Goal: Task Accomplishment & Management: Use online tool/utility

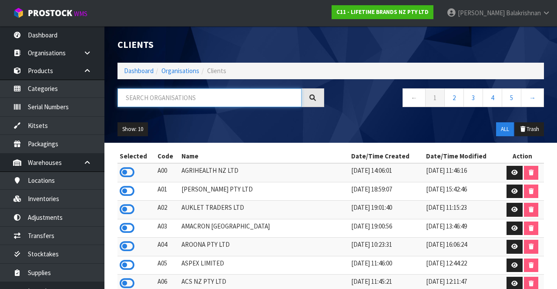
click at [203, 96] on input "text" at bounding box center [210, 97] width 184 height 19
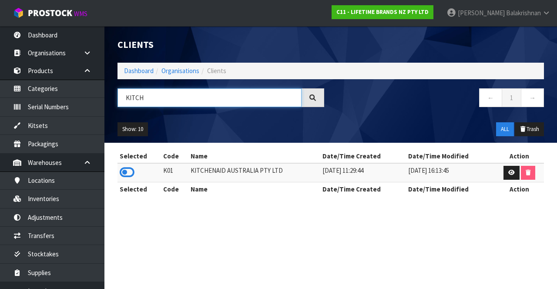
type input "KITCH"
click at [128, 172] on icon at bounding box center [127, 172] width 15 height 13
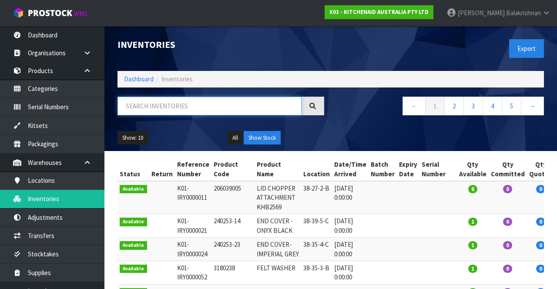
click at [176, 108] on input "text" at bounding box center [210, 106] width 184 height 19
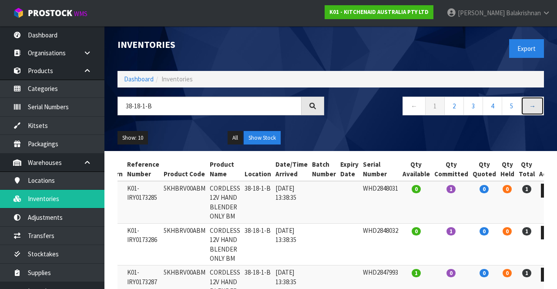
click at [532, 107] on link "→" at bounding box center [532, 106] width 23 height 19
click at [413, 108] on link "←" at bounding box center [414, 106] width 23 height 19
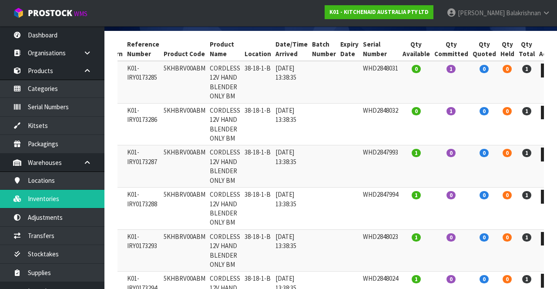
scroll to position [118, 0]
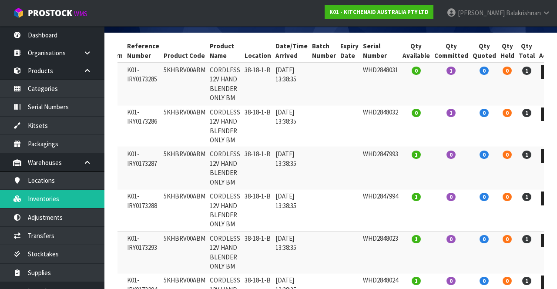
copy td "5KHBRV00ABM"
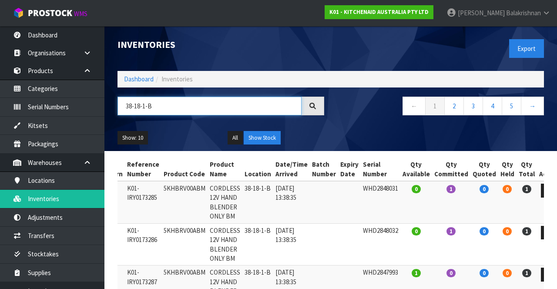
click at [177, 108] on input "38-18-1-B" at bounding box center [210, 106] width 184 height 19
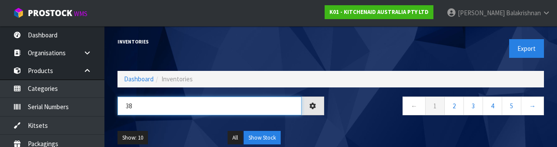
type input "3"
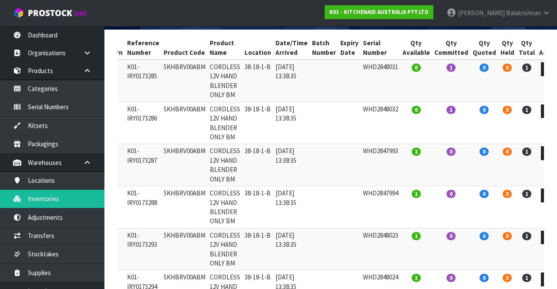
scroll to position [122, 0]
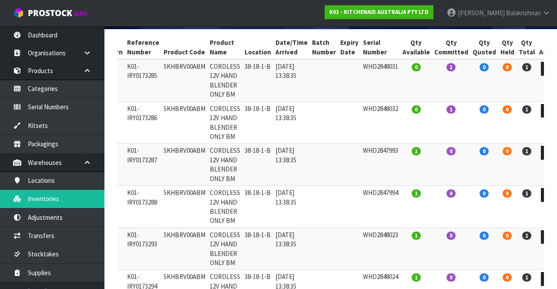
type input "5KHBRV00ABM"
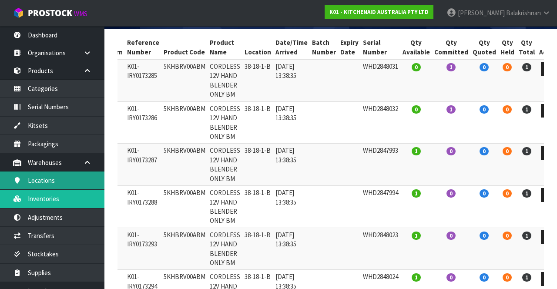
click at [51, 185] on link "Locations" at bounding box center [52, 181] width 104 height 18
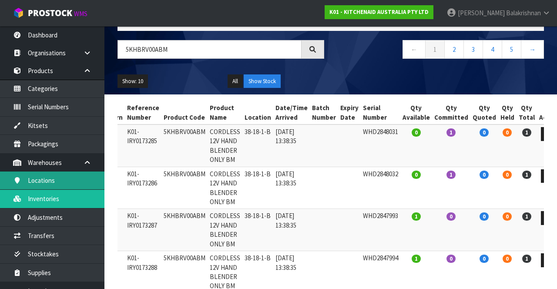
scroll to position [0, 0]
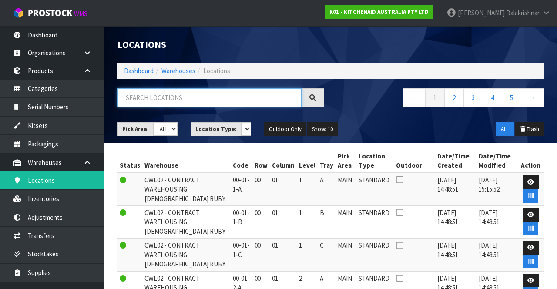
click at [177, 105] on input "text" at bounding box center [210, 97] width 184 height 19
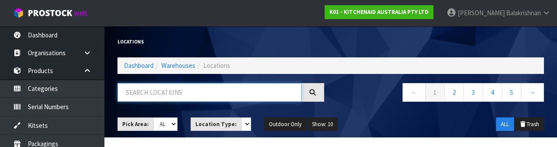
paste input "5KHBRV00ABM"
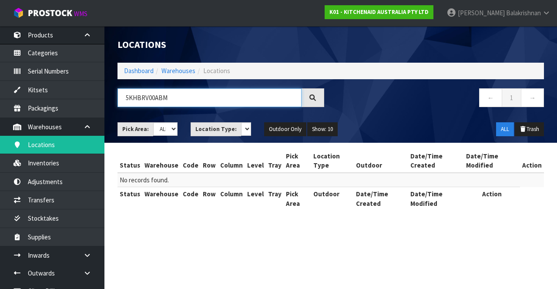
scroll to position [38, 0]
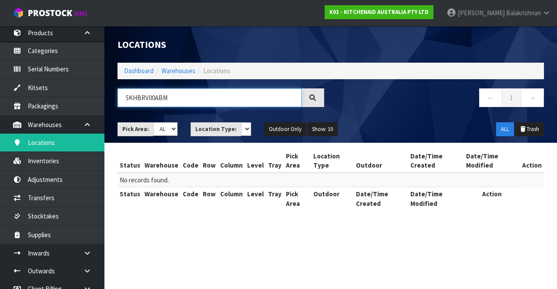
type input "5KHBRV00ABM"
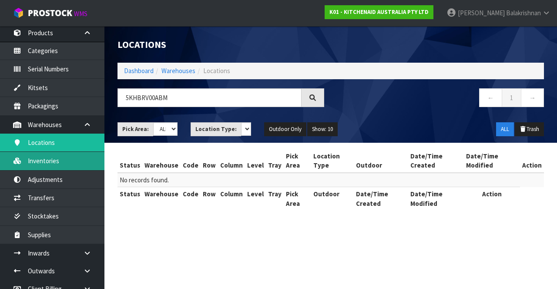
click at [24, 162] on link "Inventories" at bounding box center [52, 161] width 104 height 18
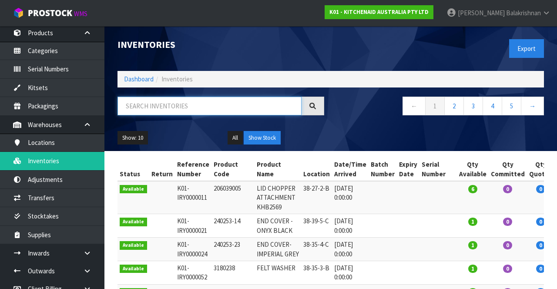
click at [192, 104] on input "text" at bounding box center [210, 106] width 184 height 19
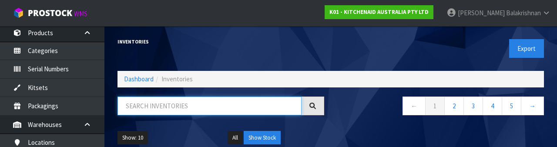
click at [166, 98] on input "text" at bounding box center [210, 106] width 184 height 19
paste input "5KHBRV00ABM"
type input "5KHBRV00ABM"
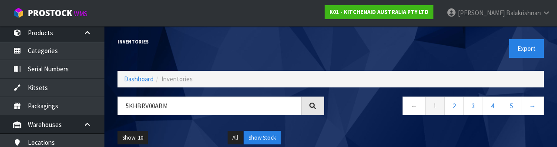
click at [380, 108] on nav "← 1 2 3 4 5 →" at bounding box center [440, 107] width 207 height 21
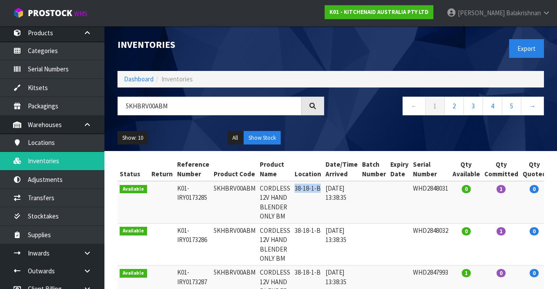
click at [219, 185] on td "5KHBRV00ABM" at bounding box center [235, 202] width 46 height 42
click at [220, 168] on th "Product Code" at bounding box center [235, 170] width 46 height 24
copy td "38-18-1-B"
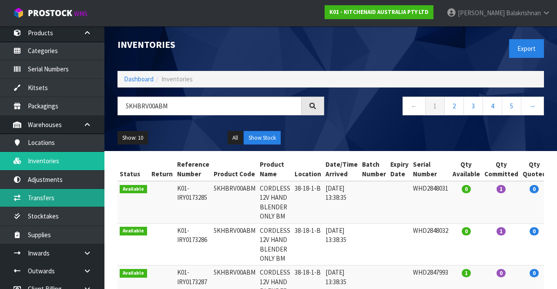
click at [64, 196] on link "Transfers" at bounding box center [52, 198] width 104 height 18
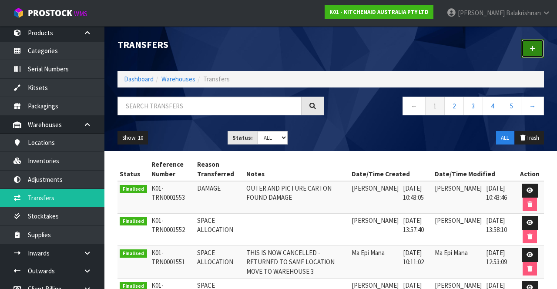
click at [531, 51] on icon at bounding box center [533, 48] width 6 height 7
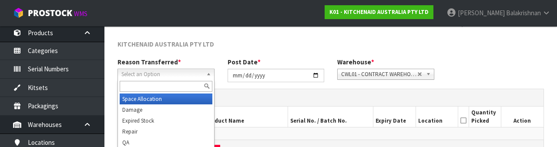
scroll to position [104, 0]
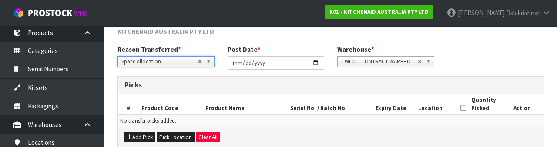
click at [515, 53] on div "Reason Transferred * Space Allocation Damage Expired Stock Repair QA Space Allo…" at bounding box center [331, 60] width 440 height 31
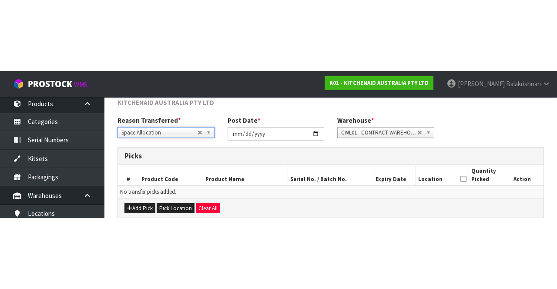
scroll to position [47, 0]
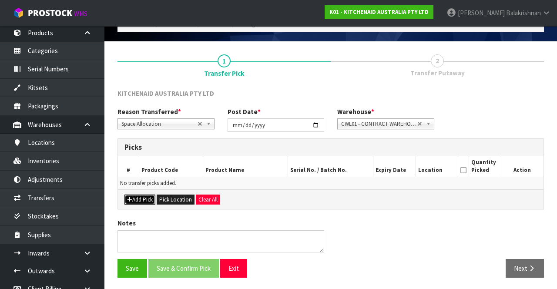
click at [139, 203] on button "Add Pick" at bounding box center [140, 200] width 31 height 10
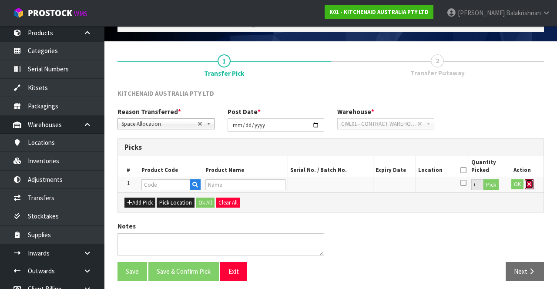
click at [529, 183] on icon "button" at bounding box center [529, 185] width 3 height 6
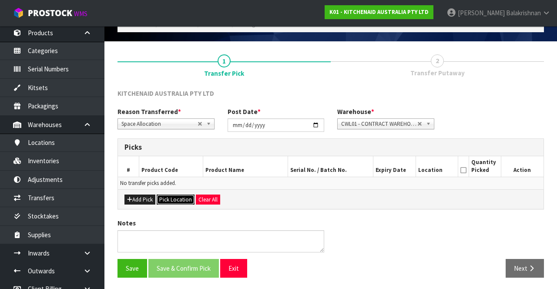
click at [184, 198] on button "Pick Location" at bounding box center [176, 200] width 38 height 10
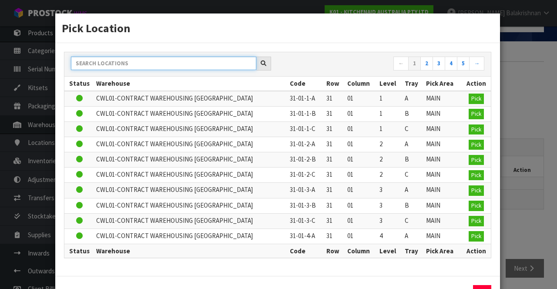
paste input "38-18-1-B"
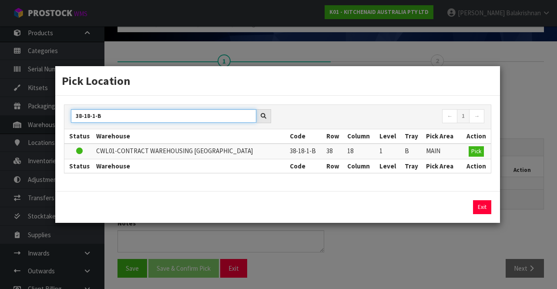
type input "38-18-1-B"
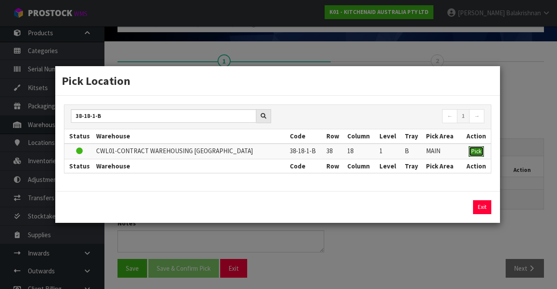
click at [479, 152] on span "Pick" at bounding box center [477, 151] width 10 height 7
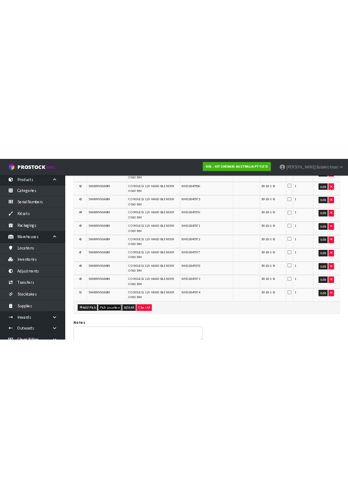
scroll to position [1069, 0]
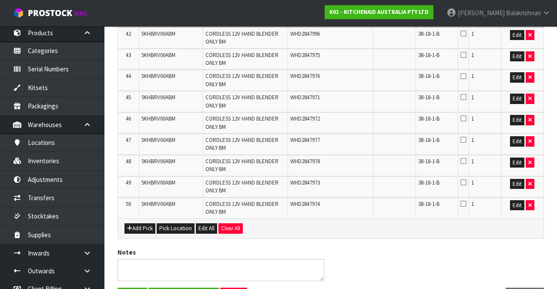
click at [485, 234] on div "Add Pick Pick Location Edit All Clear All" at bounding box center [331, 229] width 426 height 20
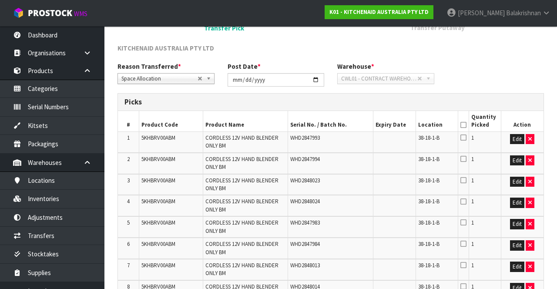
scroll to position [0, 0]
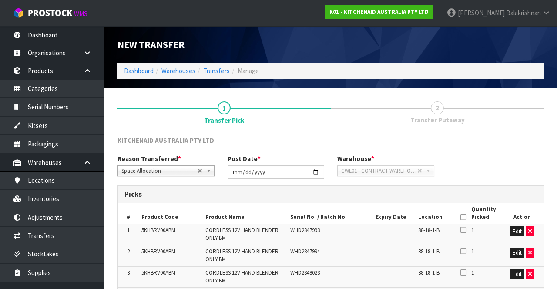
click at [463, 217] on icon at bounding box center [464, 217] width 6 height 0
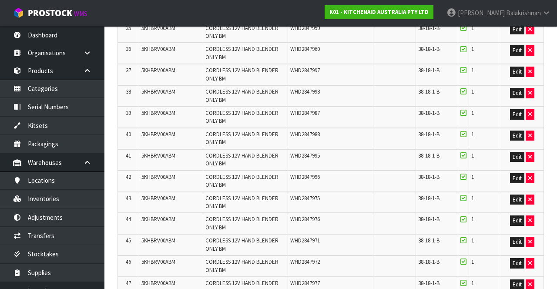
scroll to position [1097, 0]
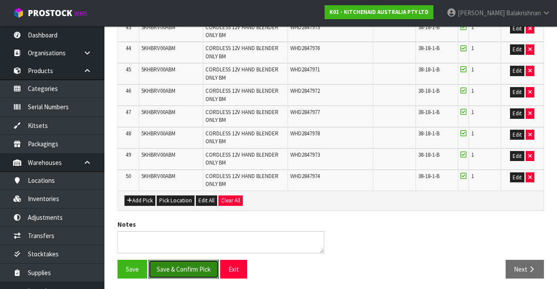
click at [197, 264] on button "Save & Confirm Pick" at bounding box center [183, 269] width 71 height 19
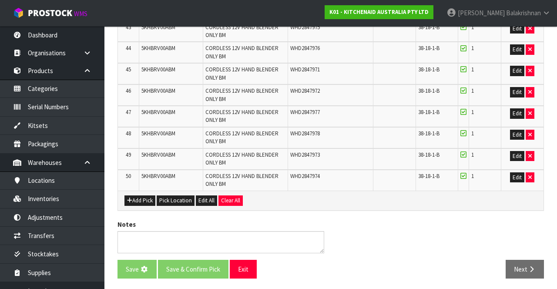
scroll to position [0, 0]
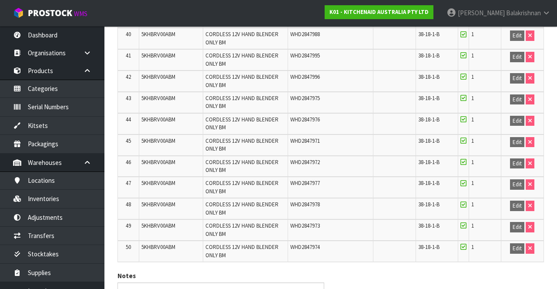
scroll to position [1109, 0]
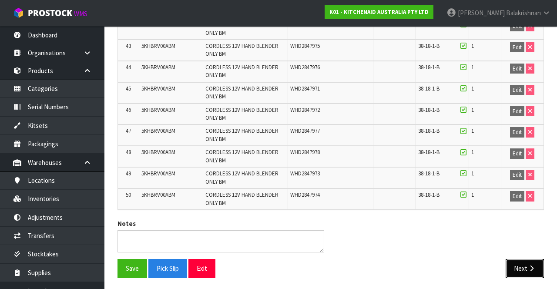
click at [529, 266] on icon "button" at bounding box center [532, 268] width 8 height 7
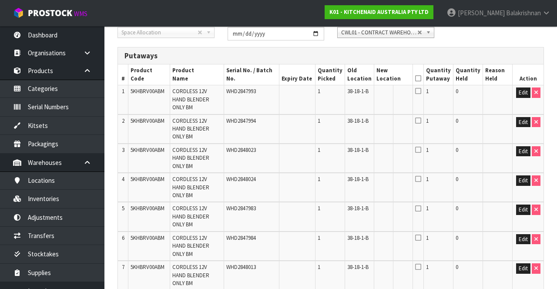
scroll to position [0, 0]
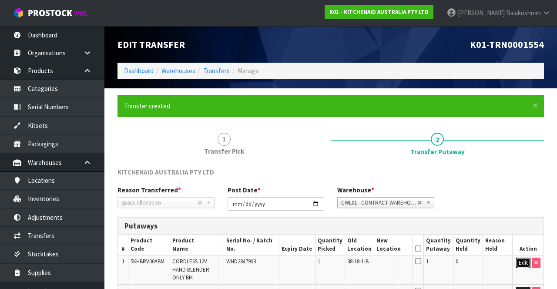
click at [519, 261] on button "Edit" at bounding box center [523, 263] width 14 height 10
click at [394, 259] on input "text" at bounding box center [389, 263] width 24 height 11
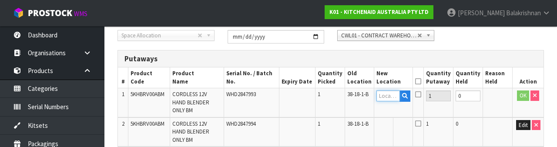
scroll to position [184, 0]
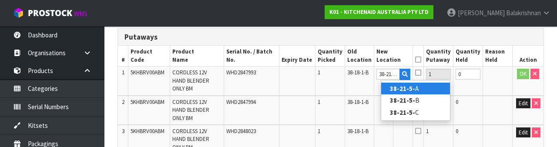
click at [429, 84] on link "38-21-5- A" at bounding box center [415, 89] width 69 height 12
type input "38-21-5-A"
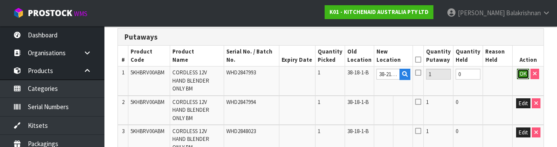
click at [519, 77] on button "OK" at bounding box center [523, 74] width 12 height 10
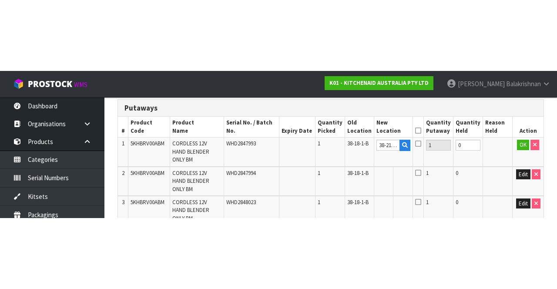
scroll to position [189, 0]
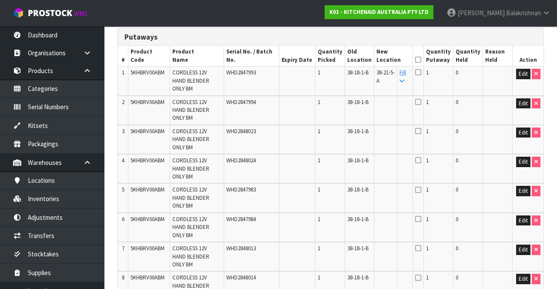
click at [406, 72] on link "Fill" at bounding box center [403, 76] width 7 height 15
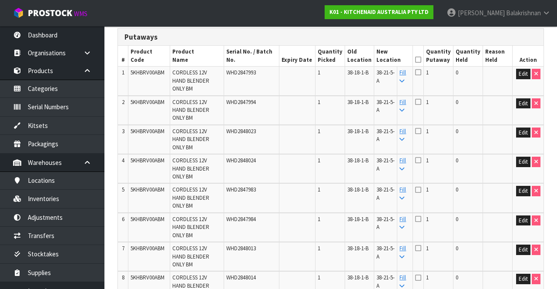
click at [421, 60] on icon at bounding box center [418, 60] width 6 height 0
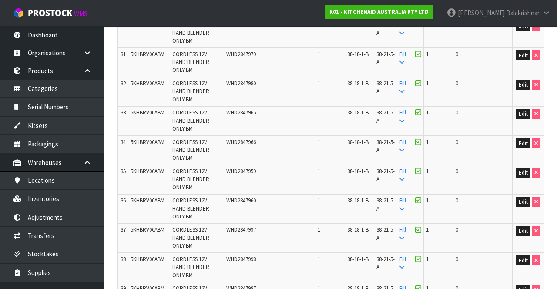
scroll to position [1129, 0]
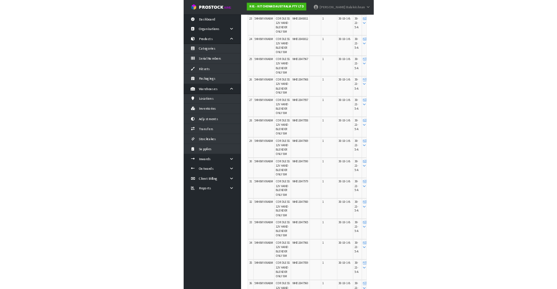
scroll to position [1088, 0]
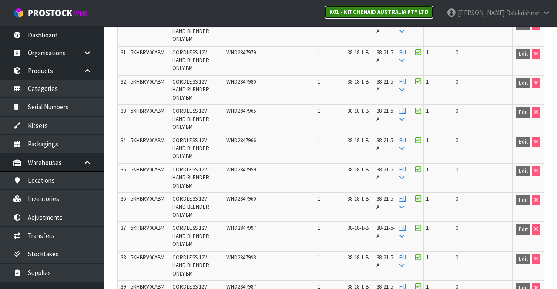
click at [423, 16] on link "K01 - KITCHENAID AUSTRALIA PTY LTD" at bounding box center [379, 12] width 109 height 14
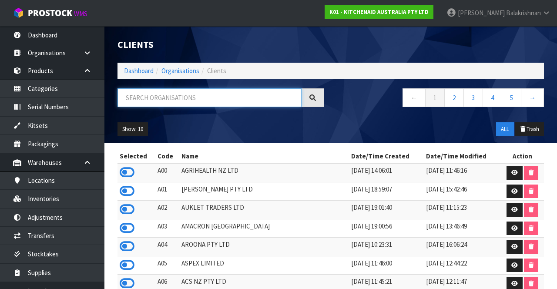
click at [194, 94] on input "text" at bounding box center [210, 97] width 184 height 19
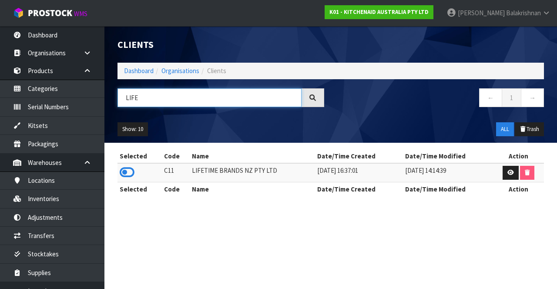
type input "LIFE"
click at [131, 169] on icon at bounding box center [127, 172] width 15 height 13
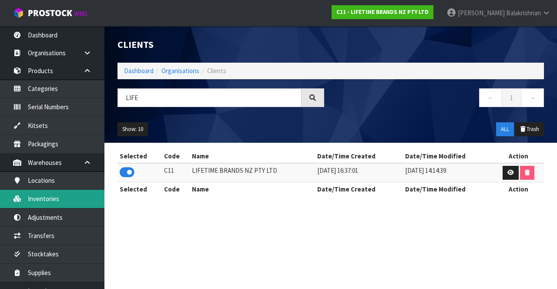
click at [25, 196] on link "Inventories" at bounding box center [52, 199] width 104 height 18
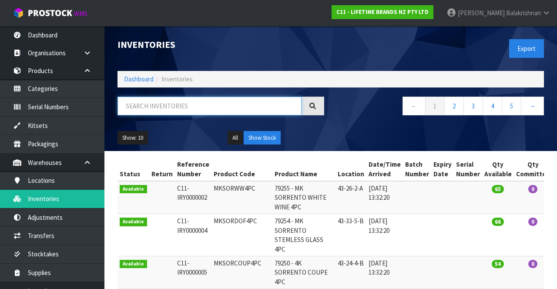
click at [199, 102] on input "text" at bounding box center [210, 106] width 184 height 19
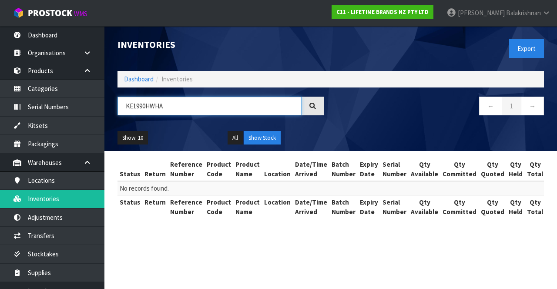
click at [143, 108] on input "KE1990HWHA" at bounding box center [210, 106] width 184 height 19
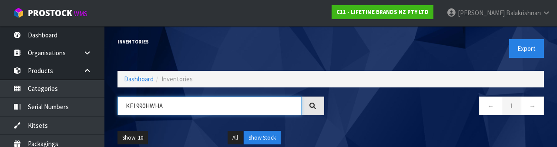
click at [143, 108] on input "KE1990HWHA" at bounding box center [210, 106] width 184 height 19
click at [148, 109] on input "KE1990HWHA" at bounding box center [210, 106] width 184 height 19
click at [144, 107] on input "KE1990HWHA" at bounding box center [210, 106] width 184 height 19
click at [144, 108] on input "KE1990HWHA" at bounding box center [210, 106] width 184 height 19
click at [143, 108] on input "KE1990HWHA" at bounding box center [210, 106] width 184 height 19
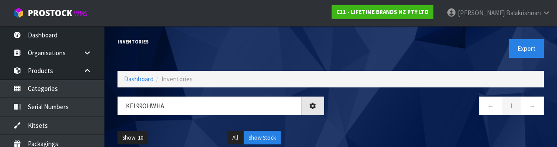
click at [410, 113] on nav "← 1 →" at bounding box center [440, 107] width 207 height 21
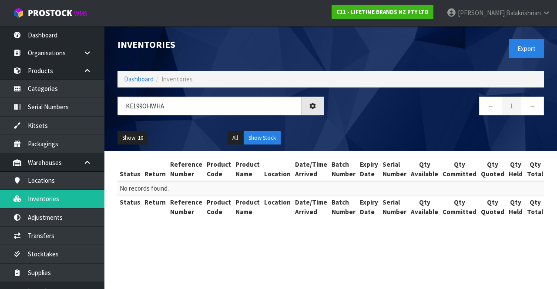
type input "KE199OHWHA"
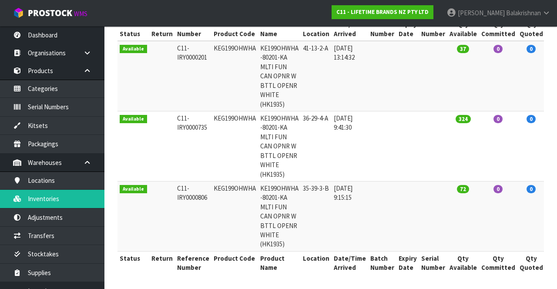
copy td "KEG199OHWHA"
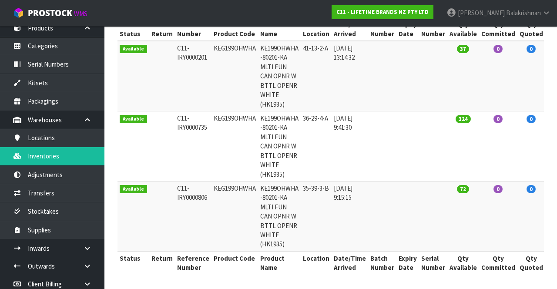
scroll to position [43, 0]
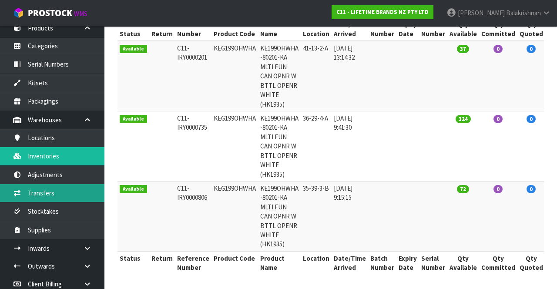
click at [67, 192] on link "Transfers" at bounding box center [52, 193] width 104 height 18
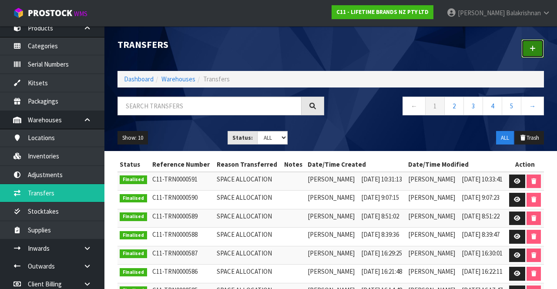
click at [535, 48] on icon at bounding box center [533, 48] width 6 height 7
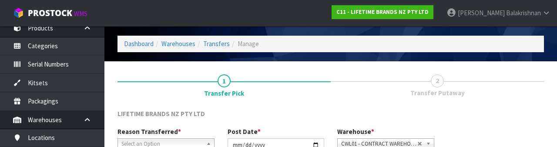
scroll to position [104, 0]
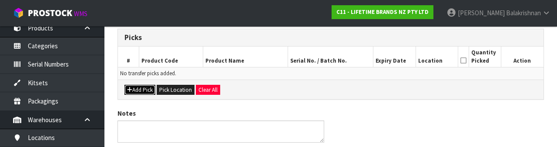
click at [138, 86] on button "Add Pick" at bounding box center [140, 90] width 31 height 10
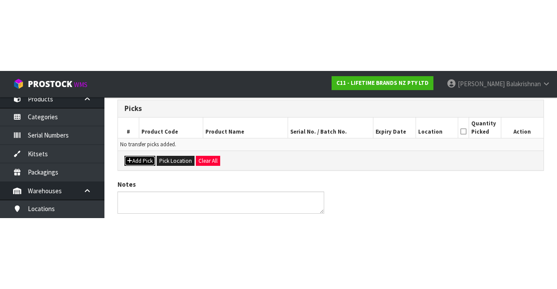
scroll to position [50, 0]
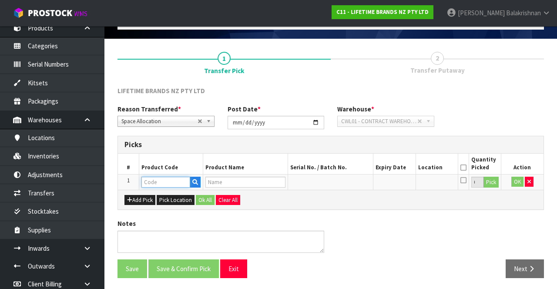
click at [165, 179] on input "text" at bounding box center [166, 182] width 49 height 11
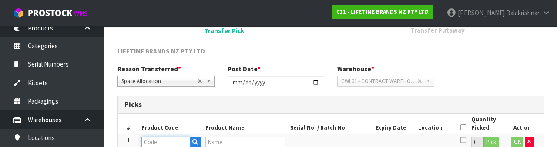
scroll to position [152, 0]
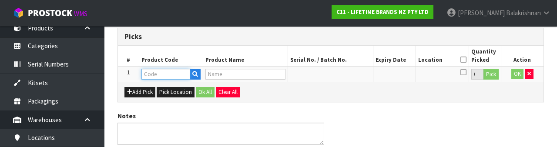
type input "KEG199OHWHA"
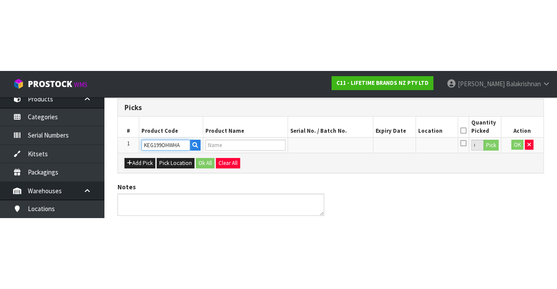
scroll to position [50, 0]
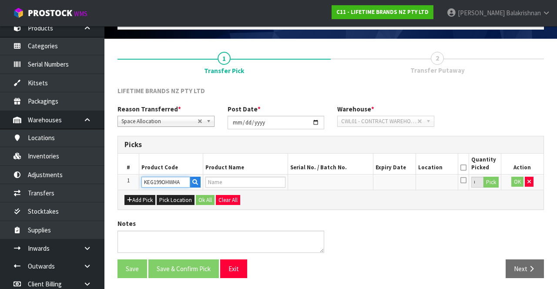
type input "KE199OHWHA -80201-KA MLTI FUN CAN OPNR W BTTL OPENR WHITE (HK1935)"
type input "KEG199OHWHA"
click at [491, 181] on button "Pick" at bounding box center [491, 182] width 15 height 11
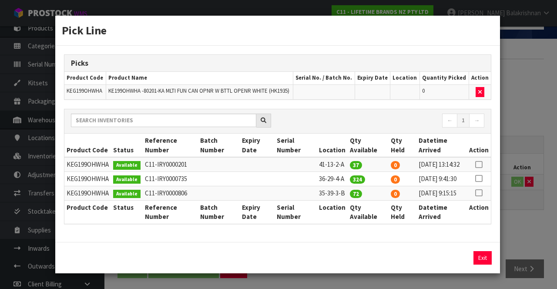
click at [480, 179] on icon at bounding box center [478, 179] width 7 height 0
click at [459, 265] on button "Assign Pick" at bounding box center [453, 257] width 36 height 13
type input "324"
click at [488, 265] on button "Exit" at bounding box center [483, 257] width 18 height 13
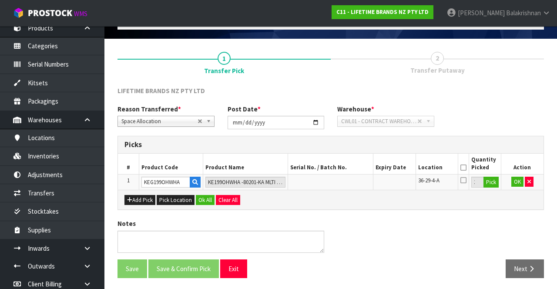
click at [464, 168] on icon at bounding box center [464, 168] width 6 height 0
click at [517, 183] on button "OK" at bounding box center [518, 182] width 12 height 10
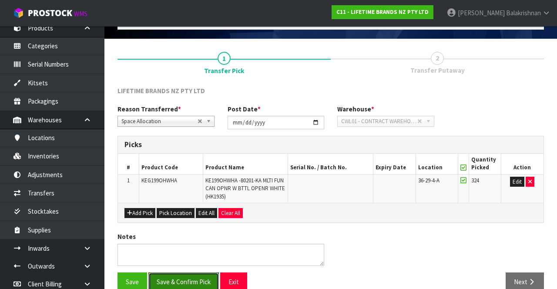
click at [191, 280] on button "Save & Confirm Pick" at bounding box center [183, 282] width 71 height 19
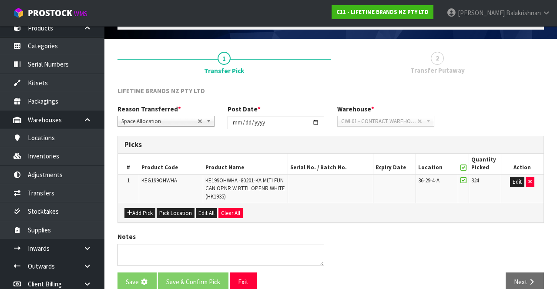
scroll to position [0, 0]
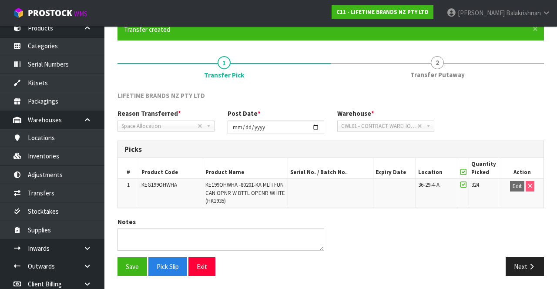
scroll to position [75, 0]
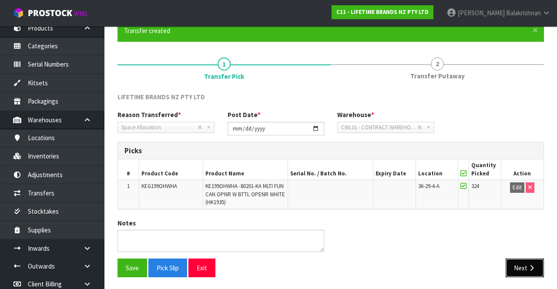
click at [523, 259] on button "Next" at bounding box center [525, 268] width 38 height 19
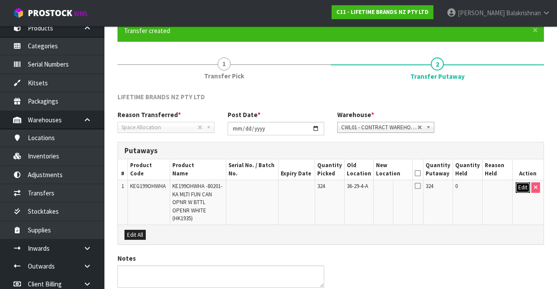
click at [518, 189] on button "Edit" at bounding box center [523, 187] width 14 height 10
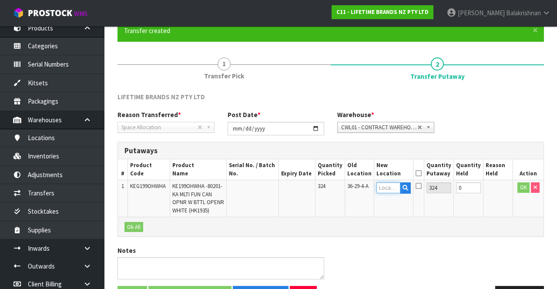
click at [394, 186] on input "text" at bounding box center [389, 187] width 24 height 11
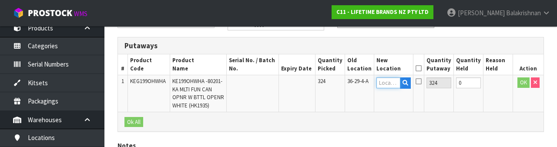
scroll to position [184, 0]
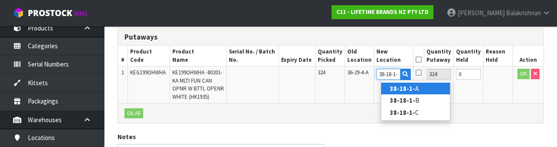
type input "38-18-1-B"
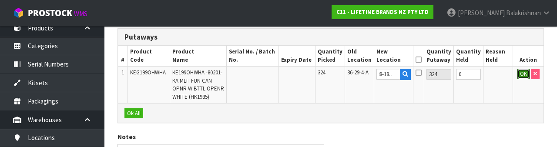
click at [518, 76] on button "OK" at bounding box center [524, 74] width 12 height 10
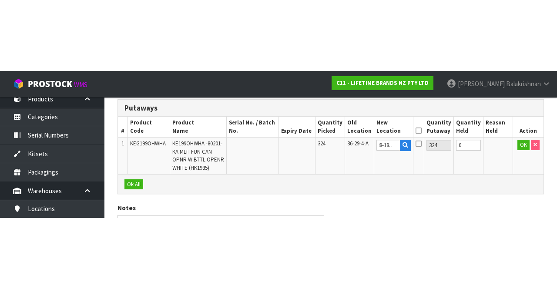
scroll to position [103, 0]
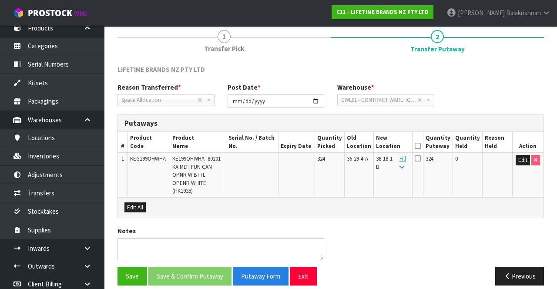
click at [421, 146] on icon at bounding box center [418, 146] width 6 height 0
click at [202, 269] on button "Save & Confirm Putaway" at bounding box center [189, 276] width 83 height 19
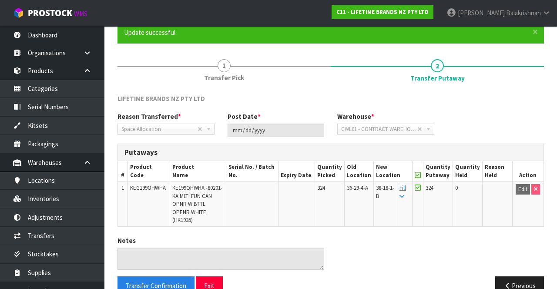
scroll to position [0, 0]
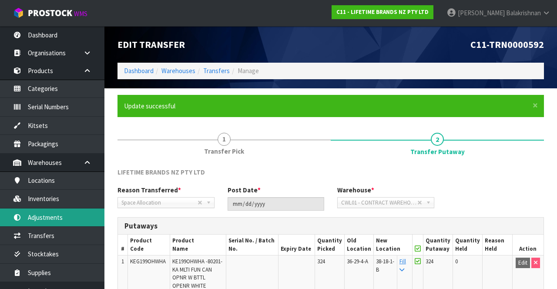
click at [65, 218] on link "Adjustments" at bounding box center [52, 218] width 104 height 18
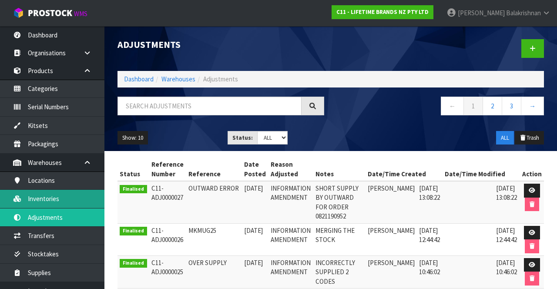
click at [67, 199] on link "Inventories" at bounding box center [52, 199] width 104 height 18
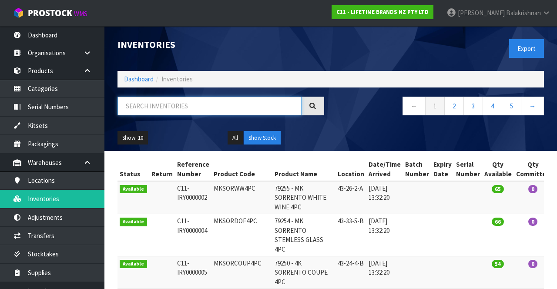
click at [195, 108] on input "text" at bounding box center [210, 106] width 184 height 19
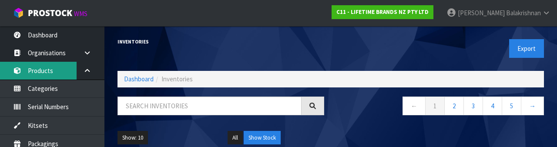
click at [70, 66] on link "Products" at bounding box center [52, 71] width 104 height 18
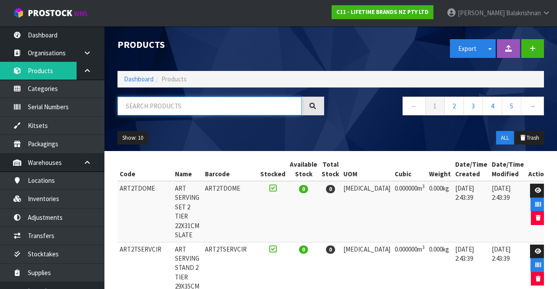
click at [191, 108] on input "text" at bounding box center [210, 106] width 184 height 19
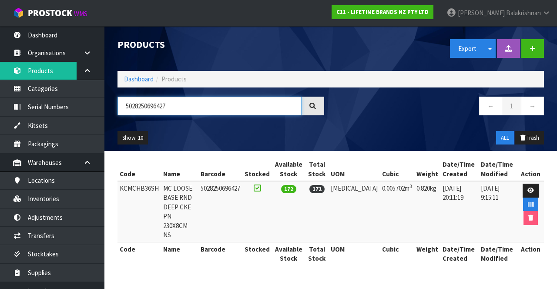
type input "5028250696427"
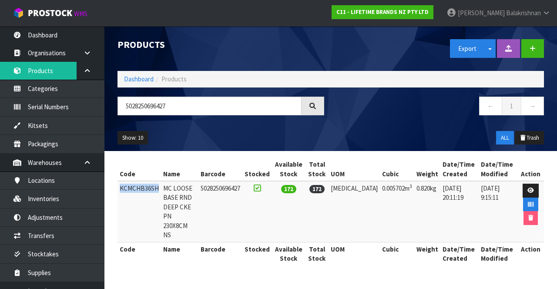
copy td "KCMCHB36SH"
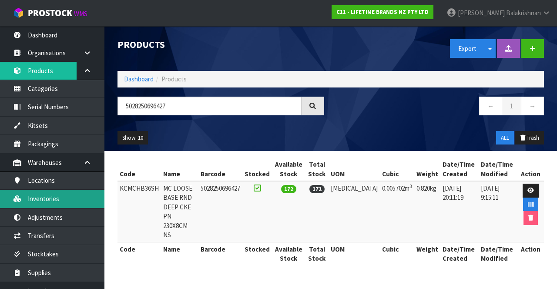
click at [69, 199] on link "Inventories" at bounding box center [52, 199] width 104 height 18
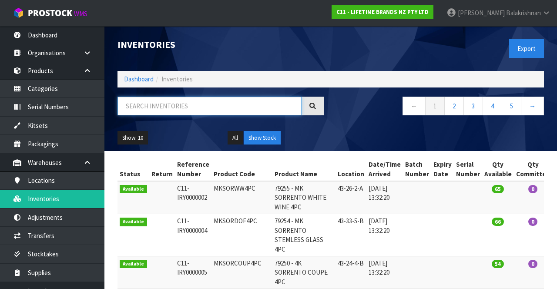
click at [177, 108] on input "text" at bounding box center [210, 106] width 184 height 19
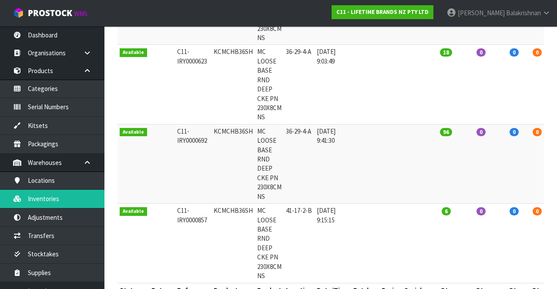
scroll to position [224, 0]
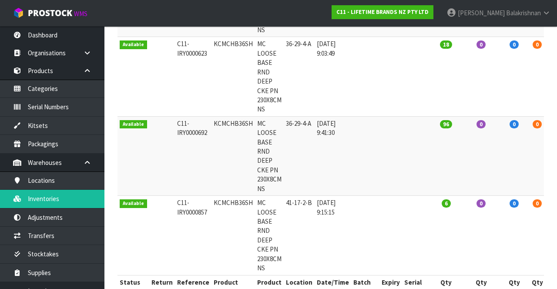
type input "KCMCHB36SH"
copy td "KCMCHB36SH"
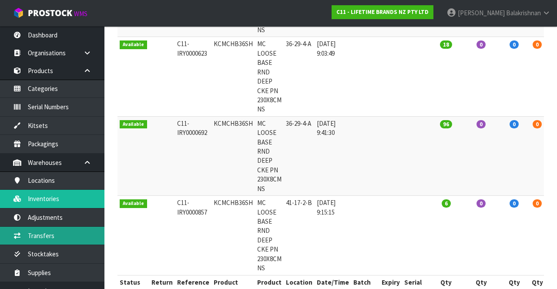
click at [51, 234] on link "Transfers" at bounding box center [52, 236] width 104 height 18
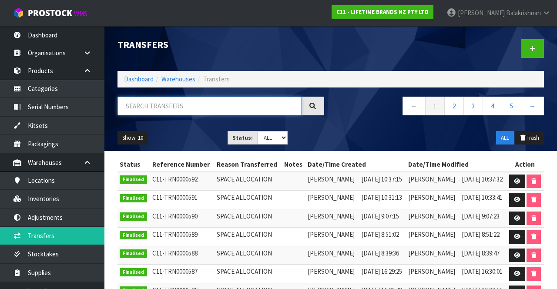
click at [202, 104] on input "text" at bounding box center [210, 106] width 184 height 19
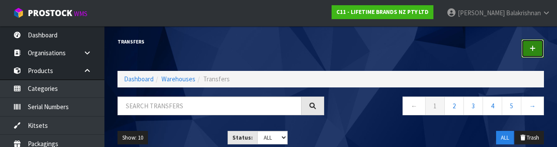
click at [535, 50] on icon at bounding box center [533, 48] width 6 height 7
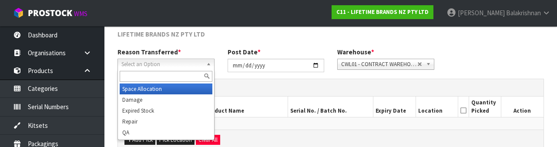
scroll to position [104, 0]
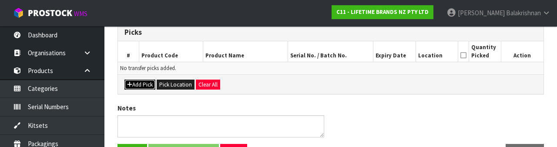
click at [143, 81] on button "Add Pick" at bounding box center [140, 85] width 31 height 10
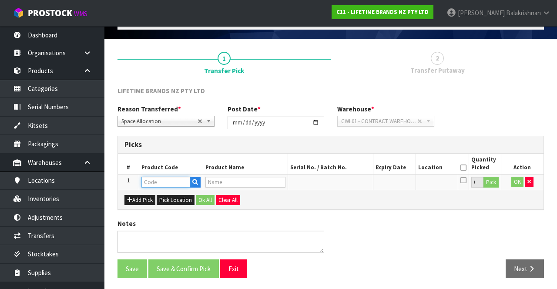
click at [165, 179] on input "text" at bounding box center [166, 182] width 49 height 11
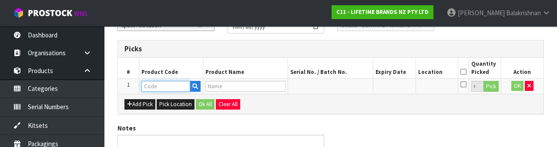
scroll to position [152, 0]
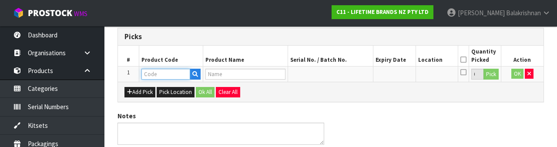
type input "KCMCHB36SH"
type input "MC LOOSE BASE RND DEEP CKE PN 230X8CM NS"
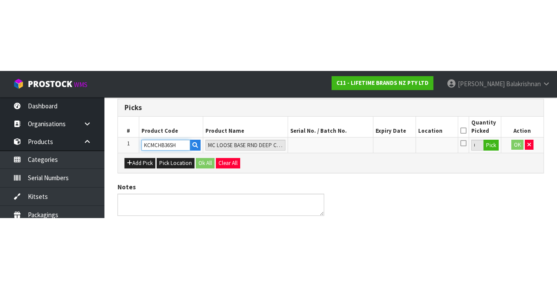
scroll to position [50, 0]
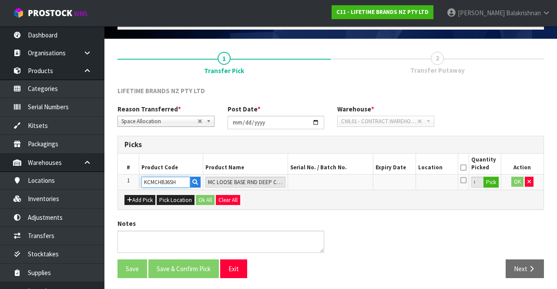
type input "KCMCHB36SH"
click at [492, 185] on button "Pick" at bounding box center [491, 182] width 15 height 11
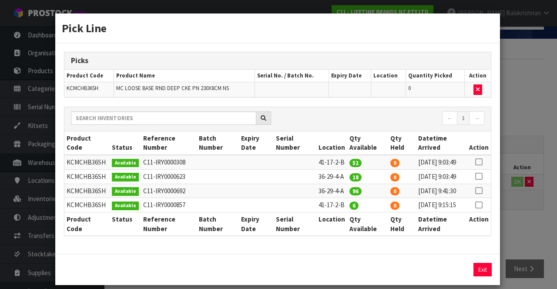
click at [480, 177] on icon at bounding box center [478, 176] width 7 height 0
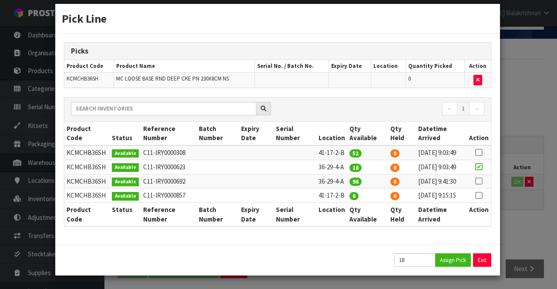
scroll to position [42, 0]
click at [452, 263] on button "Assign Pick" at bounding box center [453, 259] width 36 height 13
type input "18"
click at [481, 181] on icon at bounding box center [478, 181] width 7 height 0
click at [453, 266] on button "Assign Pick" at bounding box center [453, 259] width 36 height 13
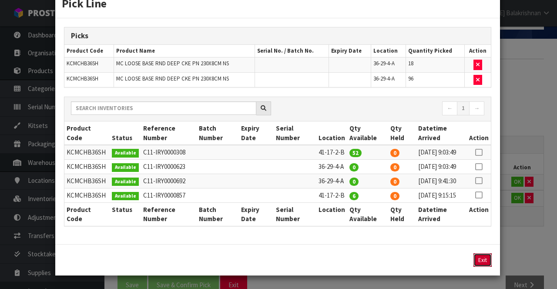
click at [482, 267] on button "Exit" at bounding box center [483, 259] width 18 height 13
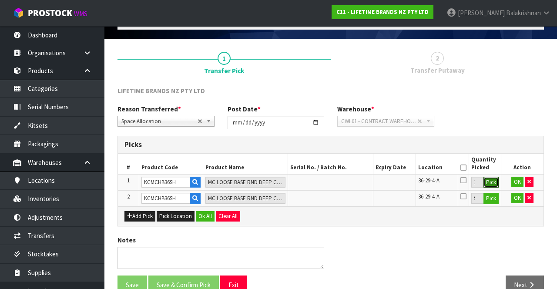
scroll to position [66, 0]
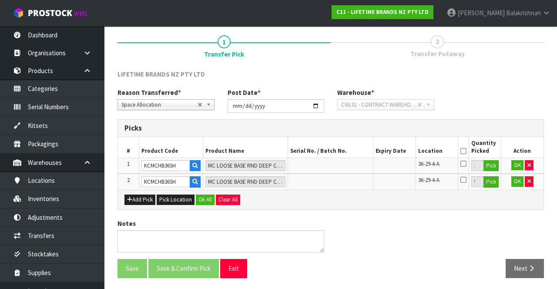
click at [463, 151] on icon at bounding box center [464, 151] width 6 height 0
click at [209, 196] on button "Ok All" at bounding box center [205, 200] width 19 height 10
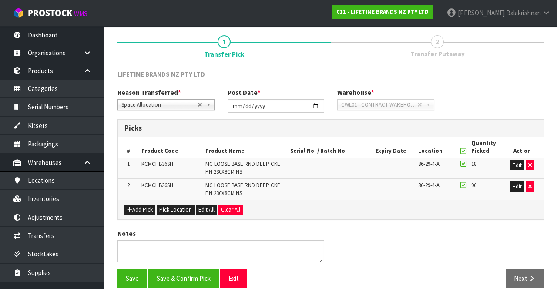
scroll to position [76, 0]
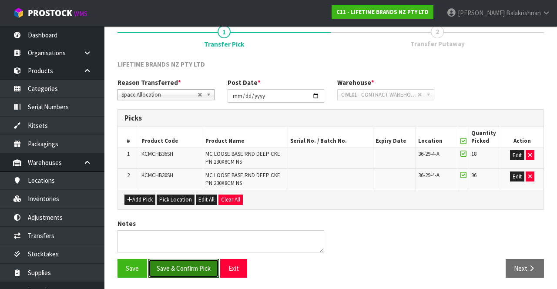
click at [174, 262] on button "Save & Confirm Pick" at bounding box center [183, 268] width 71 height 19
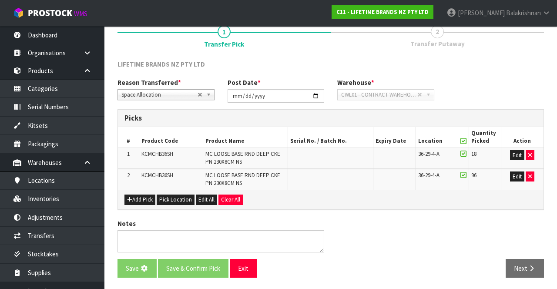
scroll to position [0, 0]
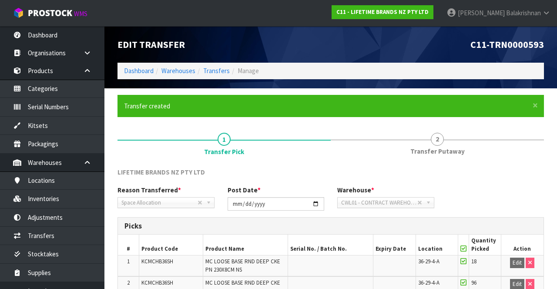
scroll to position [89, 0]
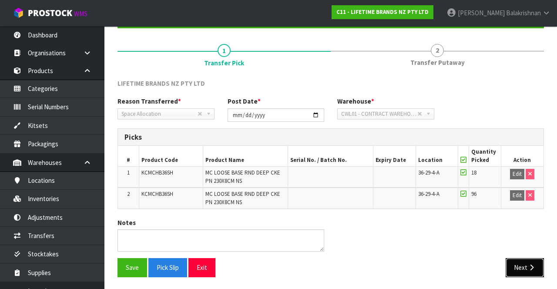
click at [523, 268] on button "Next" at bounding box center [525, 267] width 38 height 19
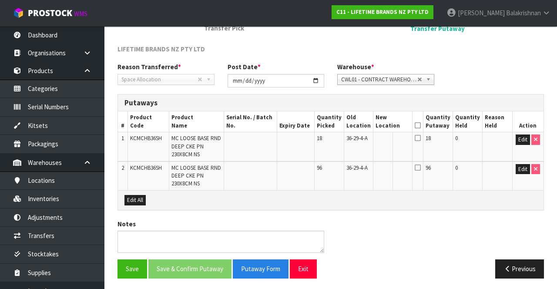
scroll to position [124, 0]
click at [528, 138] on button "Edit" at bounding box center [523, 139] width 14 height 10
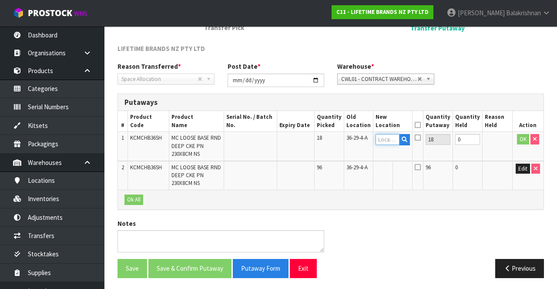
click at [391, 136] on input "text" at bounding box center [388, 139] width 24 height 11
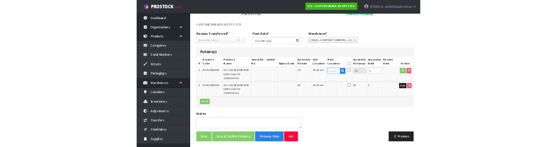
scroll to position [118, 0]
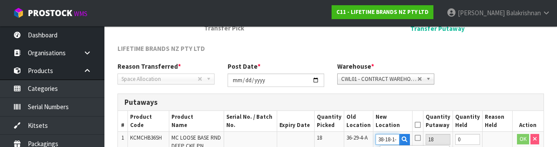
type input "38-18-1-B"
click at [525, 141] on button "OK" at bounding box center [523, 139] width 12 height 10
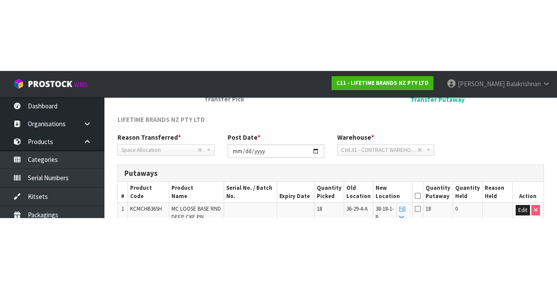
scroll to position [124, 0]
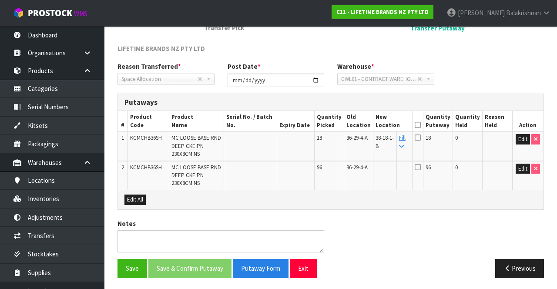
click at [404, 144] on icon at bounding box center [401, 147] width 5 height 6
click at [421, 125] on icon at bounding box center [418, 125] width 6 height 0
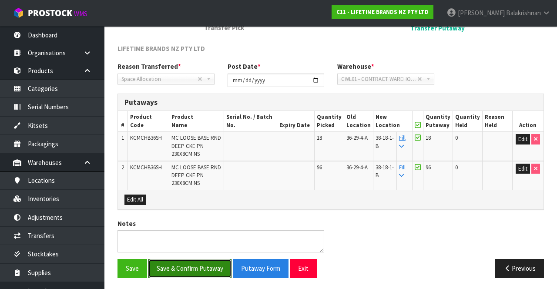
click at [184, 271] on button "Save & Confirm Putaway" at bounding box center [189, 268] width 83 height 19
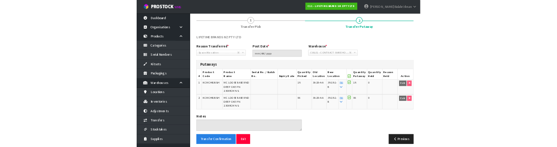
scroll to position [0, 0]
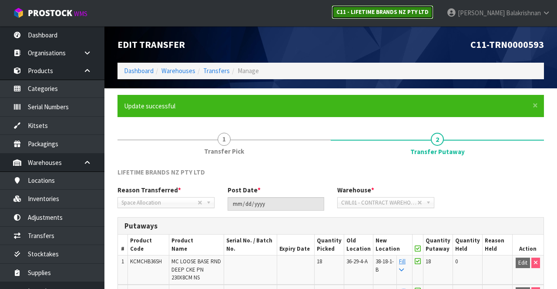
click at [421, 13] on strong "C11 - LIFETIME BRANDS NZ PTY LTD" at bounding box center [383, 11] width 92 height 7
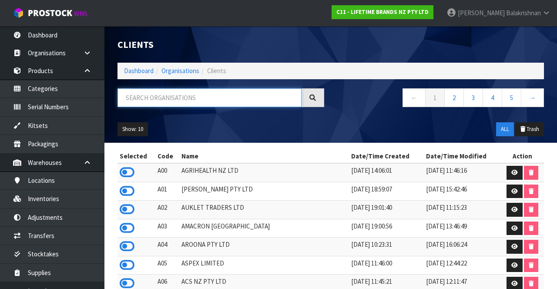
click at [237, 98] on input "text" at bounding box center [210, 97] width 184 height 19
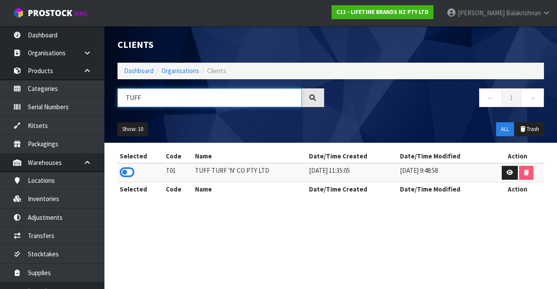
type input "TUFF"
click at [125, 175] on icon at bounding box center [127, 172] width 15 height 13
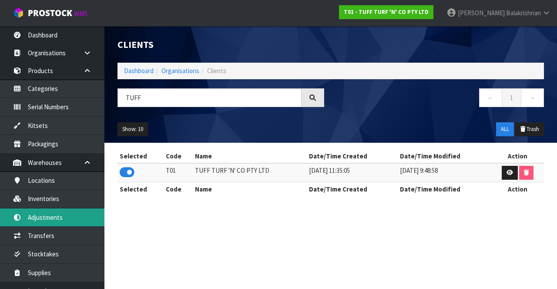
click at [55, 216] on link "Adjustments" at bounding box center [52, 218] width 104 height 18
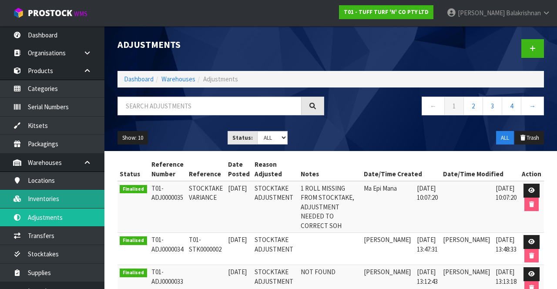
click at [61, 200] on link "Inventories" at bounding box center [52, 199] width 104 height 18
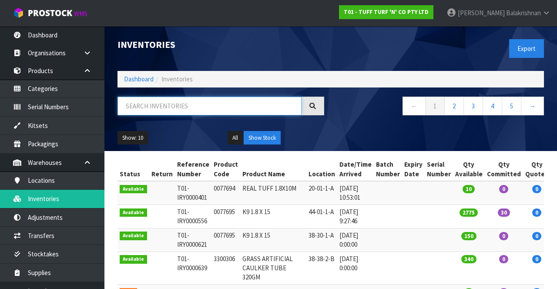
click at [177, 108] on input "text" at bounding box center [210, 106] width 184 height 19
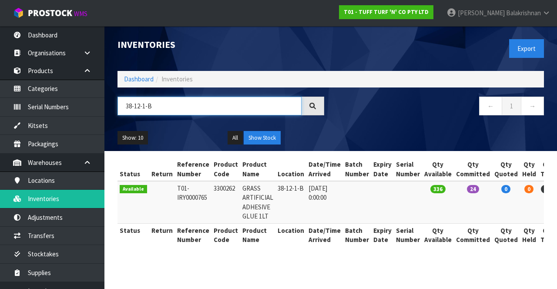
type input "38-12-1-B"
copy td "3300262"
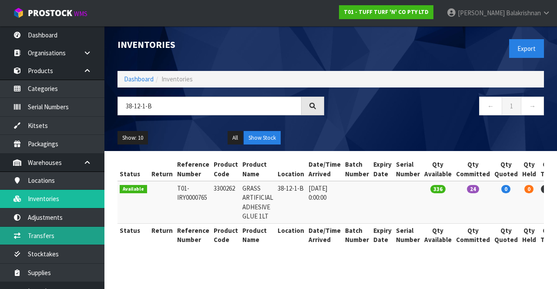
click at [59, 240] on link "Transfers" at bounding box center [52, 236] width 104 height 18
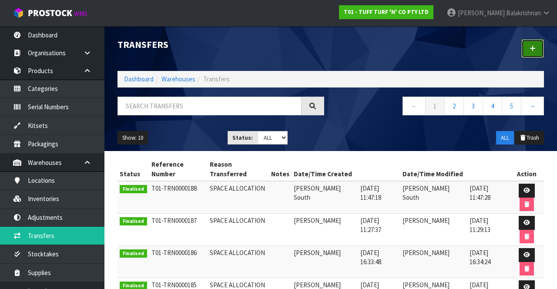
click at [535, 51] on icon at bounding box center [533, 48] width 6 height 7
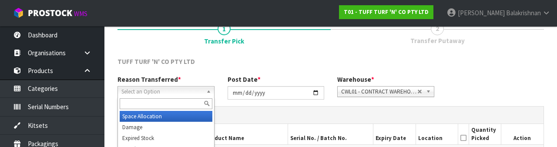
scroll to position [104, 0]
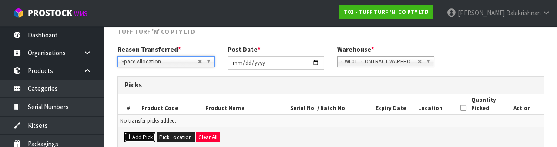
click at [143, 136] on button "Add Pick" at bounding box center [140, 137] width 31 height 10
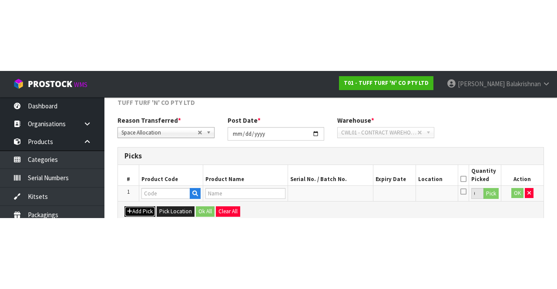
scroll to position [50, 0]
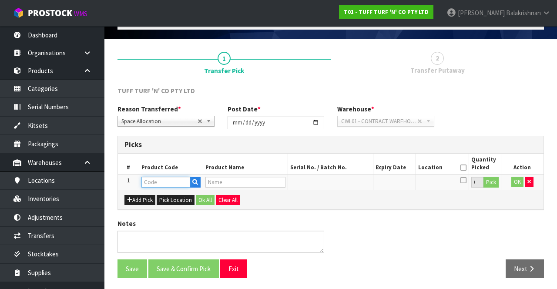
click at [159, 181] on input "text" at bounding box center [166, 182] width 49 height 11
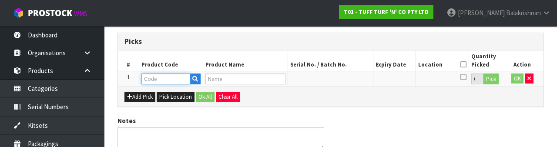
scroll to position [152, 0]
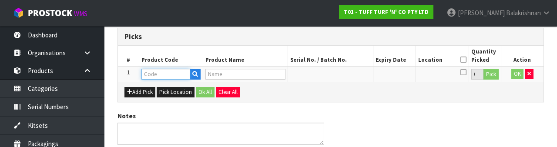
type input "3300262"
type input "GRASS ARTIFICIAL ADHESIVE GLUE 1LT"
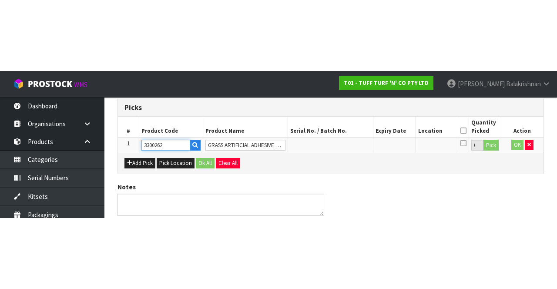
scroll to position [50, 0]
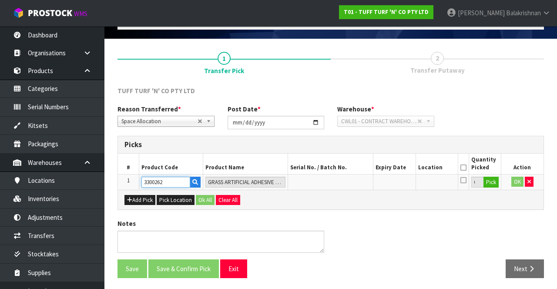
type input "3300262"
click at [491, 179] on button "Pick" at bounding box center [491, 182] width 15 height 11
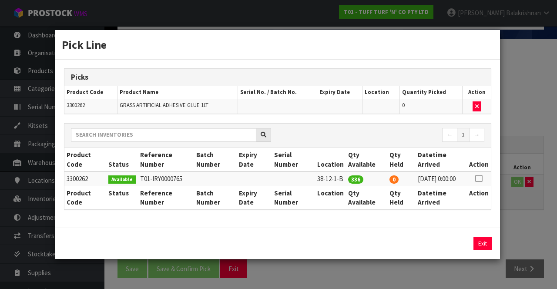
click at [479, 179] on icon at bounding box center [478, 179] width 7 height 0
click at [451, 250] on button "Assign Pick" at bounding box center [453, 243] width 36 height 13
type input "336"
click at [486, 246] on button "Exit" at bounding box center [483, 243] width 18 height 13
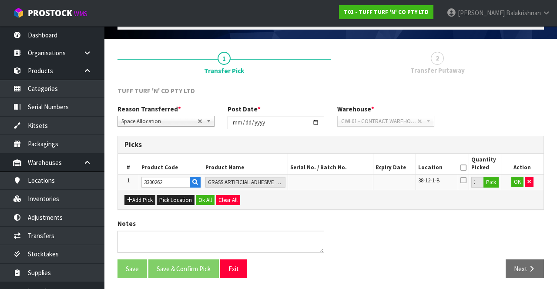
click at [466, 168] on icon at bounding box center [464, 168] width 6 height 0
click at [513, 181] on button "OK" at bounding box center [518, 182] width 12 height 10
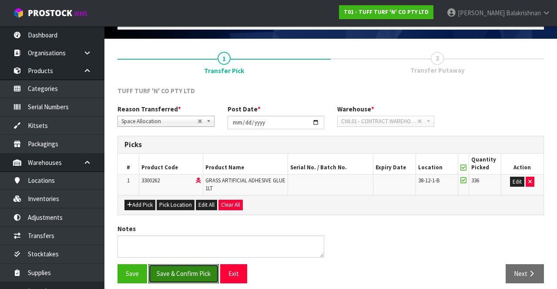
click at [186, 272] on button "Save & Confirm Pick" at bounding box center [183, 273] width 71 height 19
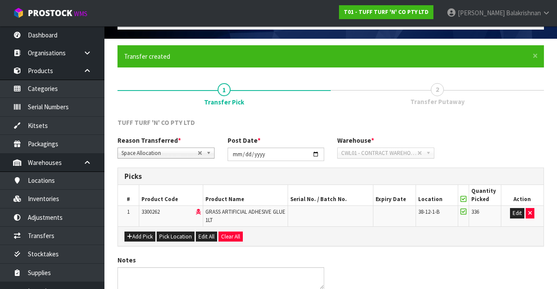
scroll to position [0, 0]
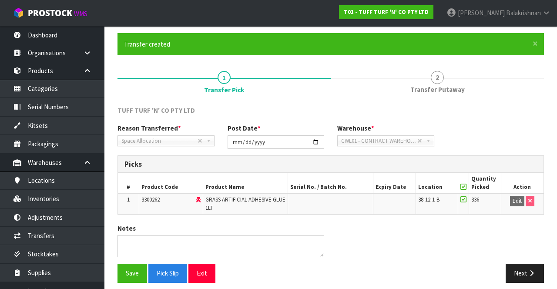
scroll to position [67, 0]
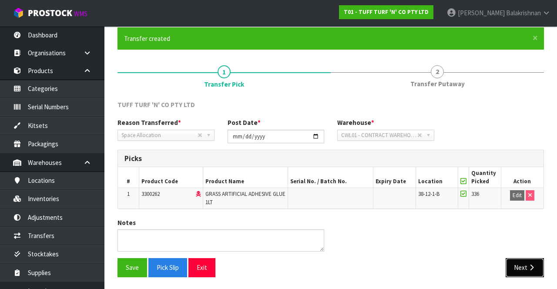
click at [529, 270] on icon "button" at bounding box center [532, 267] width 8 height 7
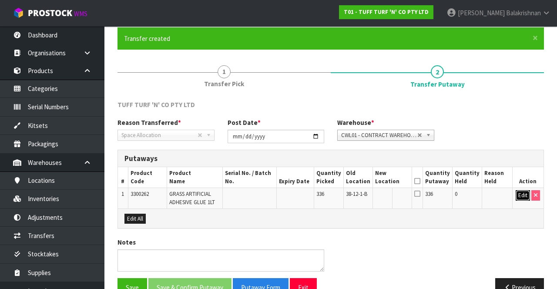
click at [519, 198] on button "Edit" at bounding box center [523, 195] width 14 height 10
click at [394, 194] on input "text" at bounding box center [388, 195] width 24 height 11
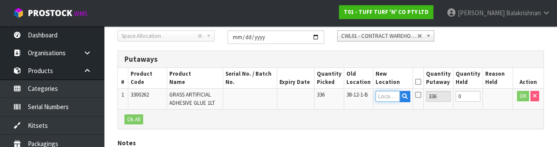
scroll to position [184, 0]
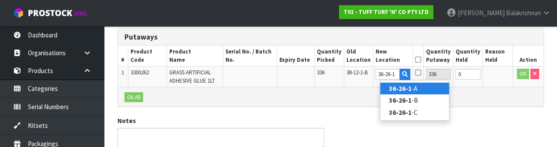
click at [418, 91] on link "36-26-1 -A" at bounding box center [415, 89] width 69 height 12
type input "36-26-1-A"
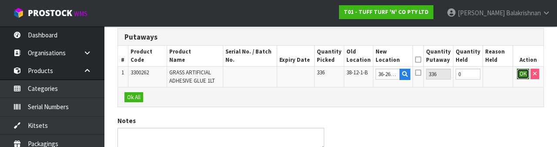
click at [518, 77] on button "OK" at bounding box center [523, 74] width 12 height 10
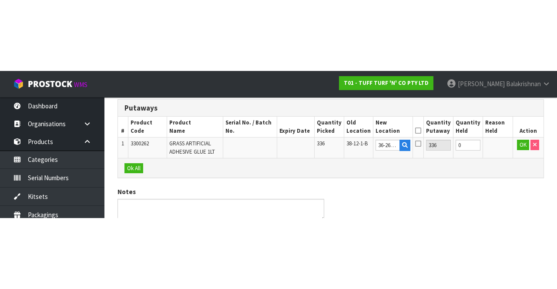
scroll to position [86, 0]
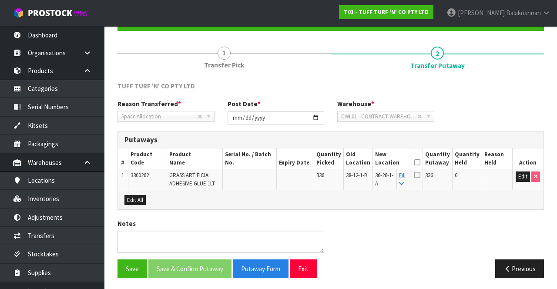
click at [421, 162] on icon at bounding box center [417, 162] width 6 height 0
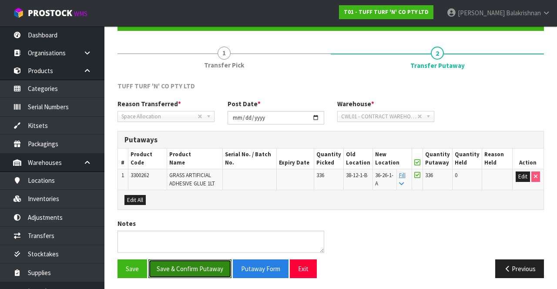
click at [201, 267] on button "Save & Confirm Putaway" at bounding box center [189, 268] width 83 height 19
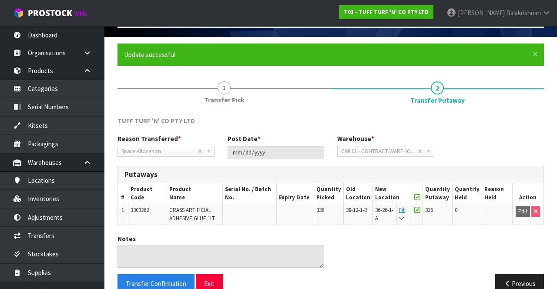
scroll to position [67, 0]
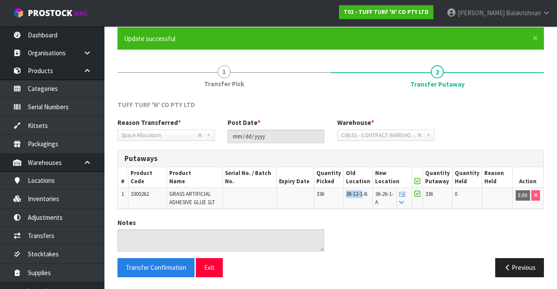
click at [406, 239] on div "Notes" at bounding box center [331, 238] width 440 height 40
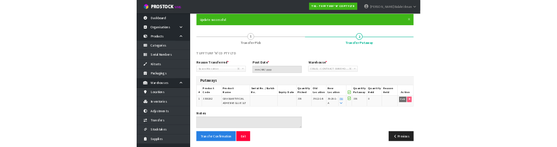
scroll to position [0, 0]
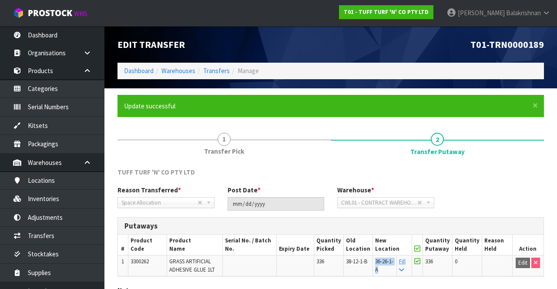
copy span "36-26-1-A"
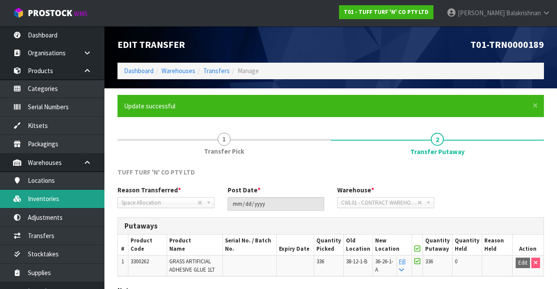
click at [61, 199] on link "Inventories" at bounding box center [52, 199] width 104 height 18
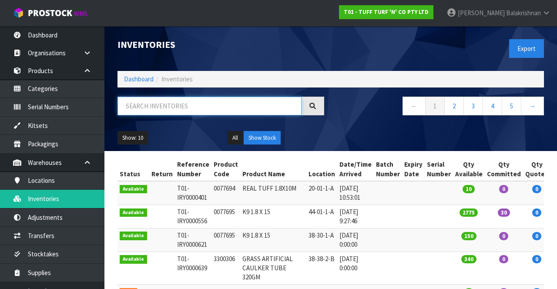
click at [176, 108] on input "text" at bounding box center [210, 106] width 184 height 19
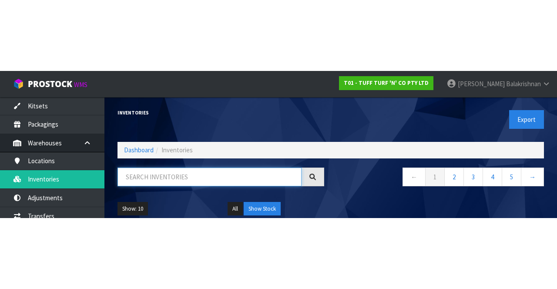
scroll to position [90, 0]
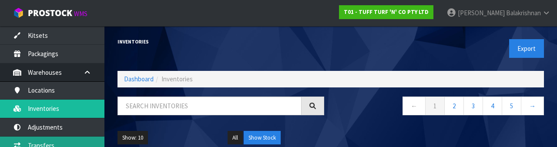
click at [63, 143] on link "Transfers" at bounding box center [52, 146] width 104 height 18
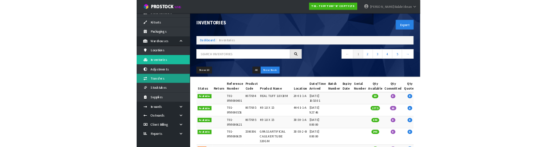
scroll to position [80, 0]
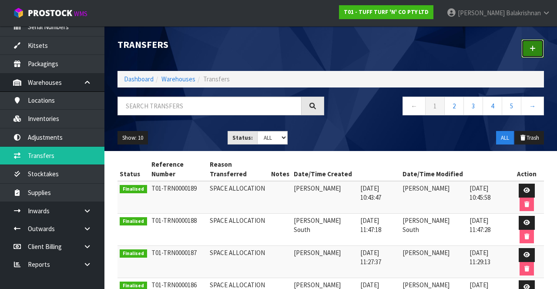
click at [534, 54] on link at bounding box center [533, 48] width 23 height 19
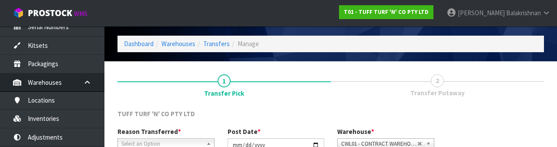
scroll to position [104, 0]
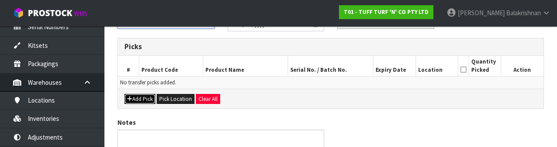
click at [137, 103] on button "Add Pick" at bounding box center [140, 99] width 31 height 10
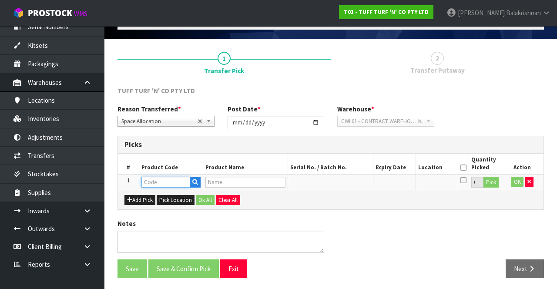
click at [165, 182] on input "text" at bounding box center [166, 182] width 49 height 11
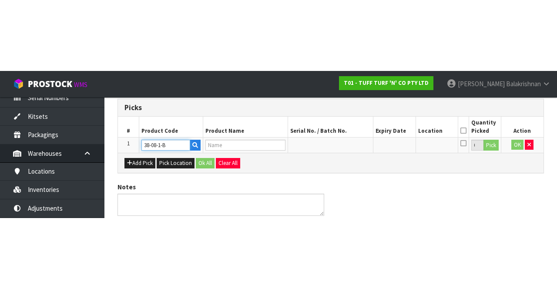
scroll to position [50, 0]
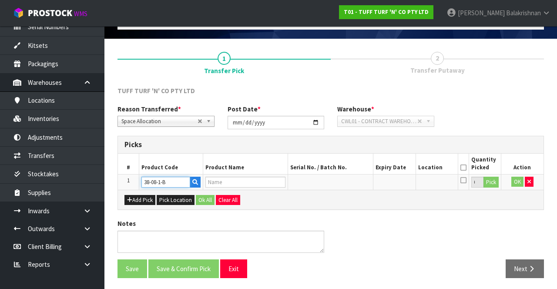
type input "38-08-1-B"
click at [464, 168] on icon at bounding box center [464, 168] width 6 height 0
click at [360, 225] on div "Notes" at bounding box center [331, 239] width 440 height 40
click at [165, 180] on input "text" at bounding box center [166, 182] width 49 height 11
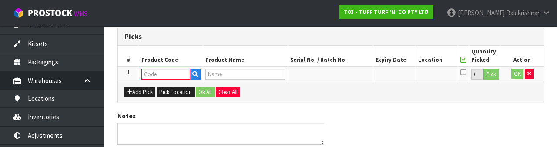
scroll to position [85, 0]
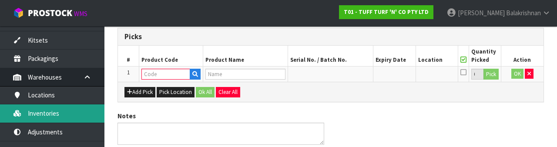
click at [35, 116] on link "Inventories" at bounding box center [52, 113] width 104 height 18
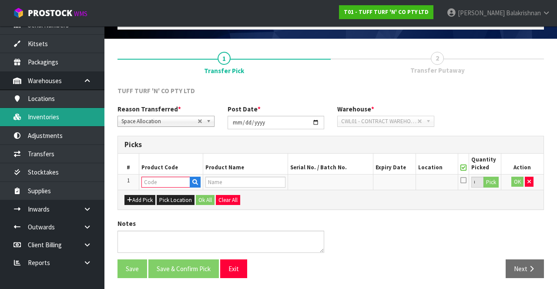
scroll to position [80, 0]
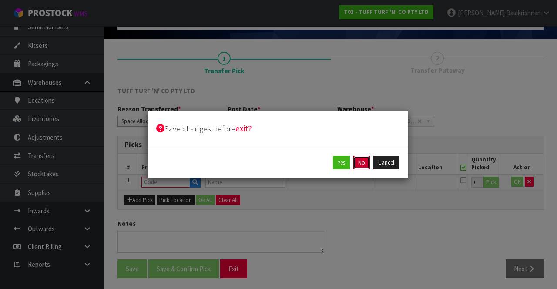
click at [367, 162] on button "No" at bounding box center [362, 163] width 17 height 14
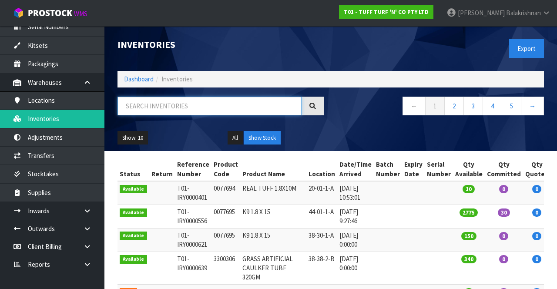
click at [215, 104] on input "text" at bounding box center [210, 106] width 184 height 19
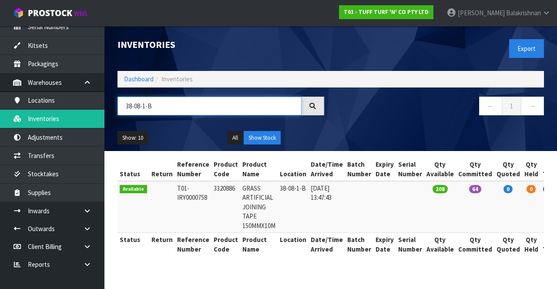
type input "38-08-1-B"
click at [364, 249] on th "Batch Number" at bounding box center [359, 244] width 28 height 23
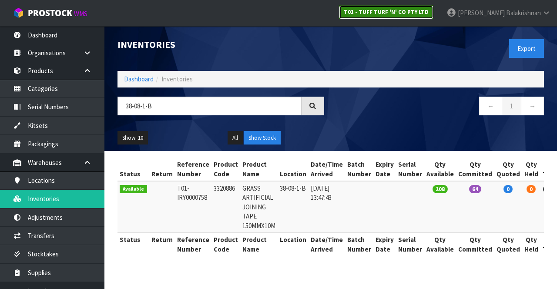
click at [429, 14] on strong "T01 - TUFF TURF 'N' CO PTY LTD" at bounding box center [386, 11] width 85 height 7
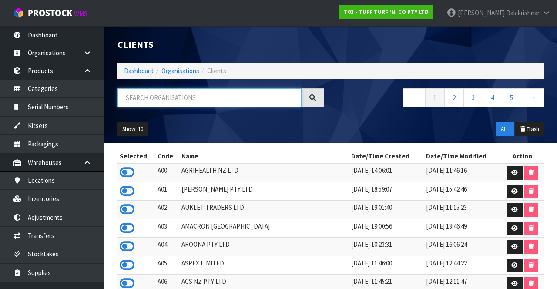
click at [205, 94] on input "text" at bounding box center [210, 97] width 184 height 19
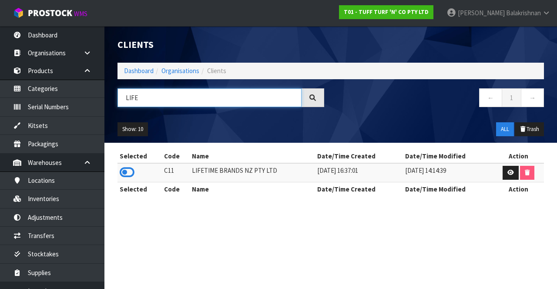
type input "LIFE"
click at [126, 178] on icon at bounding box center [127, 172] width 15 height 13
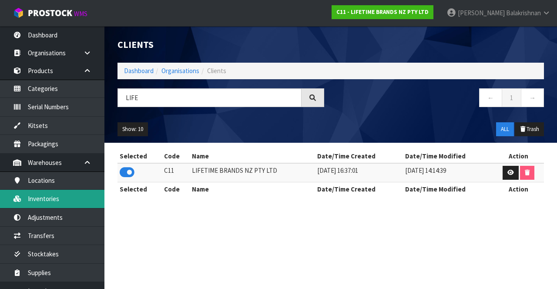
click at [36, 204] on link "Inventories" at bounding box center [52, 199] width 104 height 18
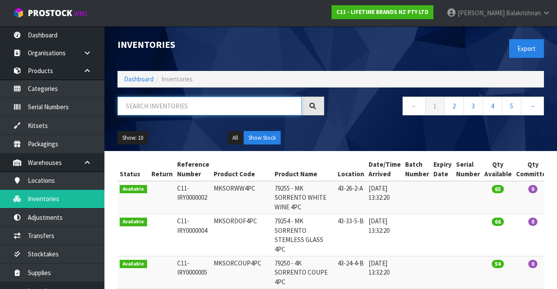
click at [168, 102] on input "text" at bounding box center [210, 106] width 184 height 19
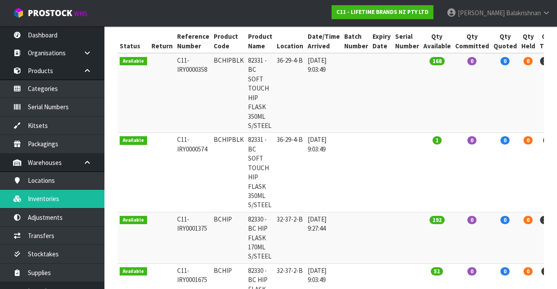
scroll to position [192, 0]
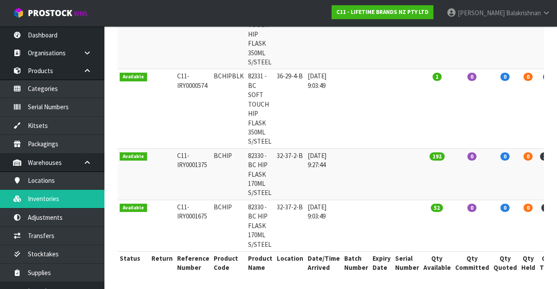
type input "BCHIP"
copy td "BCHIP"
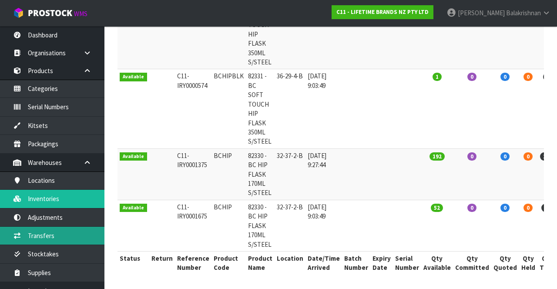
click at [33, 232] on link "Transfers" at bounding box center [52, 236] width 104 height 18
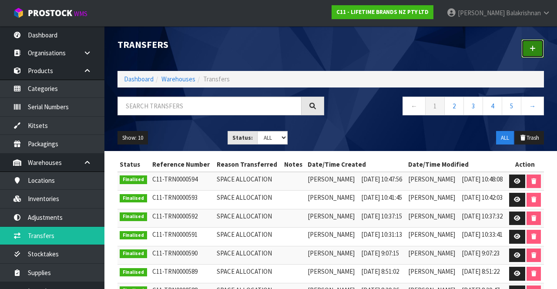
click at [541, 44] on link at bounding box center [533, 48] width 23 height 19
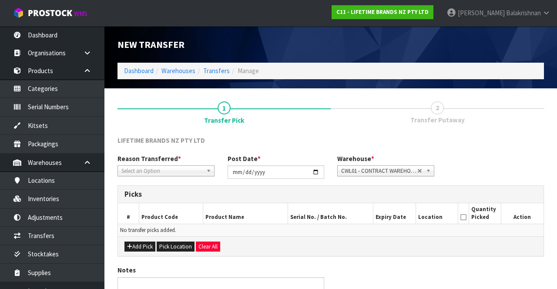
click at [178, 161] on span "*" at bounding box center [179, 159] width 3 height 8
click at [192, 175] on span "Select an Option" at bounding box center [161, 171] width 81 height 10
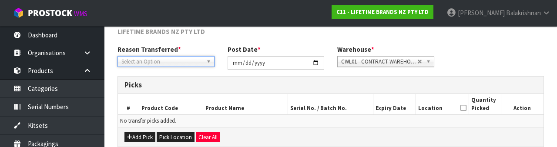
click at [185, 67] on div at bounding box center [166, 74] width 96 height 14
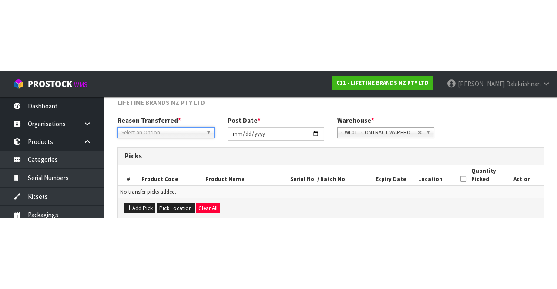
scroll to position [47, 0]
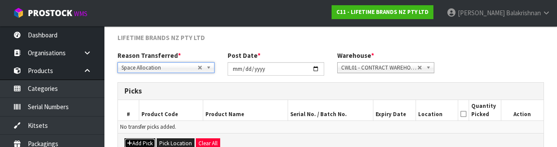
click at [143, 143] on button "Add Pick" at bounding box center [140, 143] width 31 height 10
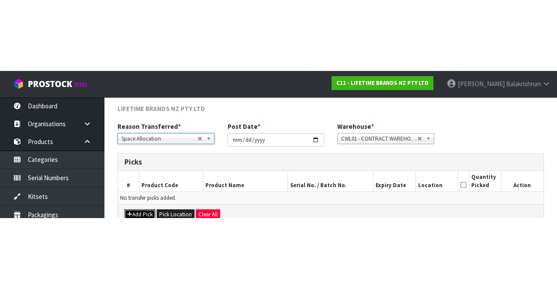
scroll to position [50, 0]
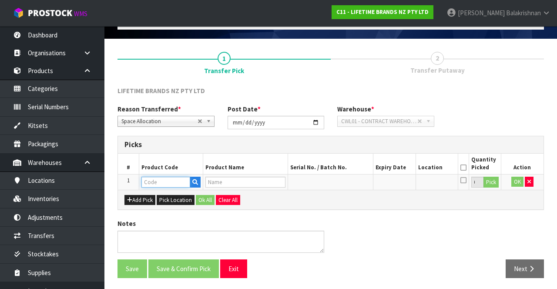
click at [168, 181] on input "text" at bounding box center [166, 182] width 49 height 11
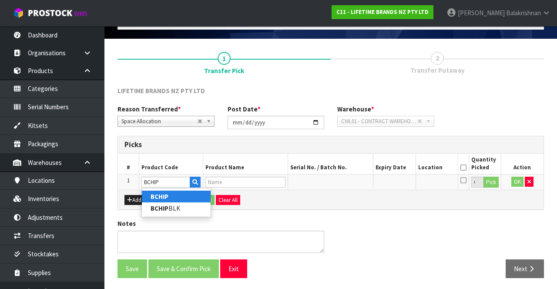
click at [185, 196] on link "BCHIP" at bounding box center [176, 197] width 69 height 12
type input "BCHIP"
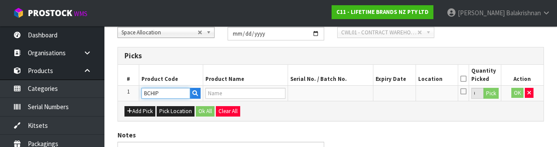
type input "82330 - BC HIP FLASK 170ML S/STEEL"
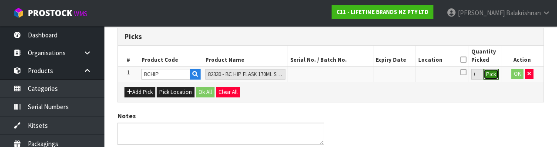
click at [490, 77] on button "Pick" at bounding box center [491, 74] width 15 height 11
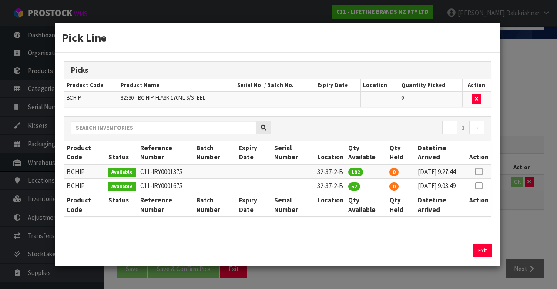
click at [480, 172] on icon at bounding box center [478, 172] width 7 height 0
click at [459, 257] on button "Assign Pick" at bounding box center [453, 250] width 36 height 13
type input "192"
click at [480, 186] on icon at bounding box center [478, 186] width 7 height 0
click at [450, 257] on button "Assign Pick" at bounding box center [453, 250] width 36 height 13
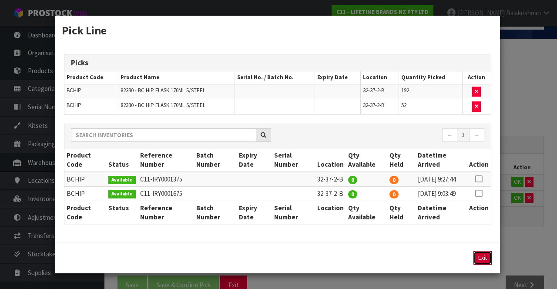
click at [482, 265] on button "Exit" at bounding box center [483, 257] width 18 height 13
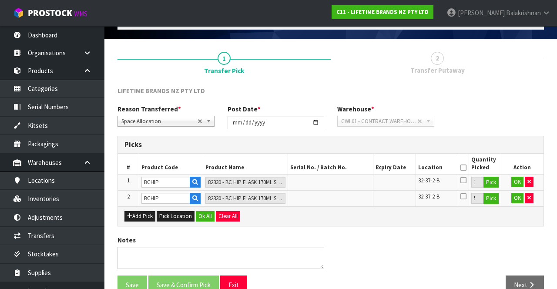
click at [467, 168] on icon at bounding box center [464, 168] width 6 height 0
click at [205, 212] on button "Ok All" at bounding box center [205, 216] width 19 height 10
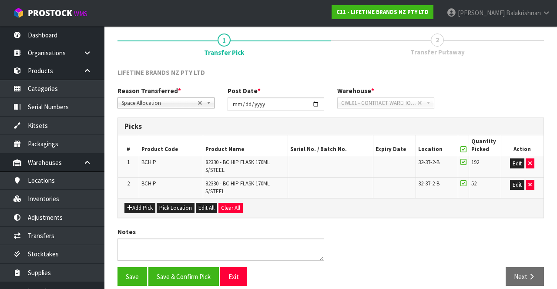
scroll to position [76, 0]
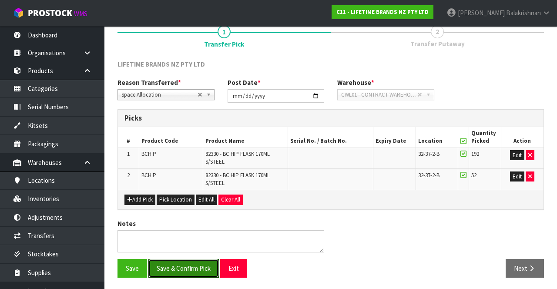
click at [182, 266] on button "Save & Confirm Pick" at bounding box center [183, 268] width 71 height 19
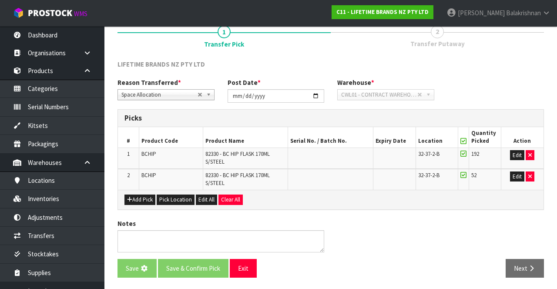
scroll to position [0, 0]
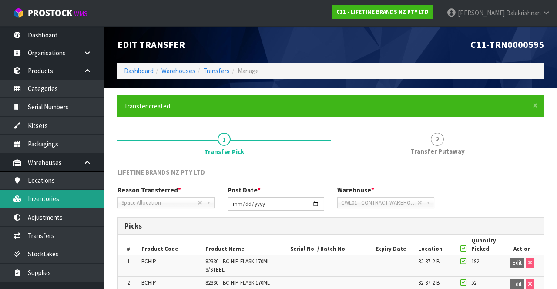
click at [64, 197] on link "Inventories" at bounding box center [52, 199] width 104 height 18
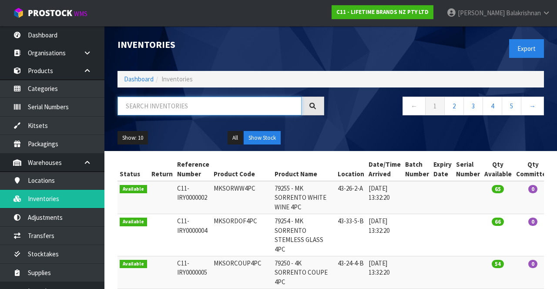
click at [178, 115] on input "text" at bounding box center [210, 106] width 184 height 19
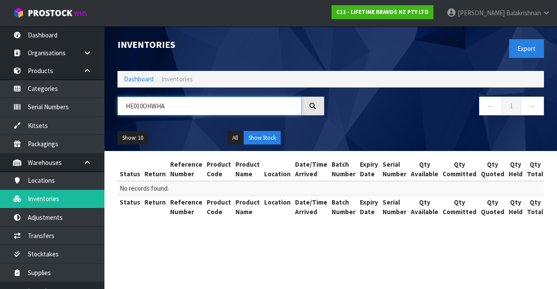
click at [128, 108] on input "HE010OHWHA" at bounding box center [210, 106] width 184 height 19
click at [132, 108] on input "HKE010OHWHA" at bounding box center [210, 106] width 184 height 19
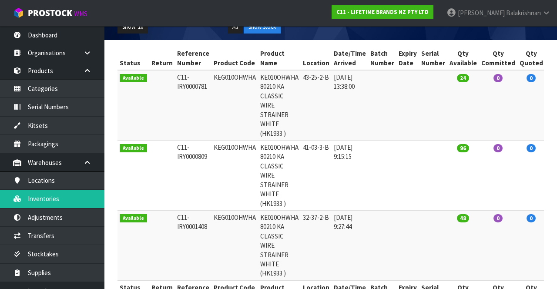
scroll to position [112, 0]
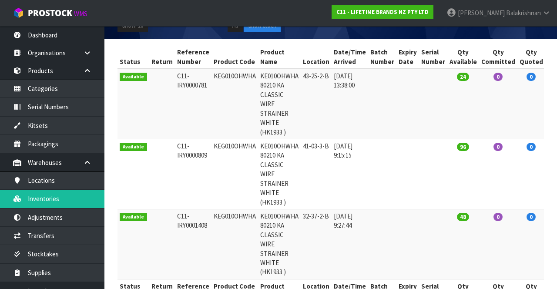
type input "KE010OHWHA"
copy td "KEG010OHWHA"
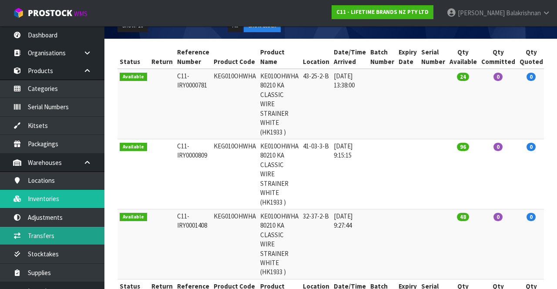
click at [25, 231] on link "Transfers" at bounding box center [52, 236] width 104 height 18
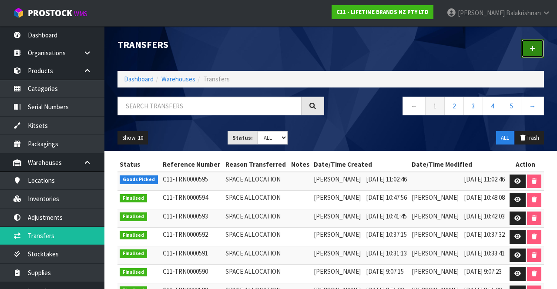
click at [540, 42] on link at bounding box center [533, 48] width 23 height 19
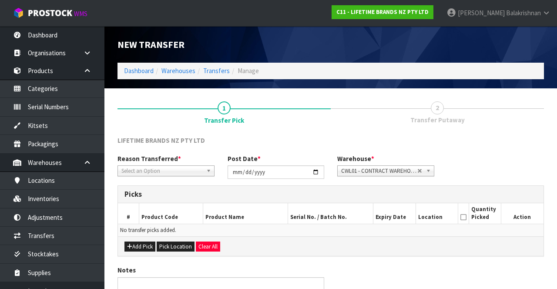
click at [133, 166] on span "Select an Option" at bounding box center [161, 171] width 81 height 10
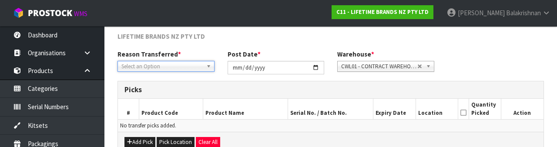
scroll to position [104, 0]
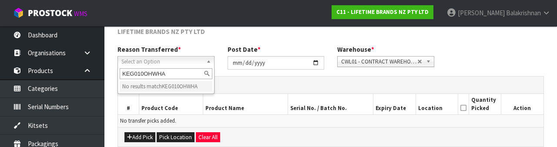
type input "KEG010OHWHA"
click at [249, 87] on h3 "Picks" at bounding box center [331, 85] width 413 height 8
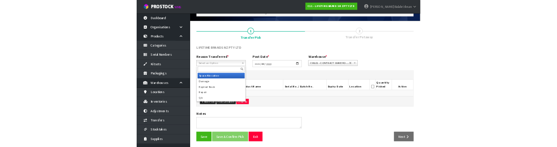
scroll to position [47, 0]
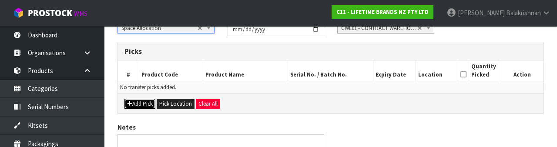
click at [127, 106] on button "Add Pick" at bounding box center [140, 104] width 31 height 10
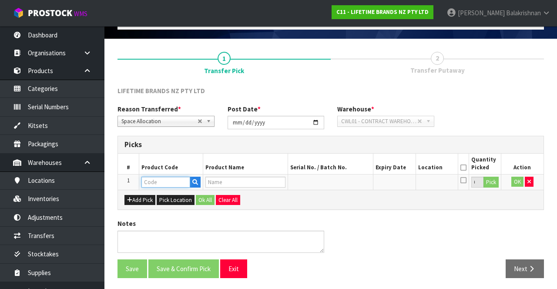
click at [154, 182] on input "text" at bounding box center [166, 182] width 49 height 11
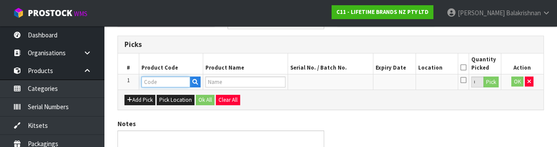
scroll to position [152, 0]
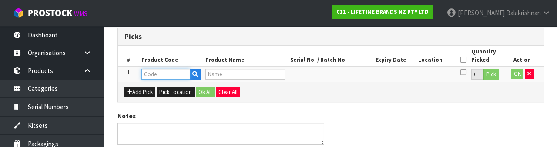
click at [152, 76] on input "text" at bounding box center [166, 74] width 49 height 11
click at [158, 77] on input "text" at bounding box center [166, 74] width 49 height 11
paste input "KEG010OHWHA"
type input "KEG010OHWHA"
type input "KE010OHWHA 80210 KA CLASSIC WIRE STRAINER WHITE (HK1933 )"
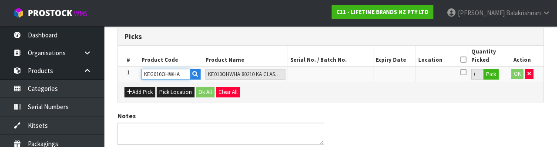
type input "KEG010OHWHA"
click at [487, 70] on button "Pick" at bounding box center [491, 74] width 15 height 11
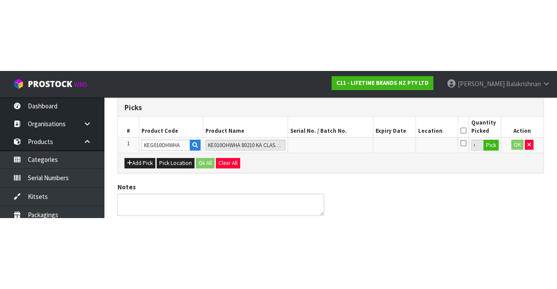
scroll to position [50, 0]
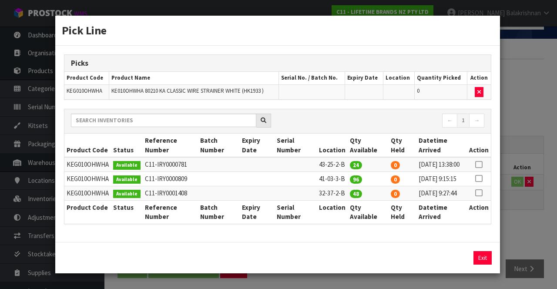
click at [478, 193] on icon at bounding box center [478, 193] width 7 height 0
click at [455, 265] on button "Assign Pick" at bounding box center [453, 257] width 36 height 13
type input "48"
click at [489, 265] on button "Exit" at bounding box center [483, 257] width 18 height 13
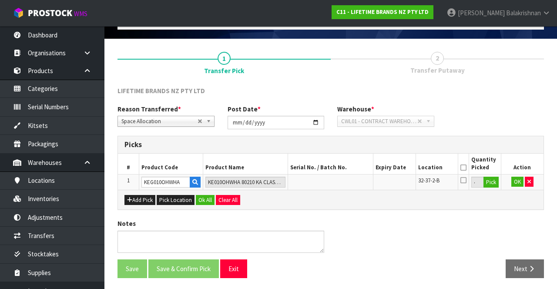
click at [464, 168] on icon at bounding box center [464, 168] width 6 height 0
click at [204, 197] on button "Ok All" at bounding box center [205, 200] width 19 height 10
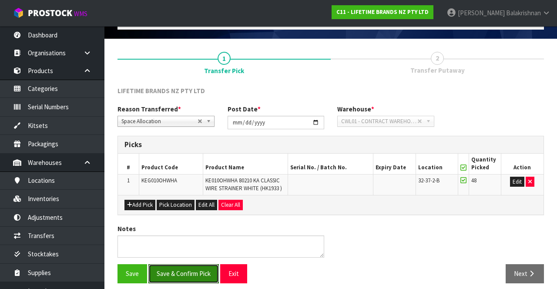
click at [177, 273] on button "Save & Confirm Pick" at bounding box center [183, 273] width 71 height 19
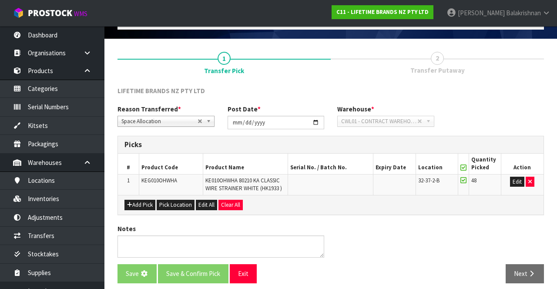
scroll to position [0, 0]
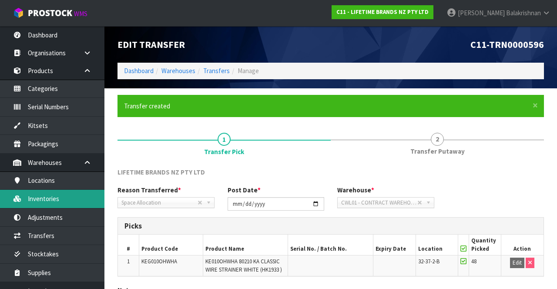
click at [32, 197] on link "Inventories" at bounding box center [52, 199] width 104 height 18
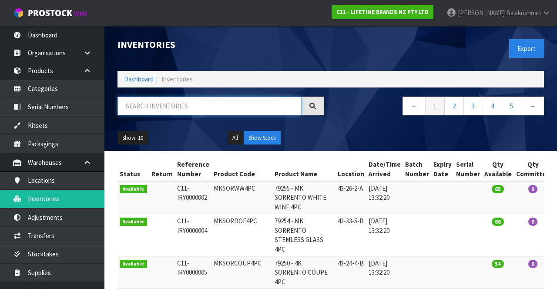
click at [224, 107] on input "text" at bounding box center [210, 106] width 184 height 19
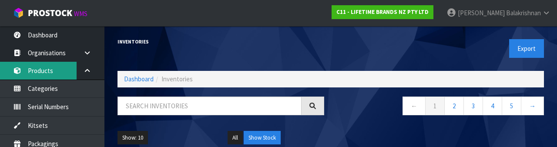
click at [33, 68] on link "Products" at bounding box center [52, 71] width 104 height 18
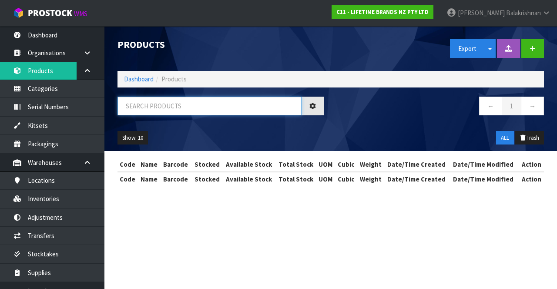
click at [192, 102] on input "text" at bounding box center [210, 106] width 184 height 19
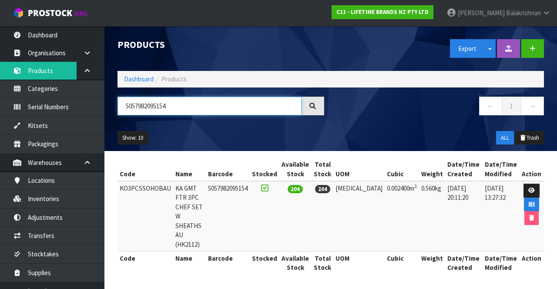
type input "5057982095154"
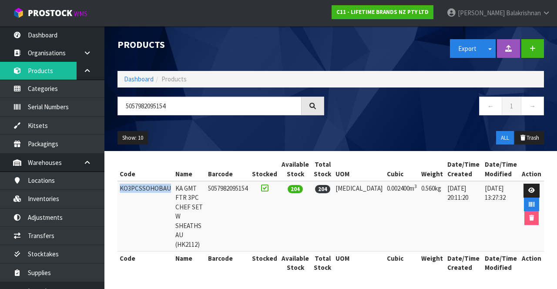
copy td "KO3PCSSOHOBAU"
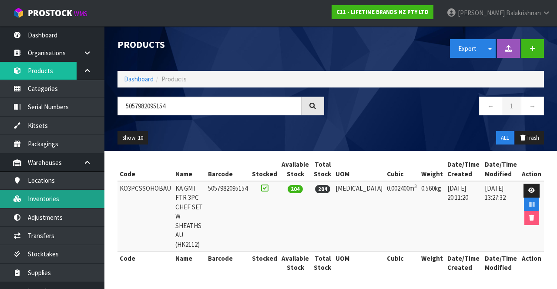
click at [60, 199] on link "Inventories" at bounding box center [52, 199] width 104 height 18
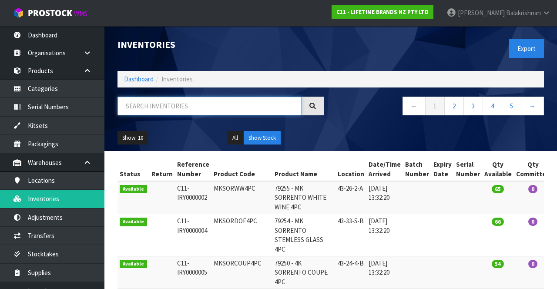
click at [183, 104] on input "text" at bounding box center [210, 106] width 184 height 19
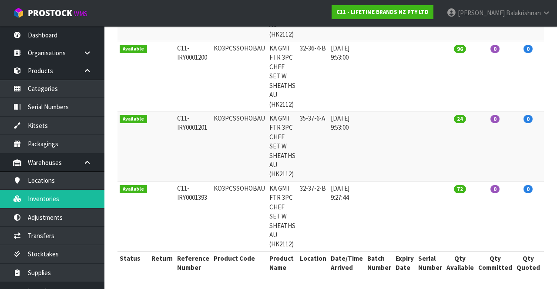
scroll to position [210, 0]
type input "KO3PCSSOHOBAU"
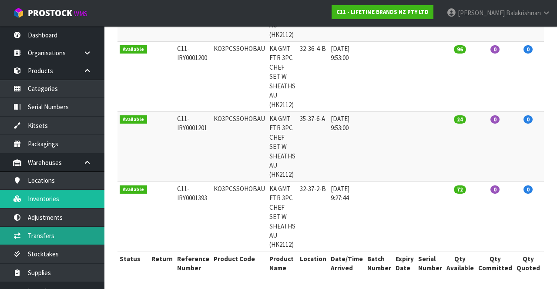
click at [52, 233] on link "Transfers" at bounding box center [52, 236] width 104 height 18
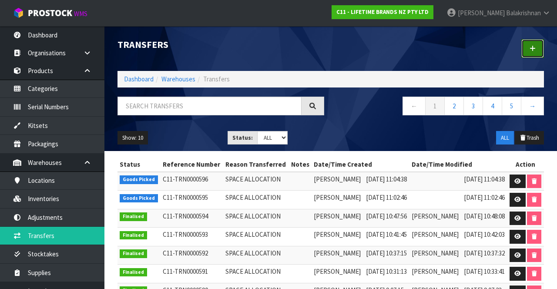
click at [533, 53] on link at bounding box center [533, 48] width 23 height 19
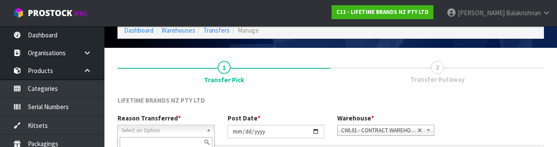
scroll to position [104, 0]
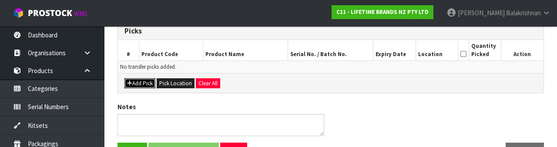
click at [133, 86] on button "Add Pick" at bounding box center [140, 83] width 31 height 10
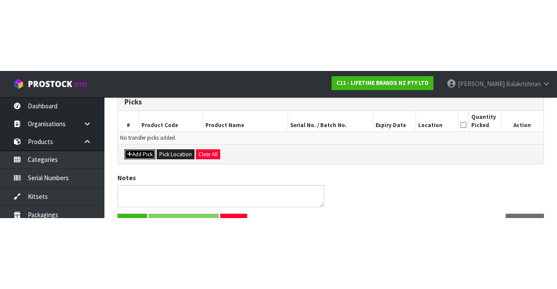
scroll to position [50, 0]
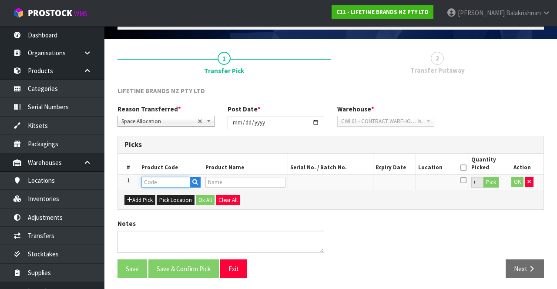
click at [173, 179] on input "text" at bounding box center [166, 182] width 49 height 11
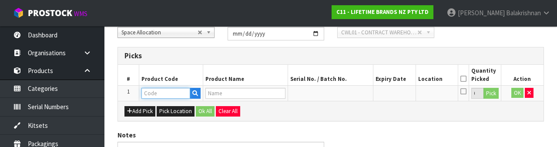
scroll to position [152, 0]
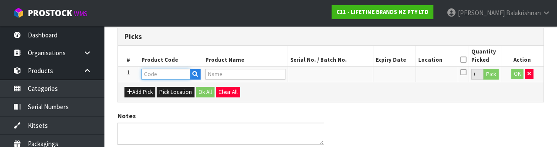
type input "KO3PCSSOHOBAU"
type input "KA GMT FTR 3PC CHEF SET W SHEATHS AU (HK2112)"
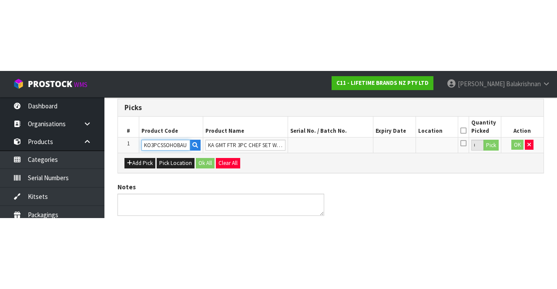
scroll to position [50, 0]
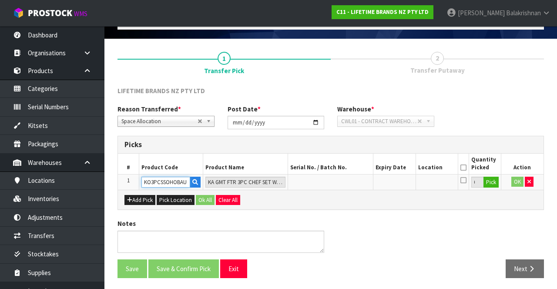
type input "KO3PCSSOHOBAU"
click at [495, 183] on button "Pick" at bounding box center [491, 182] width 15 height 11
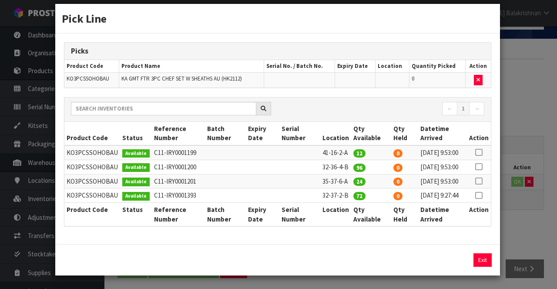
scroll to position [43, 0]
click at [482, 181] on icon at bounding box center [478, 181] width 7 height 0
click at [455, 257] on button "Assign Pick" at bounding box center [453, 259] width 36 height 13
type input "24"
click at [481, 195] on icon at bounding box center [478, 195] width 7 height 0
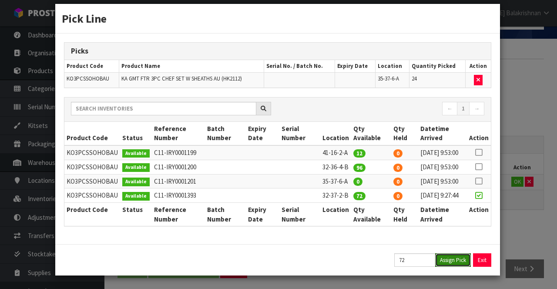
click at [452, 260] on button "Assign Pick" at bounding box center [453, 259] width 36 height 13
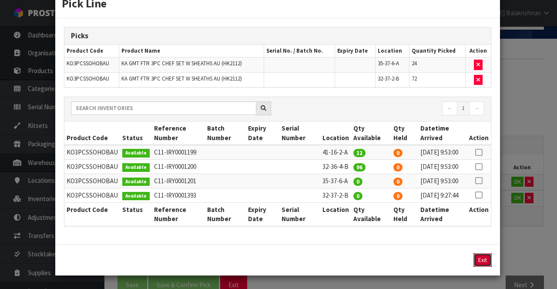
click at [486, 267] on button "Exit" at bounding box center [483, 259] width 18 height 13
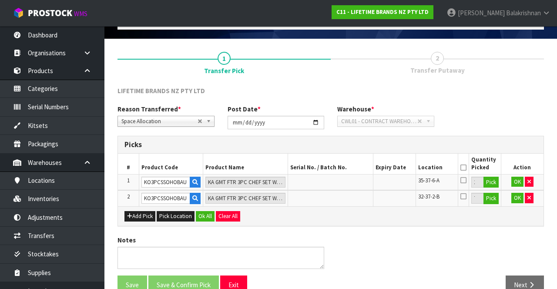
click at [465, 168] on icon at bounding box center [464, 168] width 6 height 0
click at [203, 212] on button "Ok All" at bounding box center [205, 216] width 19 height 10
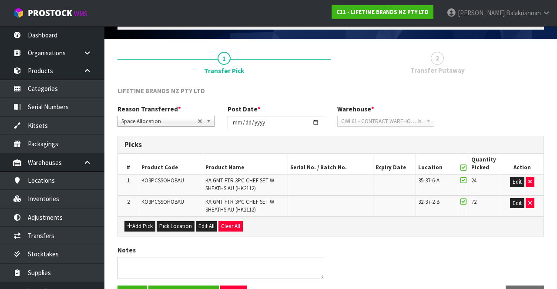
scroll to position [76, 0]
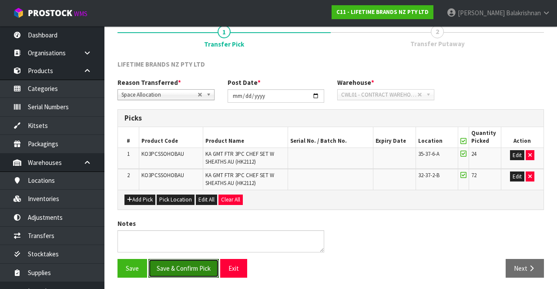
click at [195, 265] on button "Save & Confirm Pick" at bounding box center [183, 268] width 71 height 19
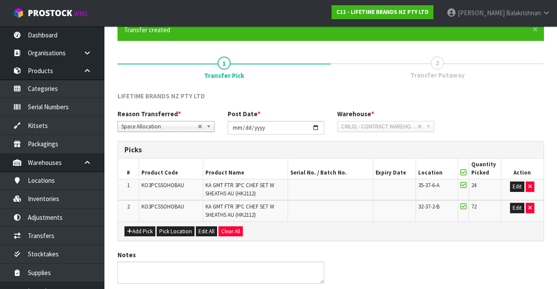
scroll to position [0, 0]
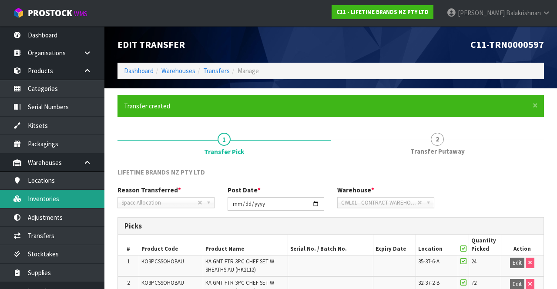
click at [61, 197] on link "Inventories" at bounding box center [52, 199] width 104 height 18
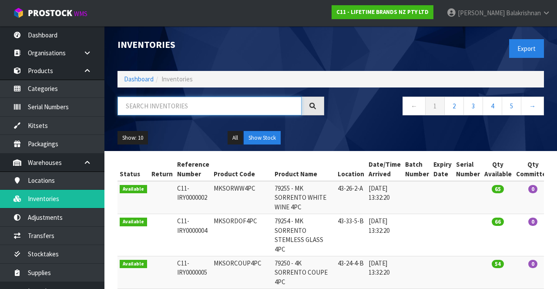
click at [228, 109] on input "text" at bounding box center [210, 106] width 184 height 19
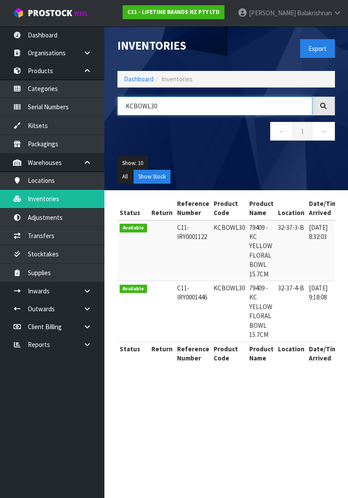
type input "KCBOWL30"
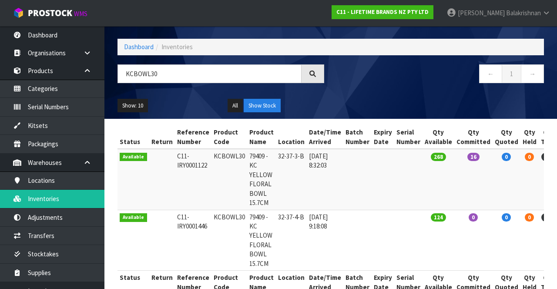
scroll to position [52, 0]
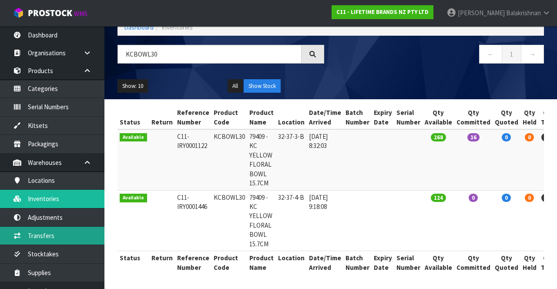
click at [64, 232] on link "Transfers" at bounding box center [52, 236] width 104 height 18
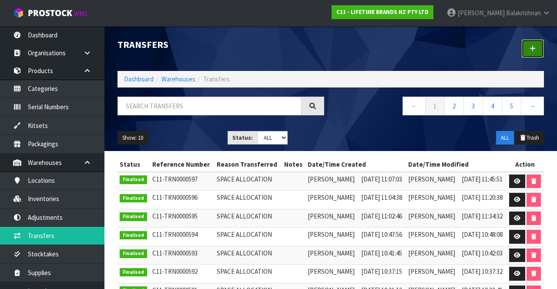
click at [530, 42] on link at bounding box center [533, 48] width 23 height 19
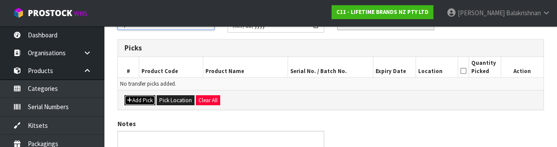
click at [133, 99] on button "Add Pick" at bounding box center [140, 100] width 31 height 10
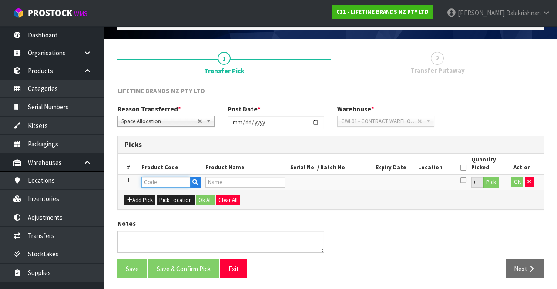
click at [161, 179] on input "text" at bounding box center [166, 182] width 49 height 11
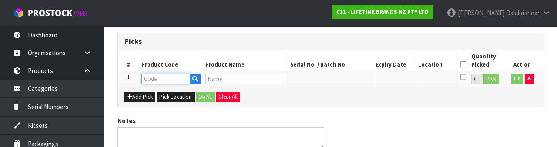
scroll to position [152, 0]
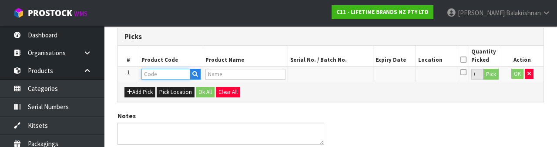
type input "KCBOWL30"
type input "79409 - KC YELLOW FLORAL BOWL 15.7CM"
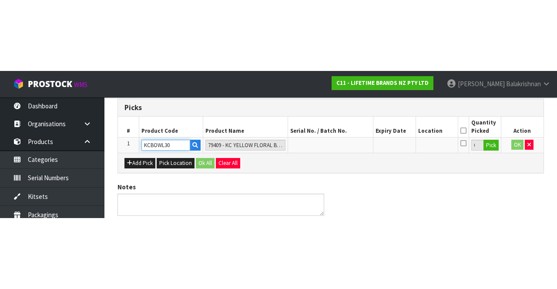
scroll to position [50, 0]
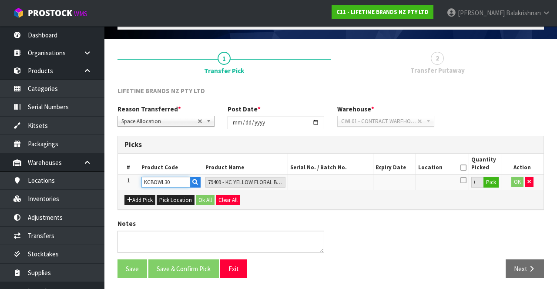
type input "KCBOWL30"
click at [489, 179] on button "Pick" at bounding box center [491, 182] width 15 height 11
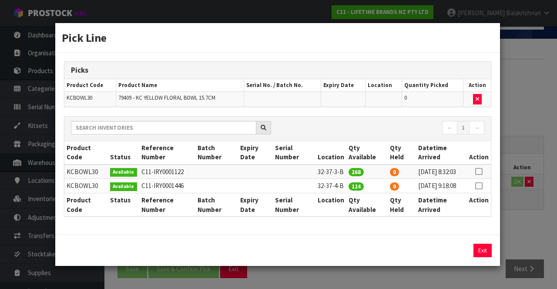
click at [481, 172] on icon at bounding box center [478, 172] width 7 height 0
click at [445, 257] on button "Assign Pick" at bounding box center [453, 250] width 36 height 13
type input "268"
click at [482, 186] on icon at bounding box center [478, 186] width 7 height 0
click at [446, 257] on button "Assign Pick" at bounding box center [453, 250] width 36 height 13
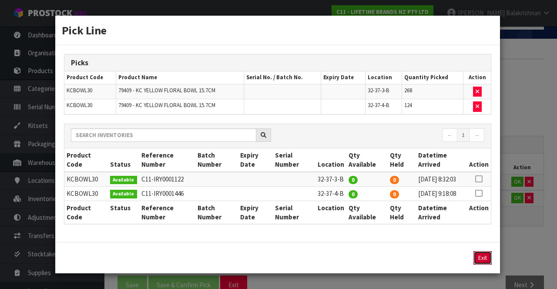
click at [485, 265] on button "Exit" at bounding box center [483, 257] width 18 height 13
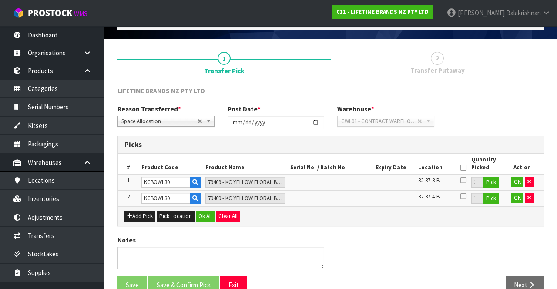
click at [464, 168] on icon at bounding box center [464, 168] width 6 height 0
click at [211, 219] on button "Ok All" at bounding box center [205, 216] width 19 height 10
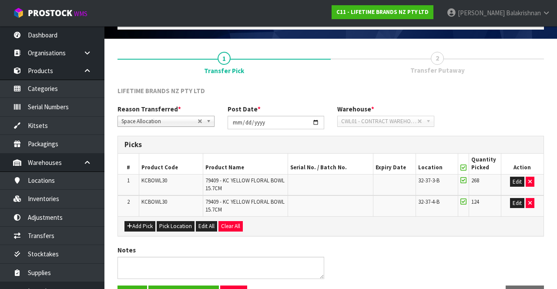
scroll to position [76, 0]
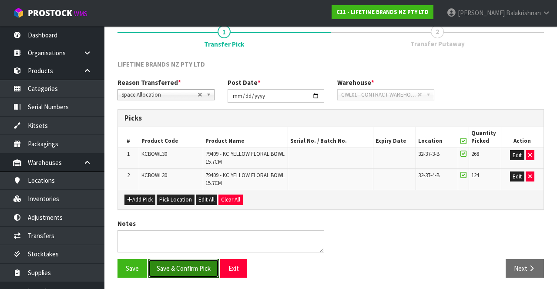
click at [198, 261] on button "Save & Confirm Pick" at bounding box center [183, 268] width 71 height 19
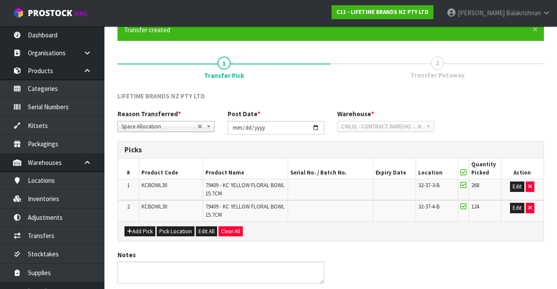
scroll to position [0, 0]
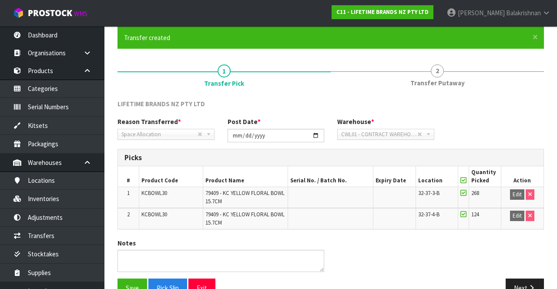
scroll to position [89, 0]
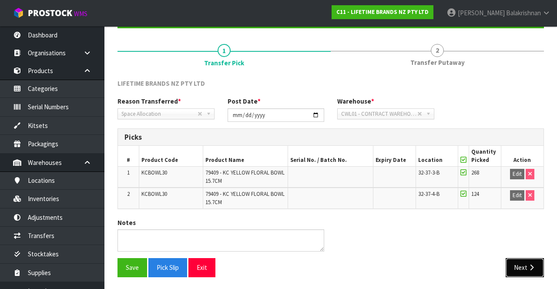
click at [538, 262] on button "Next" at bounding box center [525, 267] width 38 height 19
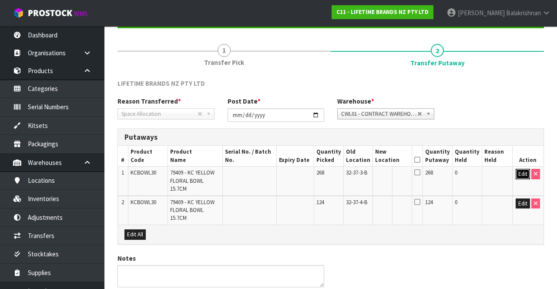
click at [522, 174] on button "Edit" at bounding box center [523, 174] width 14 height 10
click at [394, 172] on input "text" at bounding box center [387, 174] width 24 height 11
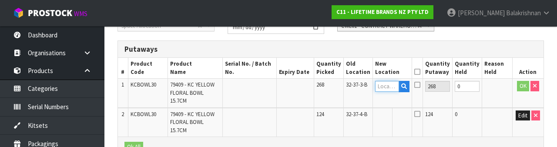
scroll to position [184, 0]
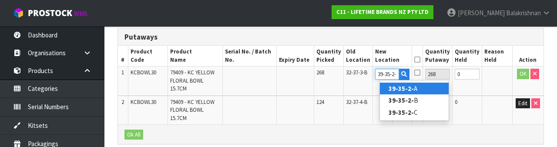
type input "39-35-2-C"
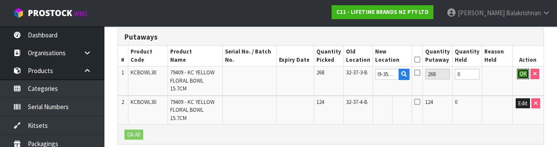
click at [521, 74] on button "OK" at bounding box center [523, 74] width 12 height 10
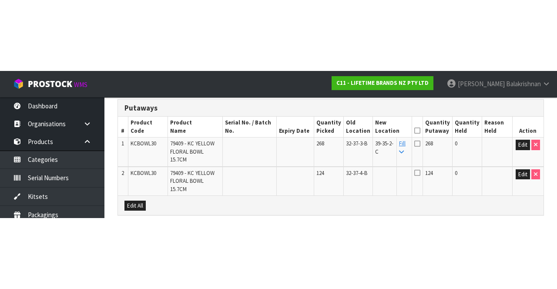
scroll to position [108, 0]
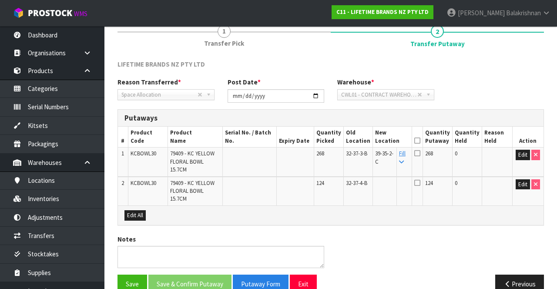
click at [406, 156] on link "Fill" at bounding box center [402, 157] width 7 height 15
click at [421, 141] on icon at bounding box center [417, 141] width 6 height 0
click at [212, 275] on button "Save & Confirm Putaway" at bounding box center [189, 284] width 83 height 19
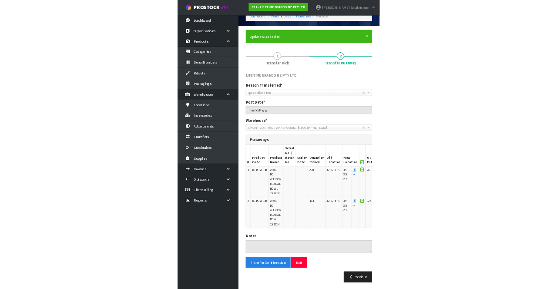
scroll to position [89, 0]
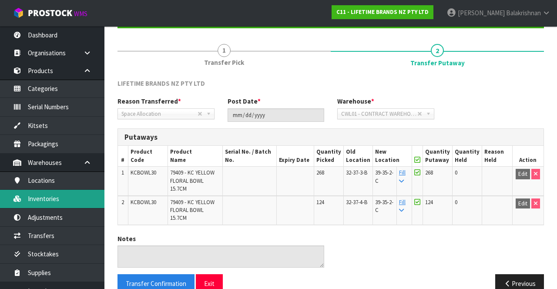
click at [53, 194] on link "Inventories" at bounding box center [52, 199] width 104 height 18
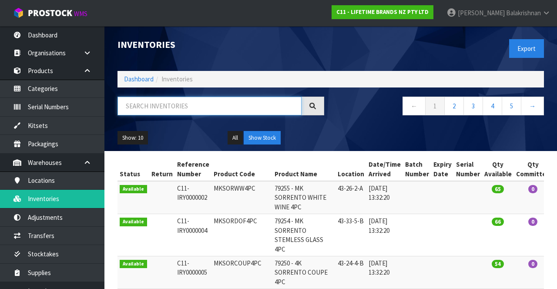
click at [196, 108] on input "text" at bounding box center [210, 106] width 184 height 19
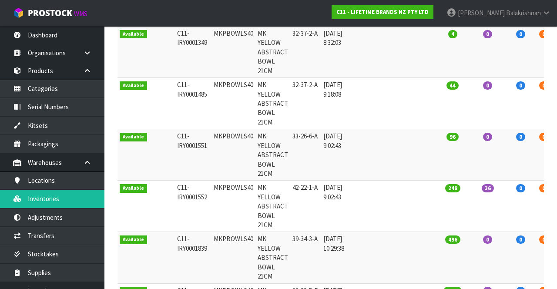
scroll to position [163, 0]
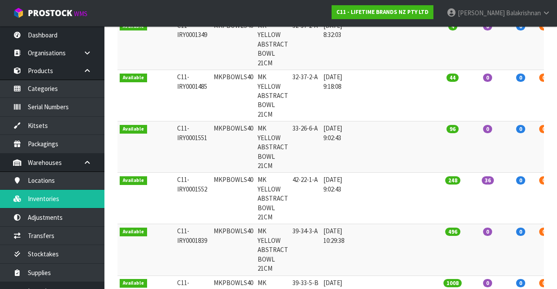
type input "MKPBOWLS40"
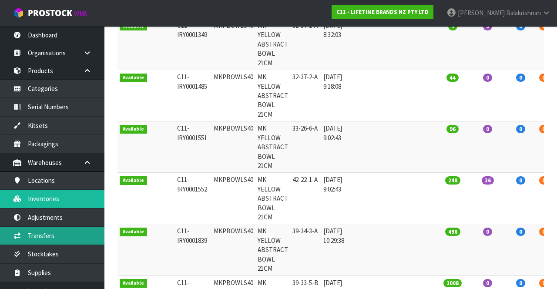
click at [56, 236] on link "Transfers" at bounding box center [52, 236] width 104 height 18
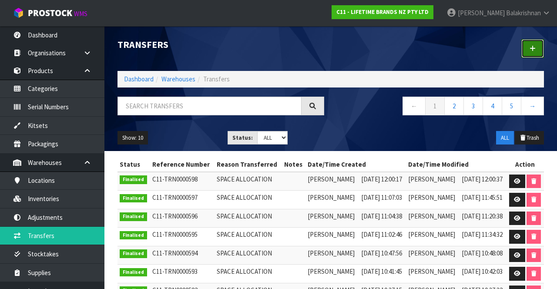
click at [536, 52] on link at bounding box center [533, 48] width 23 height 19
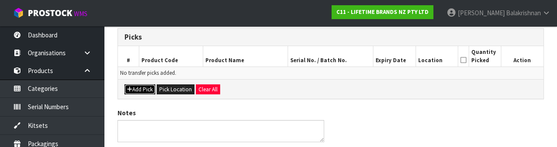
click at [141, 90] on button "Add Pick" at bounding box center [140, 89] width 31 height 10
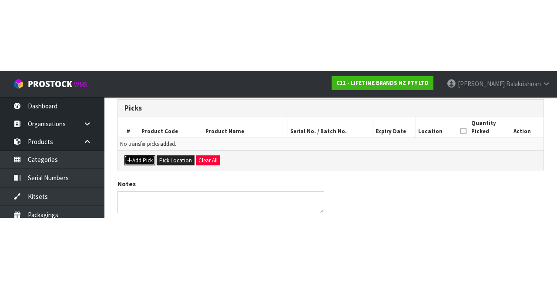
scroll to position [50, 0]
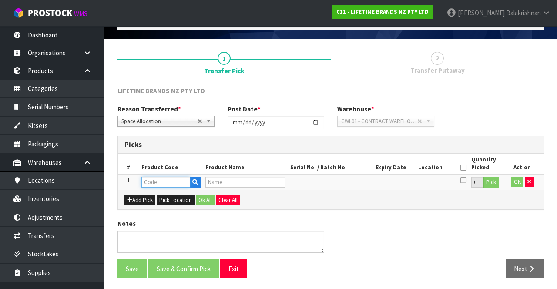
click at [165, 180] on input "text" at bounding box center [166, 182] width 49 height 11
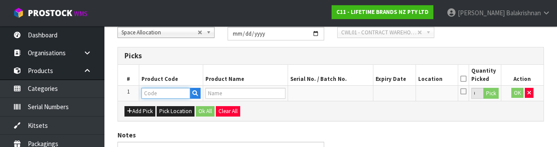
scroll to position [152, 0]
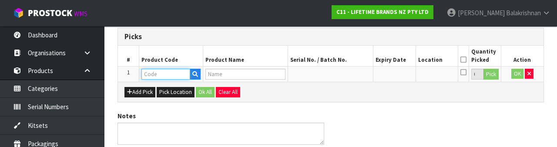
type input "MKPBOWLS40"
type input "MK YELLOW ABSTRACT BOWL 21CM"
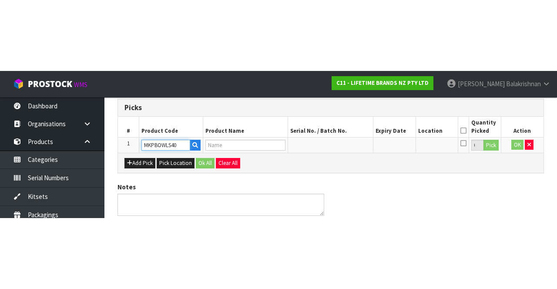
scroll to position [50, 0]
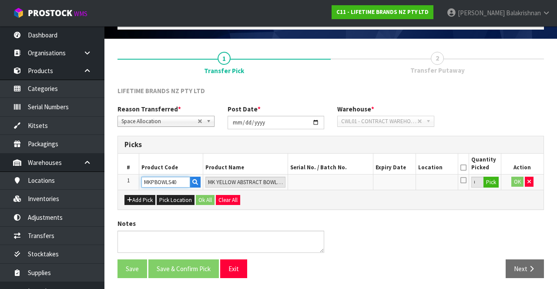
type input "MKPBOWLS40"
click at [498, 179] on button "Pick" at bounding box center [491, 182] width 15 height 11
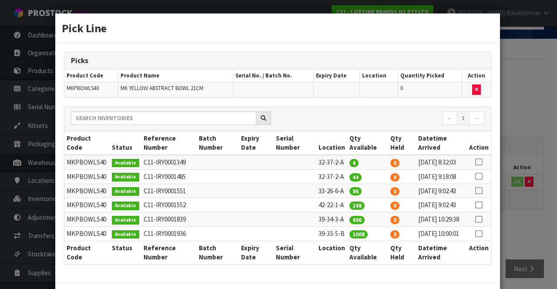
scroll to position [3, 0]
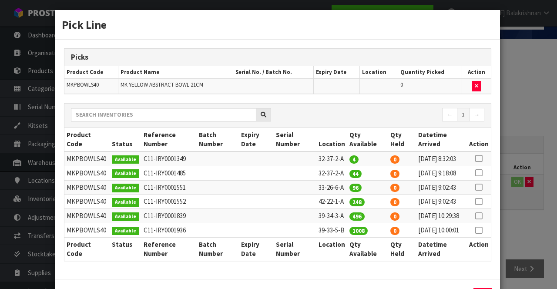
click at [480, 173] on icon at bounding box center [478, 173] width 7 height 0
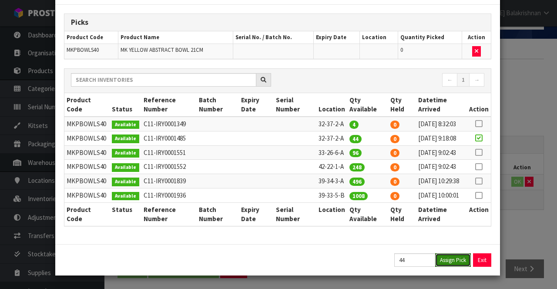
click at [455, 263] on button "Assign Pick" at bounding box center [453, 259] width 36 height 13
type input "44"
click at [482, 124] on icon at bounding box center [478, 124] width 7 height 0
click at [460, 259] on button "Assign Pick" at bounding box center [453, 259] width 36 height 13
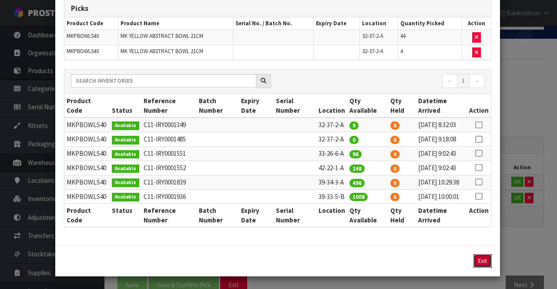
click at [481, 268] on button "Exit" at bounding box center [483, 260] width 18 height 13
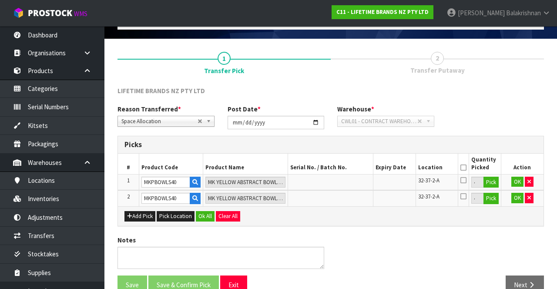
click at [463, 168] on icon at bounding box center [464, 168] width 6 height 0
click at [196, 216] on button "Ok All" at bounding box center [205, 216] width 19 height 10
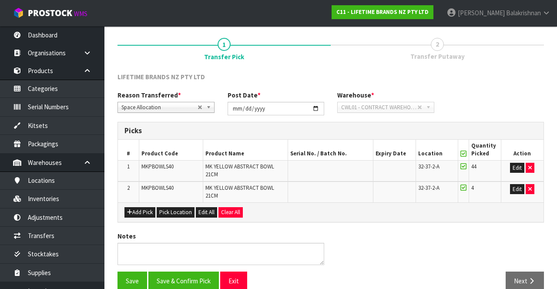
scroll to position [76, 0]
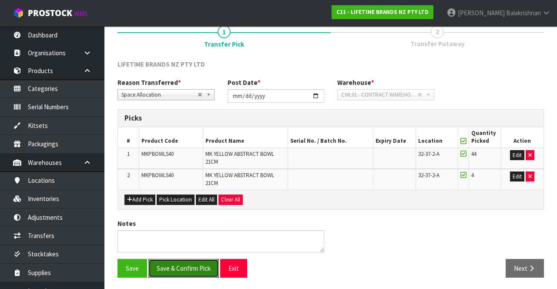
click at [195, 275] on button "Save & Confirm Pick" at bounding box center [183, 268] width 71 height 19
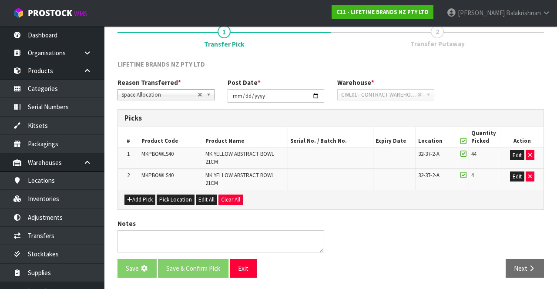
scroll to position [0, 0]
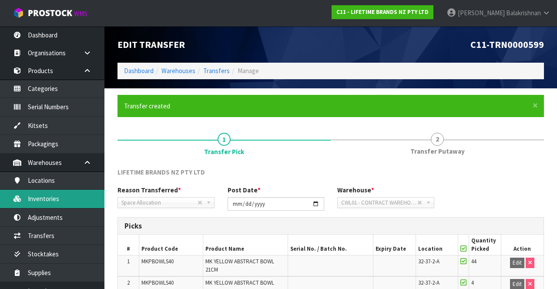
click at [61, 199] on link "Inventories" at bounding box center [52, 199] width 104 height 18
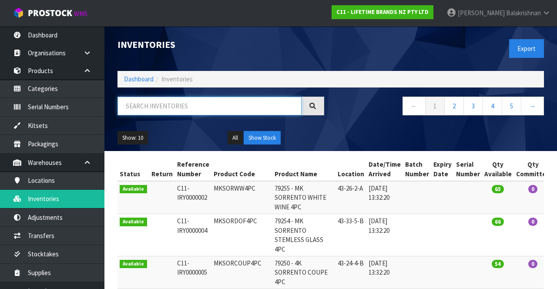
click at [188, 103] on input "text" at bounding box center [210, 106] width 184 height 19
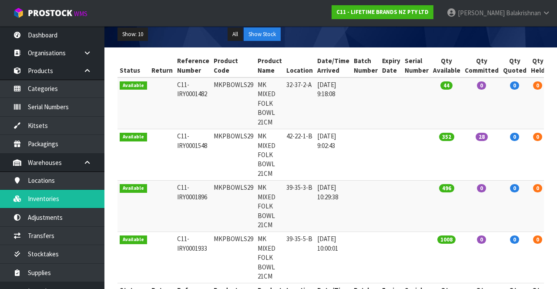
type input "MKPBOWLS29"
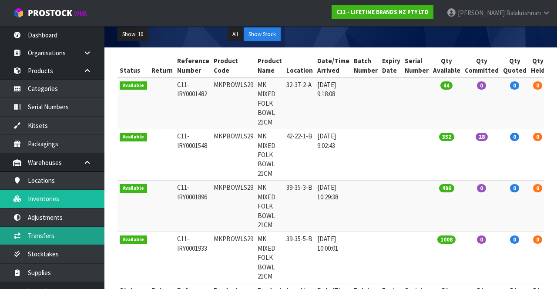
click at [60, 233] on link "Transfers" at bounding box center [52, 236] width 104 height 18
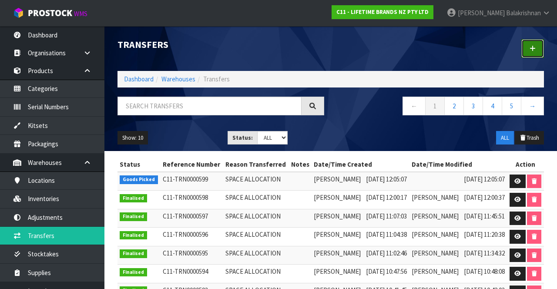
click at [532, 51] on link at bounding box center [533, 48] width 23 height 19
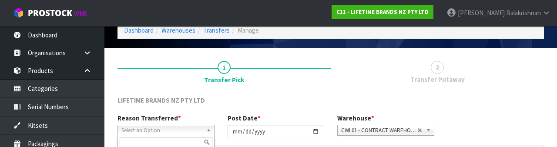
scroll to position [104, 0]
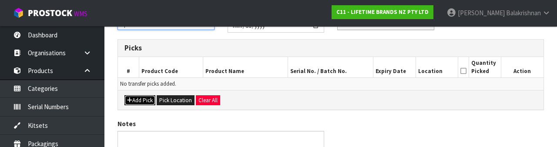
click at [142, 97] on button "Add Pick" at bounding box center [140, 100] width 31 height 10
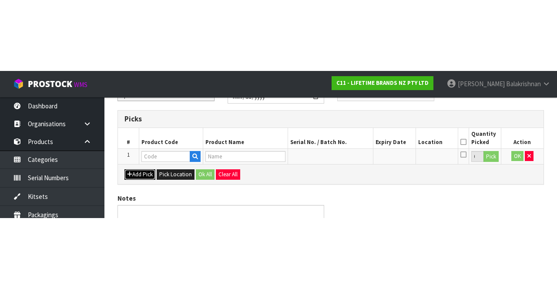
scroll to position [50, 0]
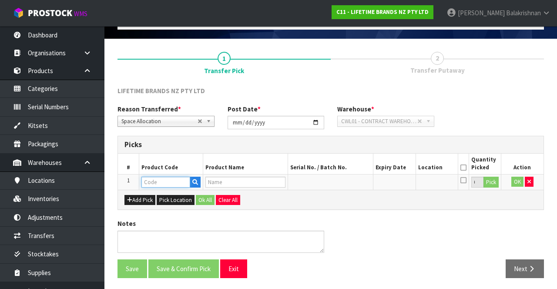
click at [170, 178] on input "text" at bounding box center [166, 182] width 49 height 11
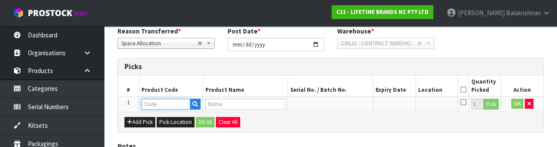
scroll to position [152, 0]
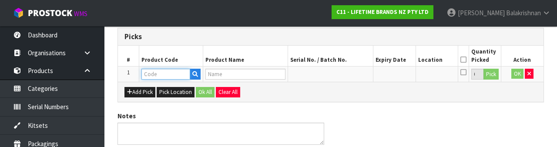
type input "MKPBOWLS29"
type input "MK MIXED FOLK BOWL 21CM"
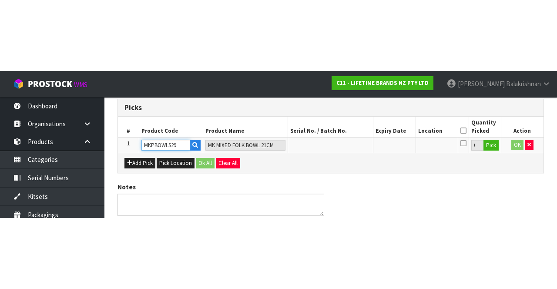
scroll to position [50, 0]
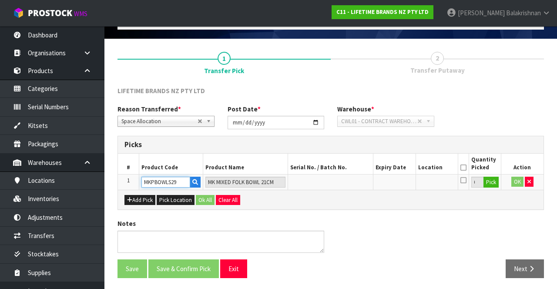
type input "MKPBOWLS29"
click at [492, 180] on button "Pick" at bounding box center [491, 182] width 15 height 11
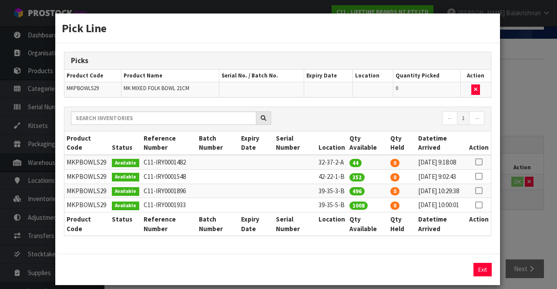
click at [479, 162] on icon at bounding box center [478, 162] width 7 height 0
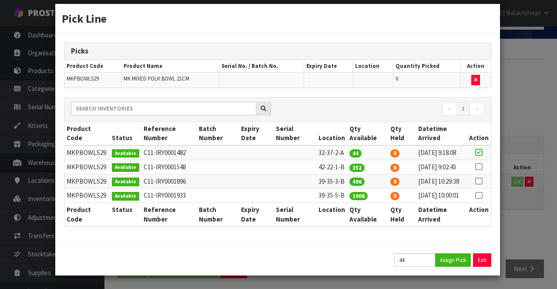
scroll to position [30, 0]
click at [461, 260] on button "Assign Pick" at bounding box center [453, 259] width 36 height 13
type input "44"
click at [484, 265] on button "Exit" at bounding box center [483, 259] width 18 height 13
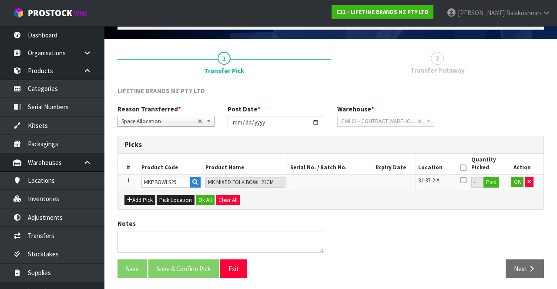
click at [465, 168] on icon at bounding box center [464, 168] width 6 height 0
click at [515, 182] on button "OK" at bounding box center [518, 182] width 12 height 10
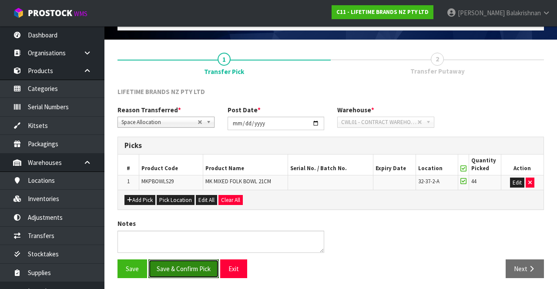
click at [186, 266] on button "Save & Confirm Pick" at bounding box center [183, 268] width 71 height 19
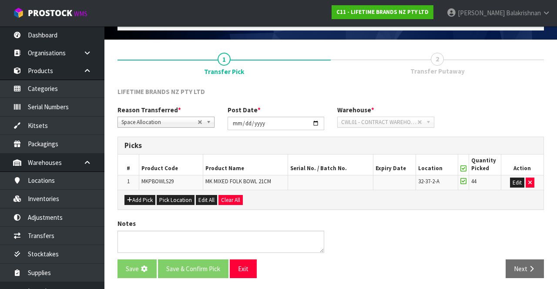
scroll to position [0, 0]
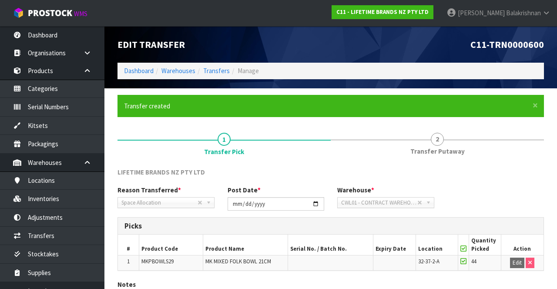
scroll to position [61, 0]
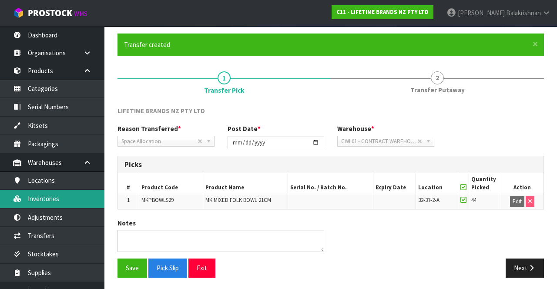
click at [56, 196] on link "Inventories" at bounding box center [52, 199] width 104 height 18
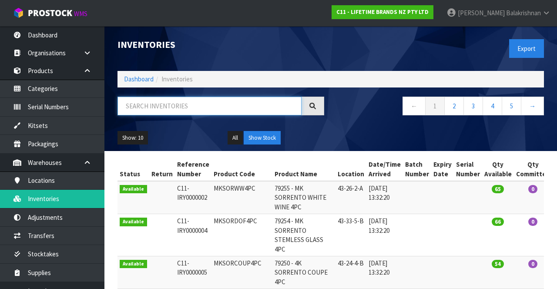
click at [205, 105] on input "text" at bounding box center [210, 106] width 184 height 19
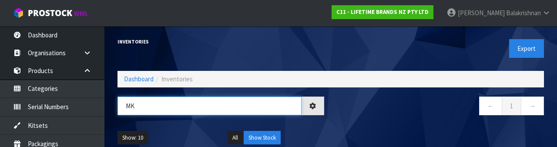
type input "M"
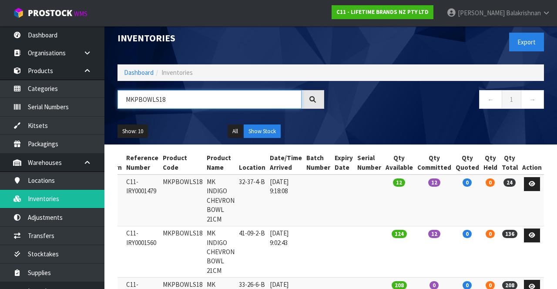
scroll to position [0, 34]
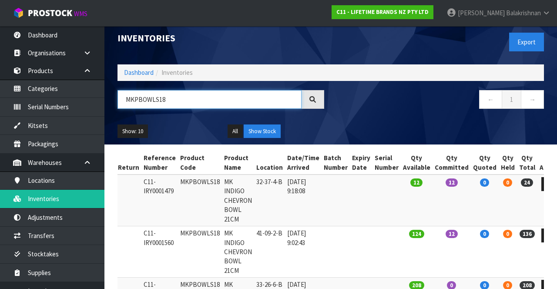
type input "MKPBOWLS18"
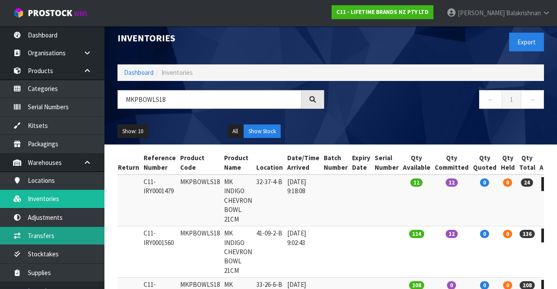
click at [57, 234] on link "Transfers" at bounding box center [52, 236] width 104 height 18
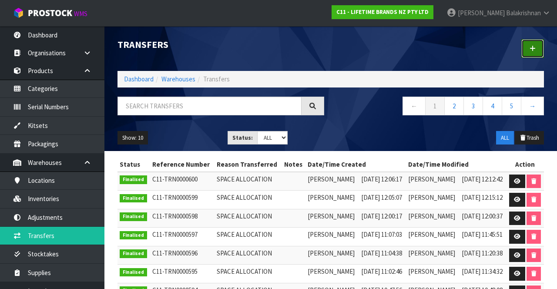
click at [534, 45] on icon at bounding box center [533, 48] width 6 height 7
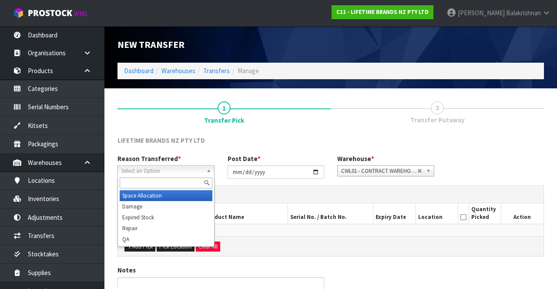
click at [189, 165] on link "Select an Option" at bounding box center [166, 170] width 97 height 11
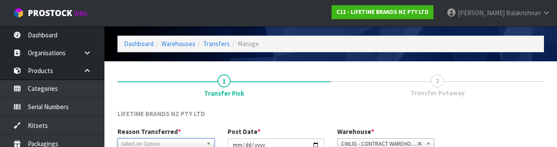
scroll to position [104, 0]
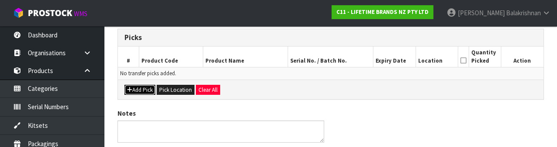
click at [143, 85] on button "Add Pick" at bounding box center [140, 90] width 31 height 10
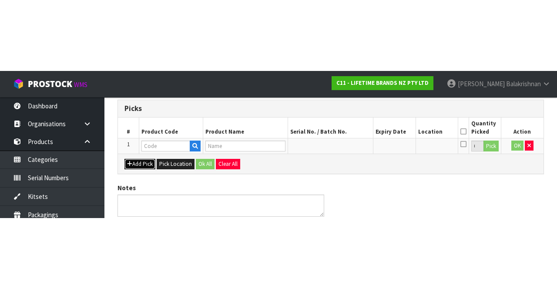
scroll to position [50, 0]
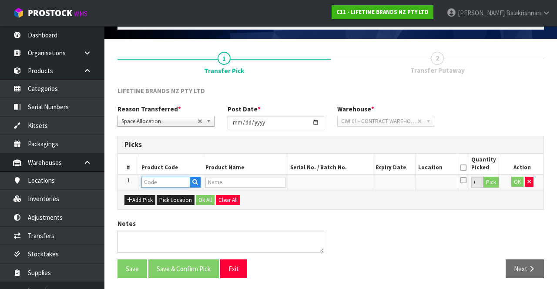
click at [167, 180] on input "text" at bounding box center [166, 182] width 49 height 11
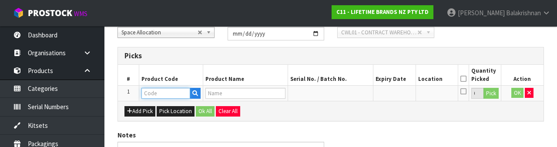
scroll to position [152, 0]
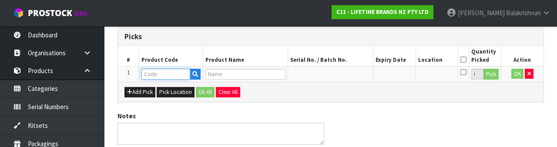
type input "MKPBOWLS18"
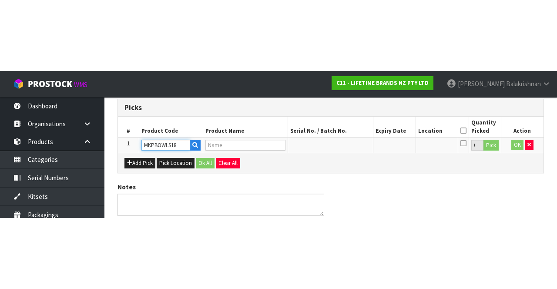
scroll to position [50, 0]
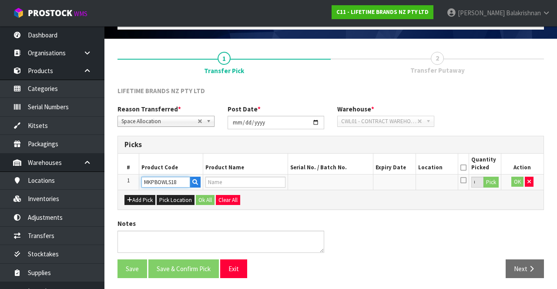
type input "MK INDIGO CHEVRON BOWL 21CM"
type input "MKPBOWLS18"
click at [489, 180] on button "Pick" at bounding box center [491, 182] width 15 height 11
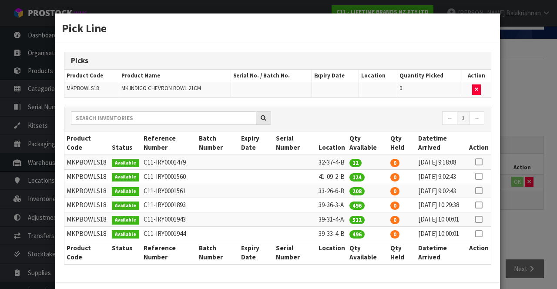
click at [480, 162] on icon at bounding box center [478, 162] width 7 height 0
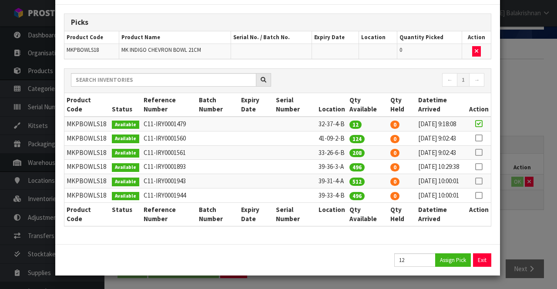
scroll to position [90, 0]
click at [454, 261] on button "Assign Pick" at bounding box center [453, 259] width 36 height 13
type input "12"
click at [480, 263] on button "Exit" at bounding box center [483, 259] width 18 height 13
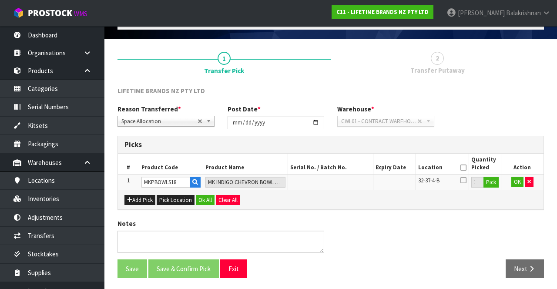
click at [464, 168] on icon at bounding box center [464, 168] width 6 height 0
click at [520, 181] on button "OK" at bounding box center [518, 182] width 12 height 10
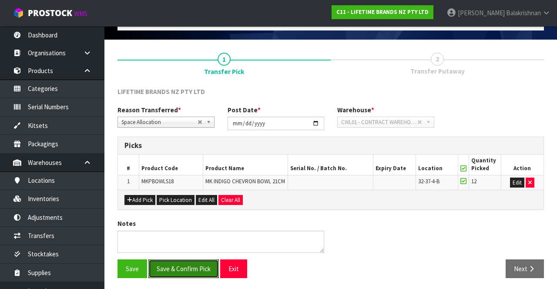
click at [192, 264] on button "Save & Confirm Pick" at bounding box center [183, 268] width 71 height 19
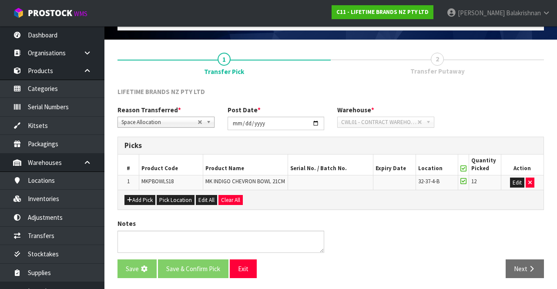
scroll to position [0, 0]
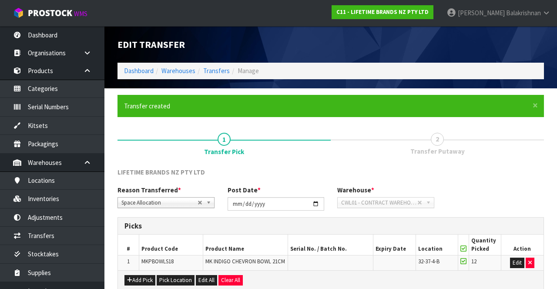
scroll to position [61, 0]
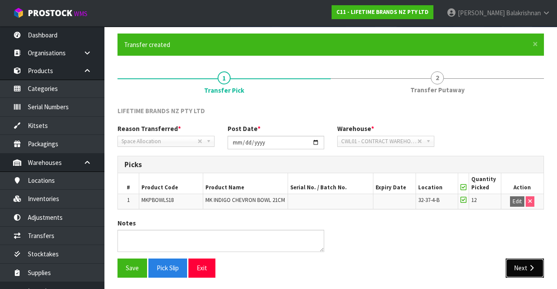
click at [522, 263] on button "Next" at bounding box center [525, 268] width 38 height 19
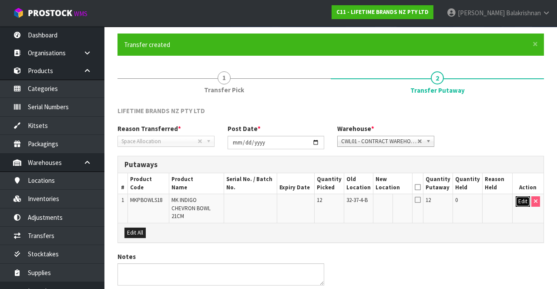
click at [517, 202] on button "Edit" at bounding box center [523, 201] width 14 height 10
click at [392, 199] on input "text" at bounding box center [388, 201] width 24 height 11
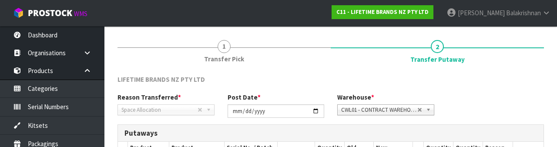
scroll to position [184, 0]
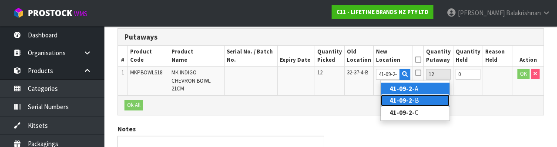
click at [424, 100] on link "41-09-2- B" at bounding box center [415, 100] width 69 height 12
type input "41-09-2-B"
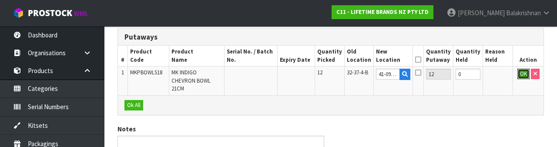
click at [522, 74] on button "OK" at bounding box center [524, 74] width 12 height 10
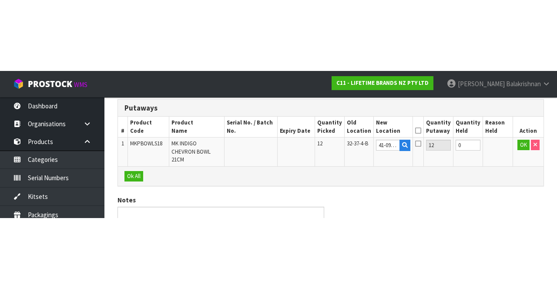
scroll to position [86, 0]
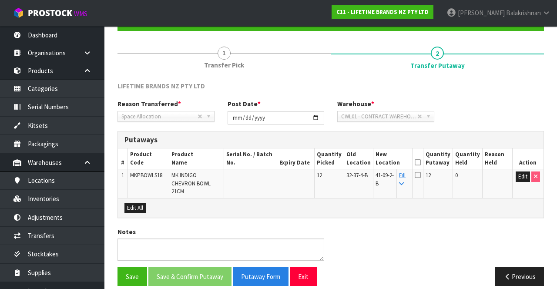
click at [421, 162] on icon at bounding box center [418, 162] width 6 height 0
click at [189, 275] on button "Save & Confirm Putaway" at bounding box center [189, 276] width 83 height 19
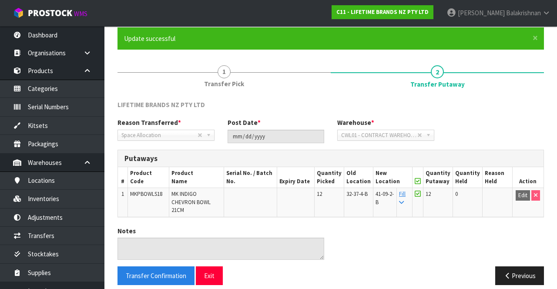
scroll to position [0, 0]
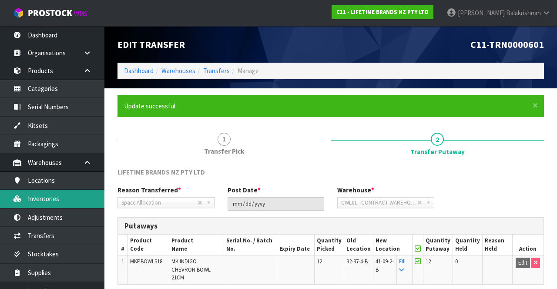
click at [36, 198] on link "Inventories" at bounding box center [52, 199] width 104 height 18
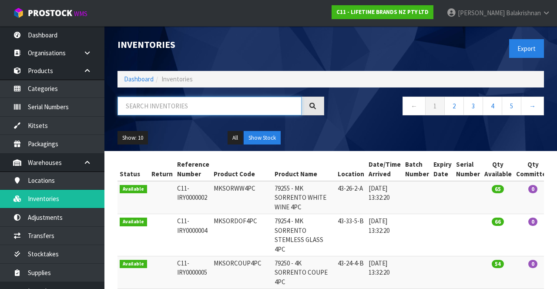
click at [204, 98] on input "text" at bounding box center [210, 106] width 184 height 19
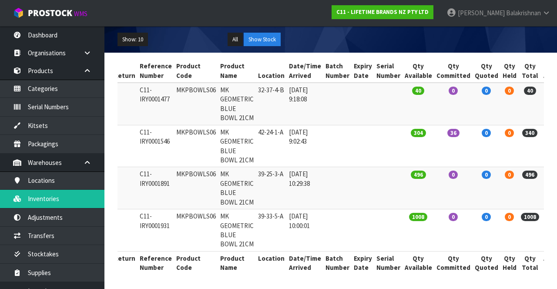
scroll to position [0, 42]
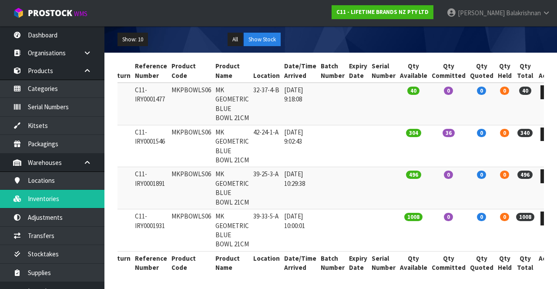
type input "MKPBOWLS06"
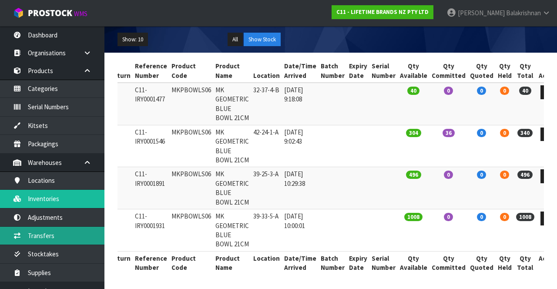
click at [58, 232] on link "Transfers" at bounding box center [52, 236] width 104 height 18
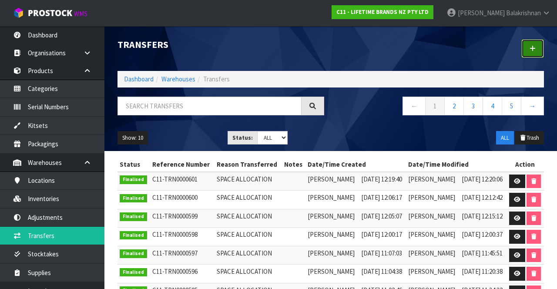
click at [533, 56] on link at bounding box center [533, 48] width 23 height 19
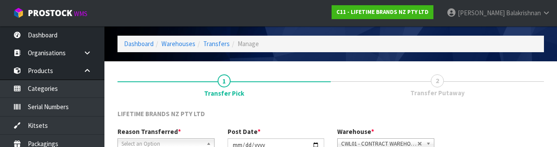
scroll to position [104, 0]
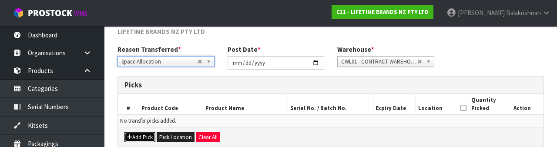
click at [143, 135] on button "Add Pick" at bounding box center [140, 137] width 31 height 10
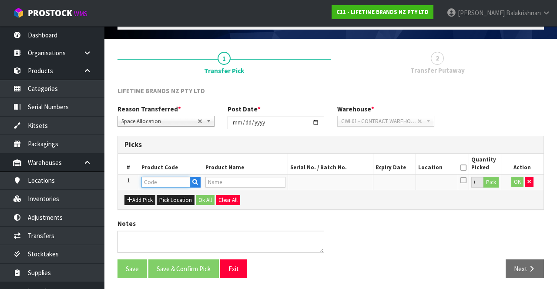
click at [169, 181] on input "text" at bounding box center [166, 182] width 49 height 11
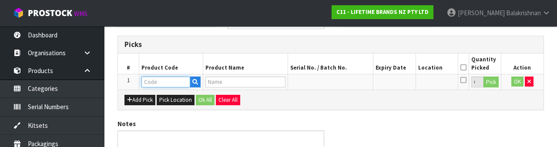
scroll to position [152, 0]
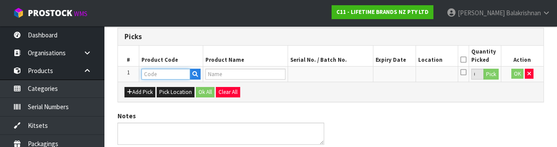
type input "MKPBOWLS06"
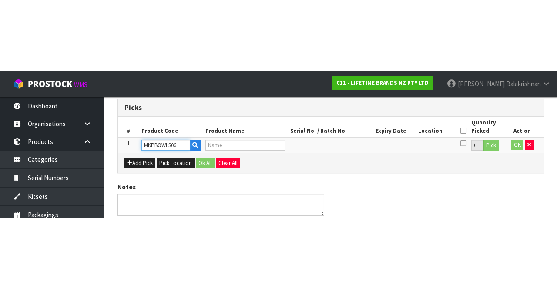
scroll to position [50, 0]
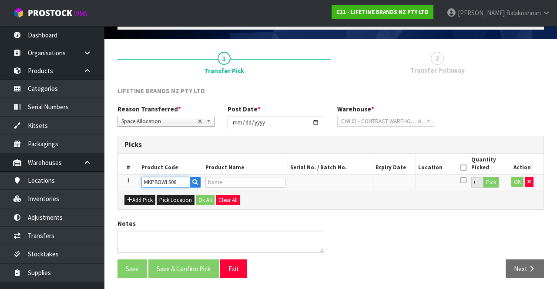
type input "MK GEOMETRIC BLUE BOWL 21CM"
type input "MKPBOWLS06"
click at [494, 184] on button "Pick" at bounding box center [491, 182] width 15 height 11
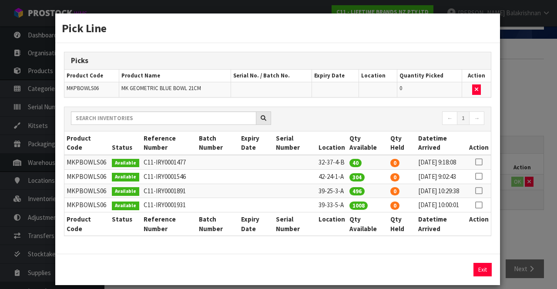
click at [483, 159] on td at bounding box center [479, 162] width 24 height 14
click at [480, 148] on th "Action" at bounding box center [479, 143] width 24 height 24
click at [480, 162] on icon at bounding box center [478, 162] width 7 height 0
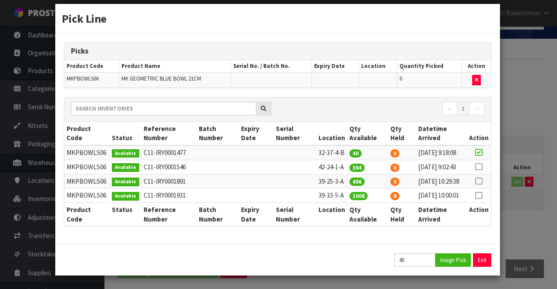
scroll to position [32, 0]
click at [455, 257] on button "Assign Pick" at bounding box center [453, 259] width 36 height 13
type input "40"
click at [489, 262] on button "Exit" at bounding box center [483, 259] width 18 height 13
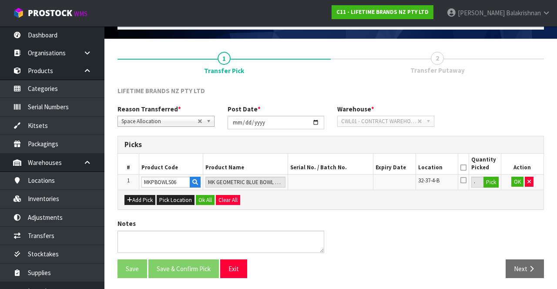
click at [463, 168] on icon at bounding box center [464, 168] width 6 height 0
click at [203, 196] on button "Ok All" at bounding box center [205, 200] width 19 height 10
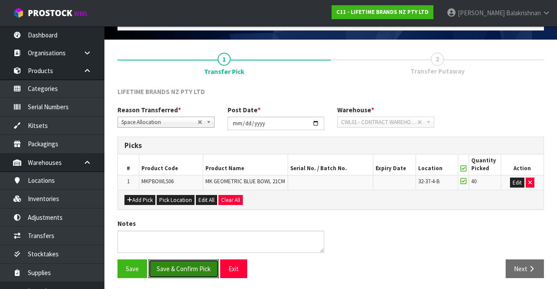
click at [187, 259] on button "Save & Confirm Pick" at bounding box center [183, 268] width 71 height 19
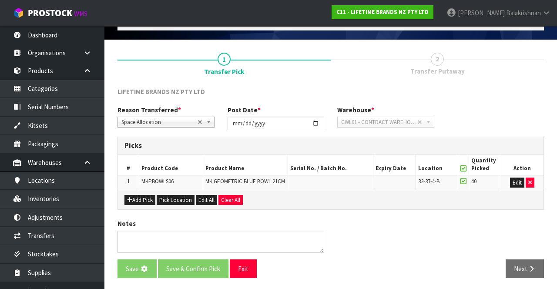
scroll to position [0, 0]
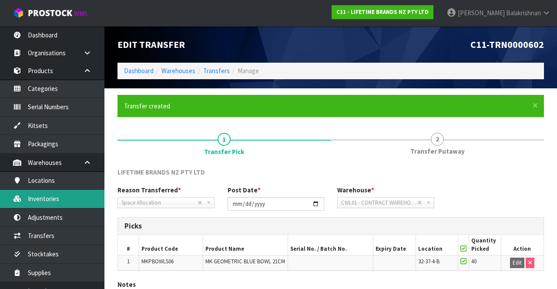
click at [65, 197] on link "Inventories" at bounding box center [52, 199] width 104 height 18
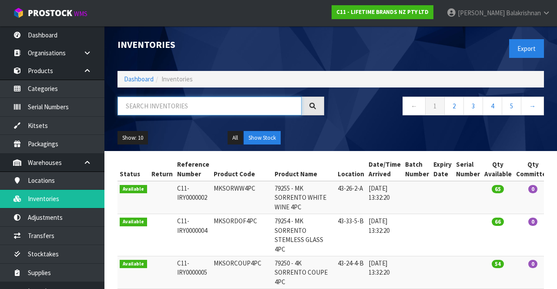
click at [201, 103] on input "text" at bounding box center [210, 106] width 184 height 19
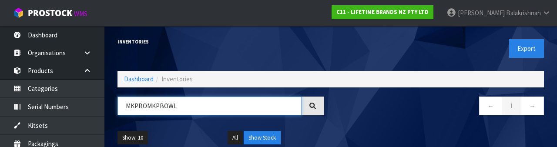
click at [152, 107] on input "MKPBOMKPBOWL" at bounding box center [210, 106] width 184 height 19
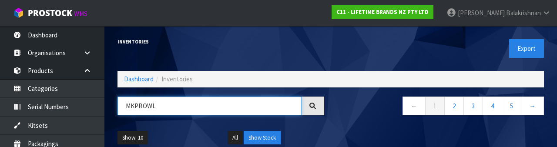
click at [179, 102] on input "MKPBOWL" at bounding box center [210, 106] width 184 height 19
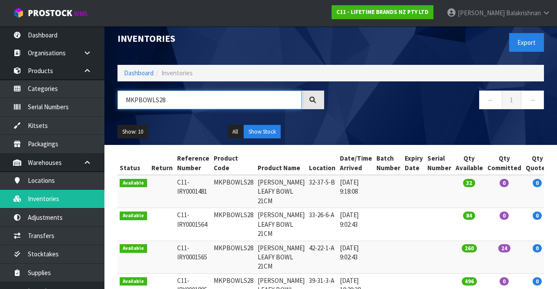
scroll to position [5, 0]
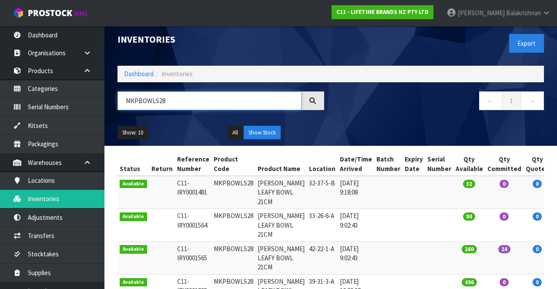
click at [196, 104] on input "MKPBOWLS28" at bounding box center [210, 100] width 184 height 19
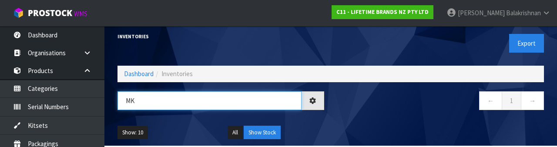
type input "M"
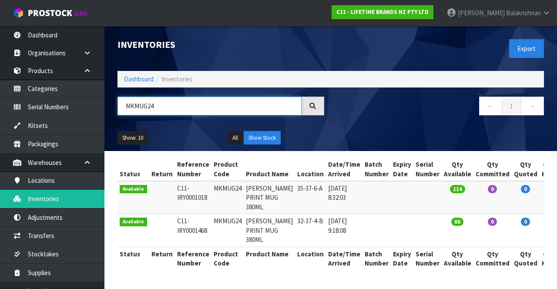
scroll to position [33, 0]
type input "MKMUG24"
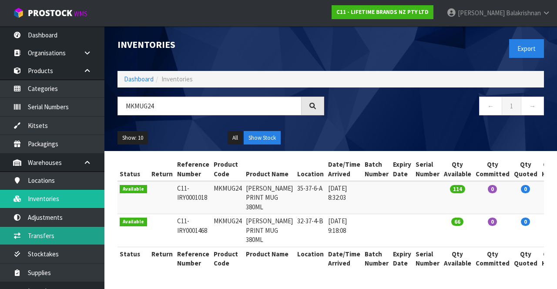
click at [34, 235] on link "Transfers" at bounding box center [52, 236] width 104 height 18
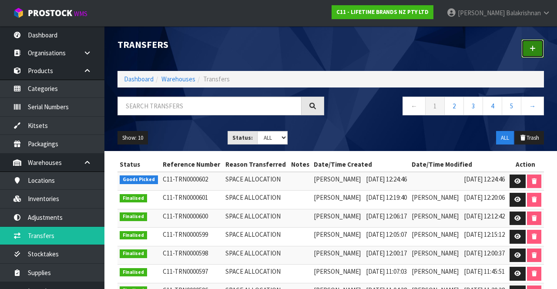
click at [533, 46] on icon at bounding box center [533, 48] width 6 height 7
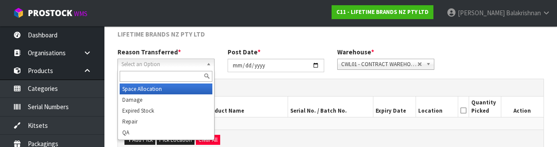
scroll to position [104, 0]
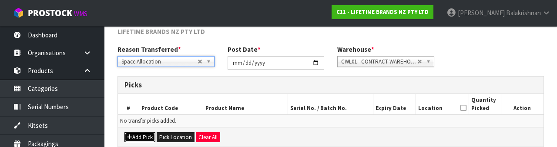
click at [141, 141] on button "Add Pick" at bounding box center [140, 137] width 31 height 10
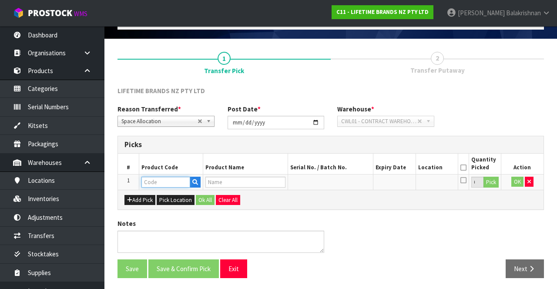
click at [155, 179] on input "text" at bounding box center [166, 182] width 49 height 11
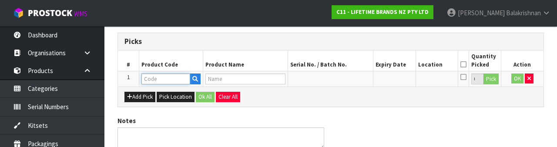
scroll to position [152, 0]
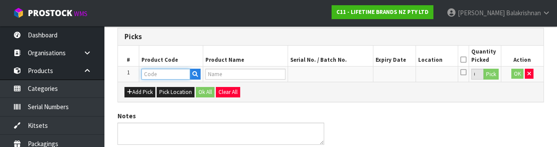
click at [171, 71] on input "text" at bounding box center [166, 74] width 49 height 11
paste input "MKMUG24"
type input "MKMUG24"
type input "[PERSON_NAME] PRINT MUG 380ML"
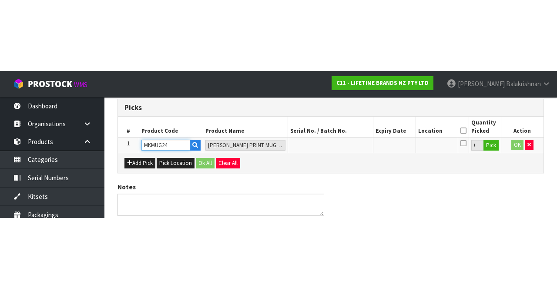
scroll to position [50, 0]
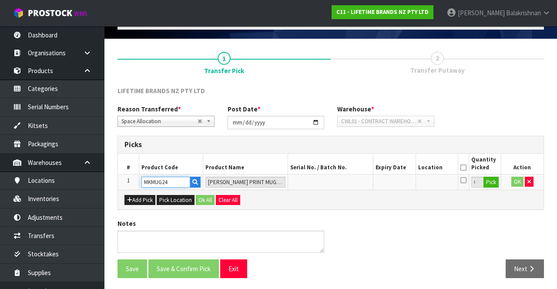
type input "MKMUG24"
click at [495, 178] on button "Pick" at bounding box center [491, 182] width 15 height 11
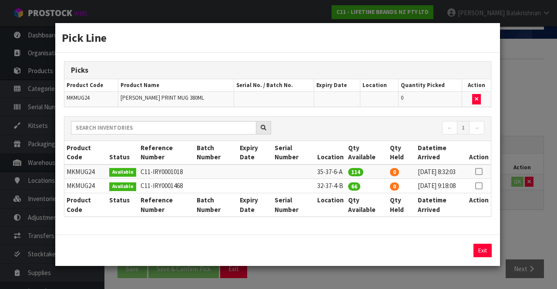
click at [480, 172] on icon at bounding box center [478, 172] width 7 height 0
click at [461, 257] on button "Assign Pick" at bounding box center [453, 250] width 36 height 13
type input "114"
click at [482, 186] on icon at bounding box center [478, 186] width 7 height 0
click at [454, 257] on button "Assign Pick" at bounding box center [453, 250] width 36 height 13
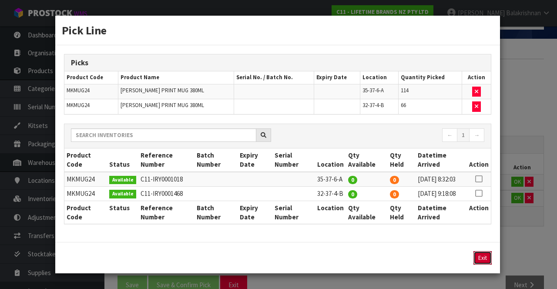
click at [490, 265] on button "Exit" at bounding box center [483, 257] width 18 height 13
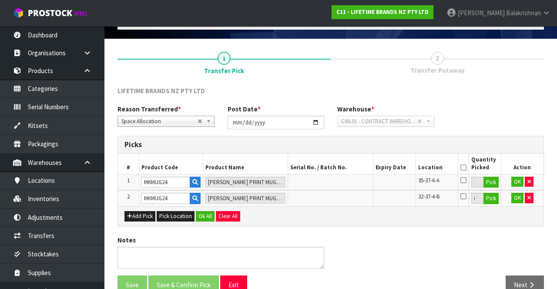
click at [464, 168] on icon at bounding box center [464, 168] width 6 height 0
click at [206, 212] on button "Ok All" at bounding box center [205, 216] width 19 height 10
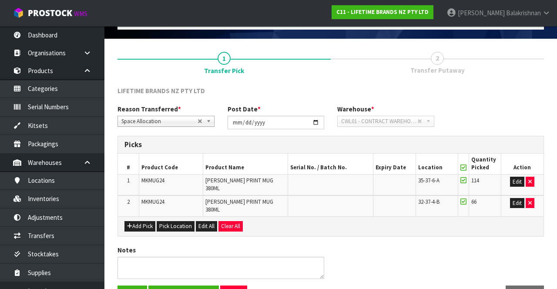
scroll to position [76, 0]
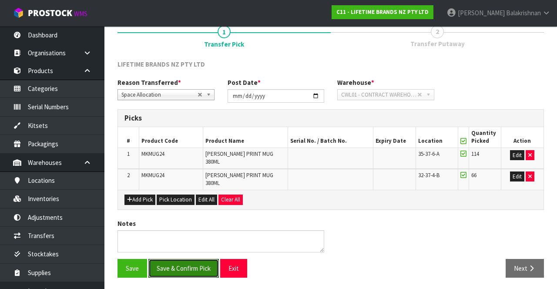
click at [185, 263] on button "Save & Confirm Pick" at bounding box center [183, 268] width 71 height 19
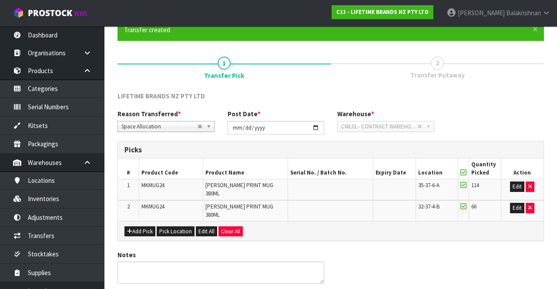
scroll to position [0, 0]
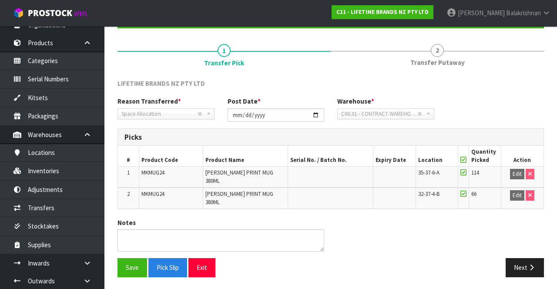
scroll to position [45, 0]
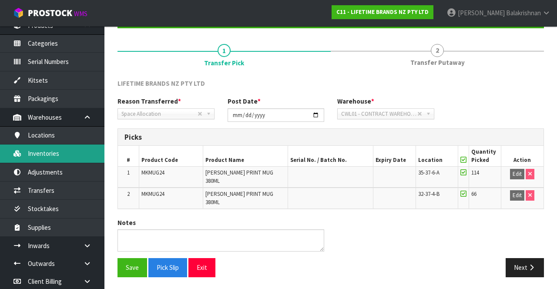
click at [63, 154] on link "Inventories" at bounding box center [52, 154] width 104 height 18
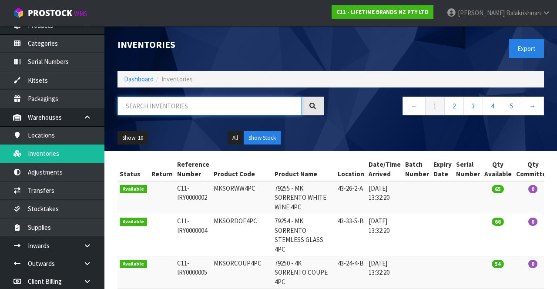
click at [183, 109] on input "text" at bounding box center [210, 106] width 184 height 19
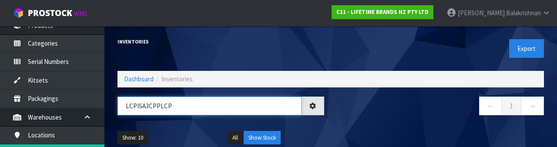
type input "LCPISA3CPPLC"
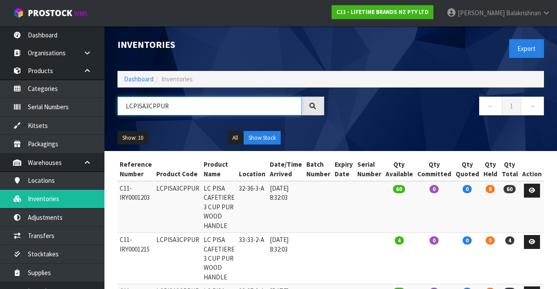
scroll to position [0, 38]
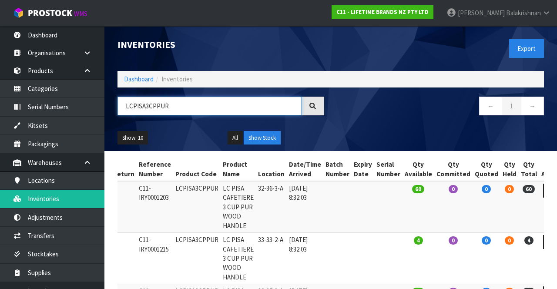
type input "LCPISA3CPPUR"
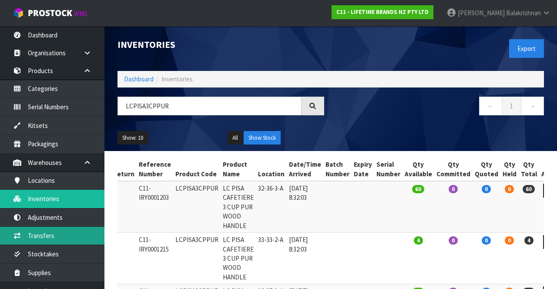
click at [62, 237] on link "Transfers" at bounding box center [52, 236] width 104 height 18
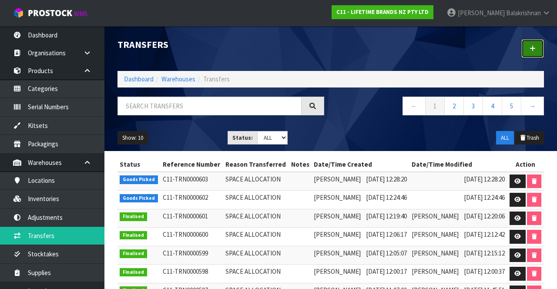
click at [535, 43] on link at bounding box center [533, 48] width 23 height 19
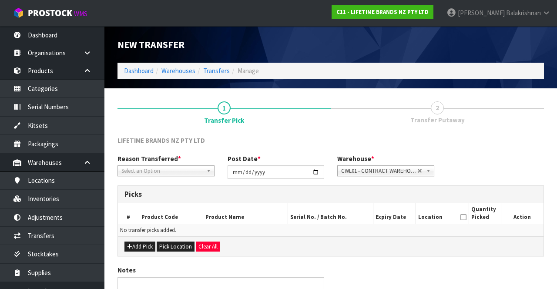
click at [178, 161] on span "*" at bounding box center [179, 159] width 3 height 8
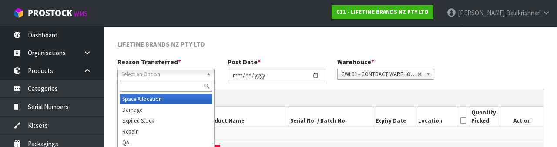
scroll to position [104, 0]
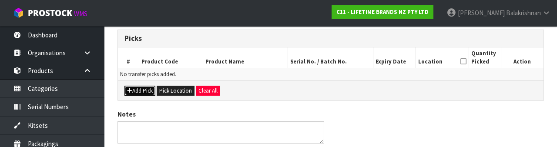
click at [135, 91] on button "Add Pick" at bounding box center [140, 91] width 31 height 10
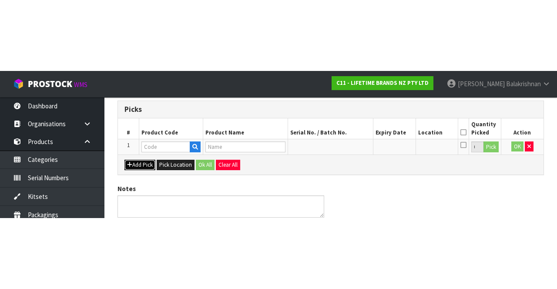
scroll to position [50, 0]
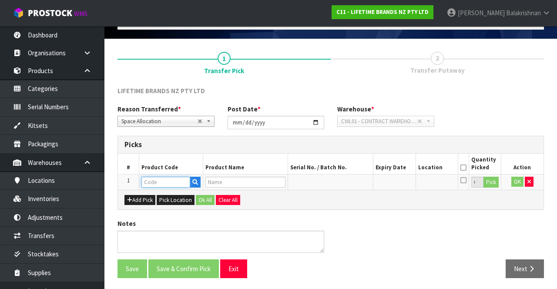
click at [165, 178] on input "text" at bounding box center [166, 182] width 49 height 11
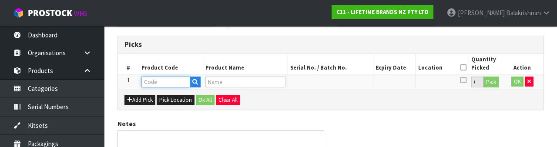
scroll to position [152, 0]
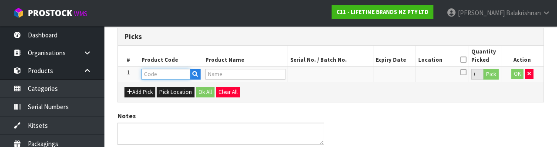
type input "LCPISA3CPPUR"
type input "LC PISA CAFETIERE 3 CUP PUR WOOD HANDLE"
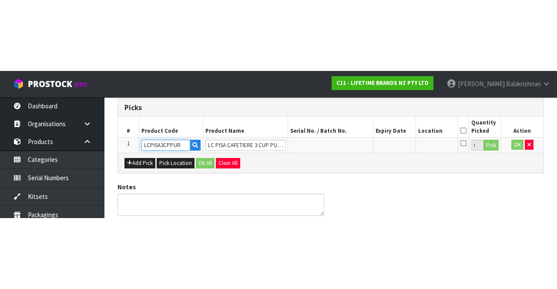
scroll to position [50, 0]
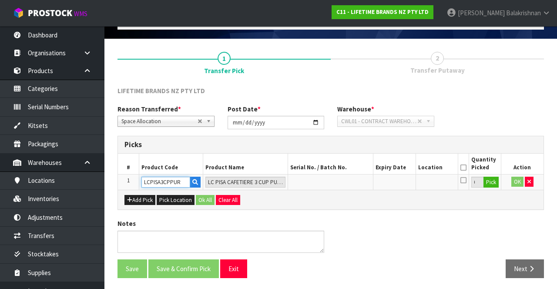
type input "LCPISA3CPPUR"
click at [492, 183] on button "Pick" at bounding box center [491, 182] width 15 height 11
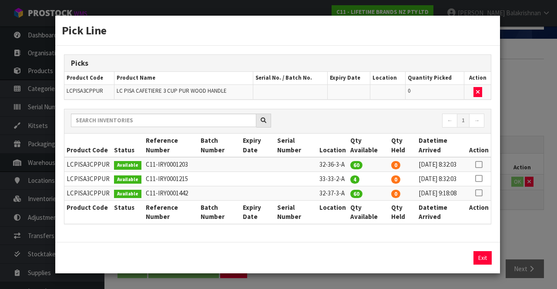
click at [482, 165] on icon at bounding box center [478, 165] width 7 height 0
click at [453, 265] on button "Assign Pick" at bounding box center [453, 257] width 36 height 13
type input "60"
click at [479, 179] on icon at bounding box center [478, 179] width 7 height 0
click at [450, 265] on button "Assign Pick" at bounding box center [453, 257] width 36 height 13
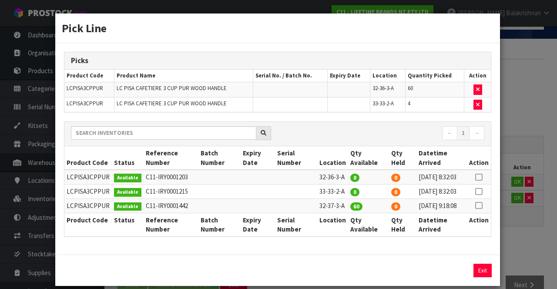
click at [480, 206] on icon at bounding box center [478, 206] width 7 height 0
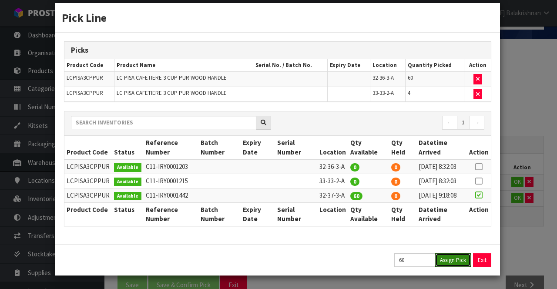
click at [456, 263] on button "Assign Pick" at bounding box center [453, 259] width 36 height 13
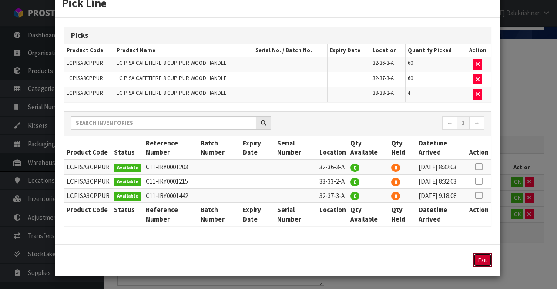
click at [481, 267] on button "Exit" at bounding box center [483, 259] width 18 height 13
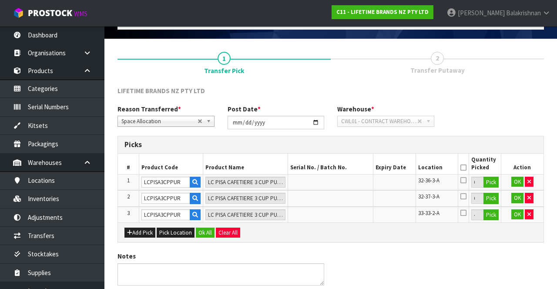
click at [465, 168] on icon at bounding box center [464, 168] width 6 height 0
click at [205, 231] on button "Ok All" at bounding box center [205, 233] width 19 height 10
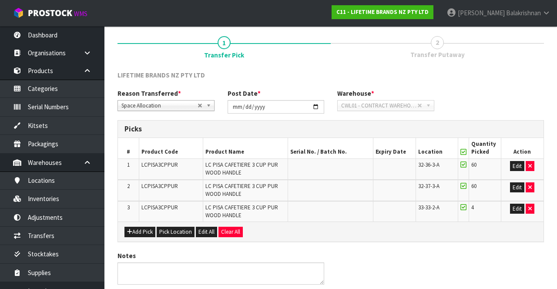
scroll to position [98, 0]
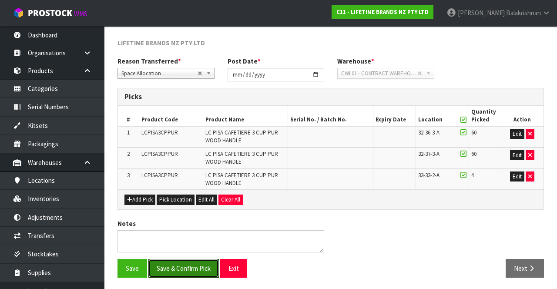
click at [196, 264] on button "Save & Confirm Pick" at bounding box center [183, 268] width 71 height 19
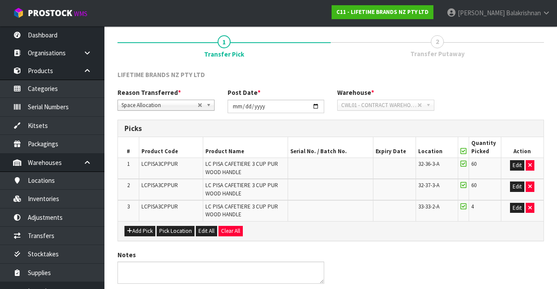
scroll to position [0, 0]
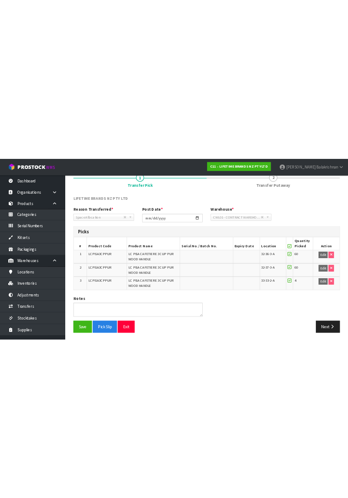
scroll to position [74, 0]
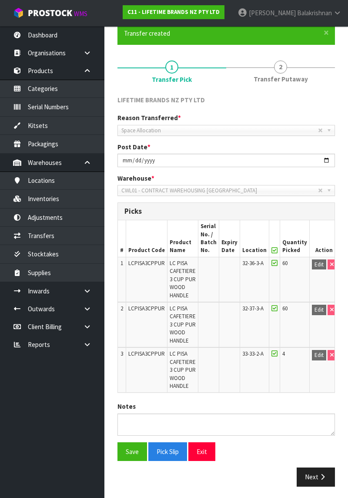
click at [183, 289] on span "LC PISA CAFETIERE 3 CUP PUR WOOD HANDLE" at bounding box center [183, 325] width 26 height 40
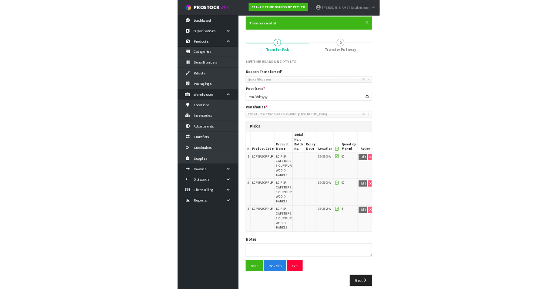
scroll to position [64, 0]
